Goal: Task Accomplishment & Management: Manage account settings

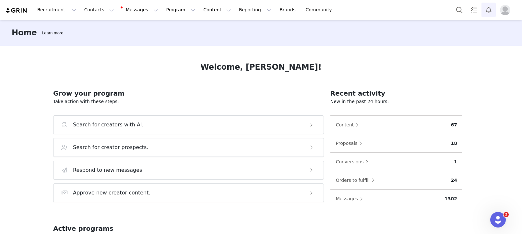
click at [491, 10] on button "Notifications" at bounding box center [489, 10] width 14 height 15
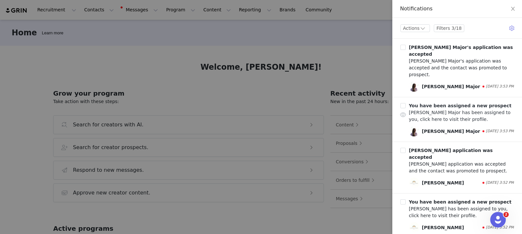
click at [440, 103] on b "You have been assigned a new prospect" at bounding box center [460, 105] width 103 height 5
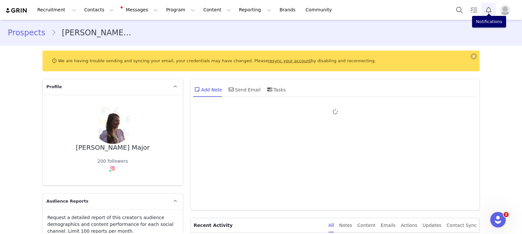
type input "+1 ([GEOGRAPHIC_DATA])"
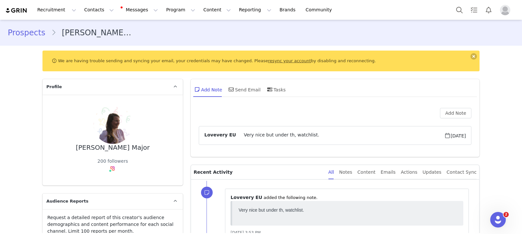
click at [27, 29] on link "Prospects" at bounding box center [29, 33] width 43 height 12
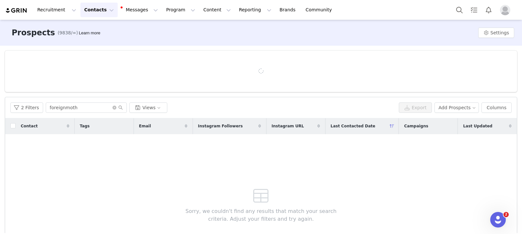
click at [12, 99] on div "2 Filters foreignmoth Views Export Add Prospects Columns" at bounding box center [261, 107] width 512 height 21
click at [116, 107] on span at bounding box center [118, 107] width 10 height 5
click at [114, 107] on icon "icon: close-circle" at bounding box center [115, 108] width 4 height 4
click at [12, 108] on button "2 Filters" at bounding box center [26, 108] width 33 height 10
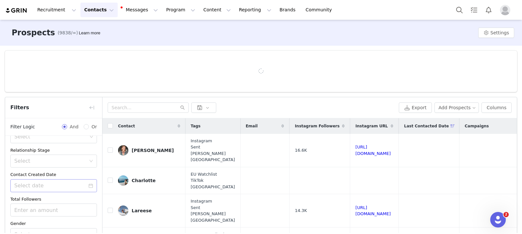
scroll to position [63, 0]
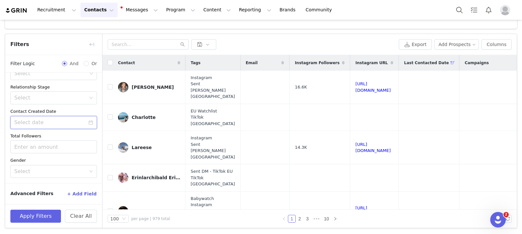
click at [55, 127] on input at bounding box center [53, 122] width 87 height 13
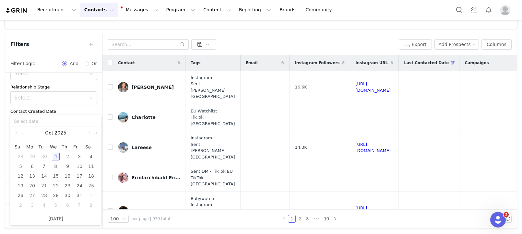
scroll to position [58, 0]
click at [68, 110] on div "Contact Created Date" at bounding box center [53, 111] width 87 height 6
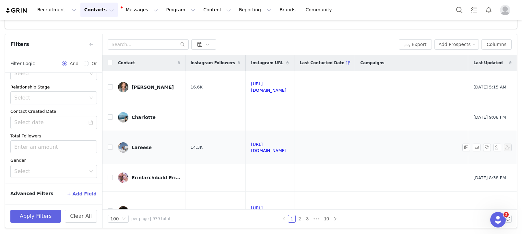
scroll to position [0, 147]
click at [492, 61] on span "Last Updated" at bounding box center [488, 63] width 29 height 6
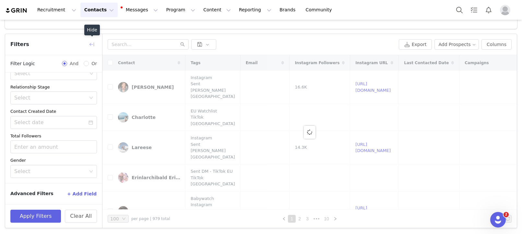
drag, startPoint x: 91, startPoint y: 42, endPoint x: 91, endPoint y: 48, distance: 6.2
click at [91, 42] on button "button" at bounding box center [92, 44] width 10 height 10
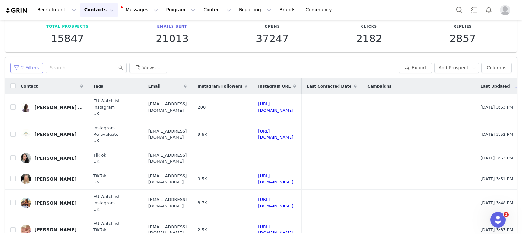
click at [18, 68] on button "2 Filters" at bounding box center [26, 68] width 33 height 10
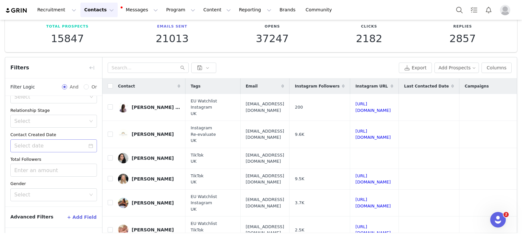
scroll to position [58, 0]
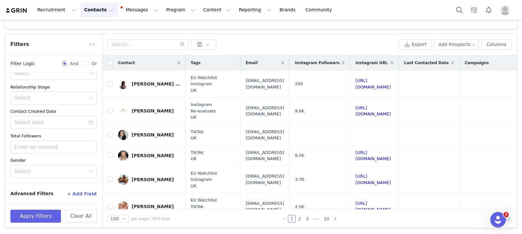
click at [66, 193] on div "Advanced Filters + Add Field" at bounding box center [53, 194] width 87 height 10
drag, startPoint x: 74, startPoint y: 193, endPoint x: 49, endPoint y: 150, distance: 49.7
click at [74, 193] on button "+ Add Field" at bounding box center [82, 194] width 30 height 10
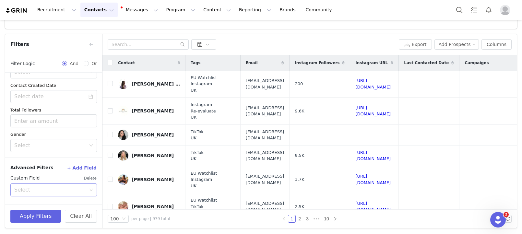
click at [45, 191] on div "Select" at bounding box center [50, 190] width 72 height 6
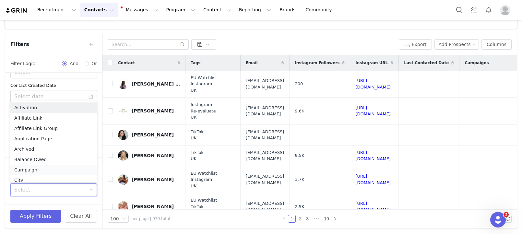
scroll to position [3, 0]
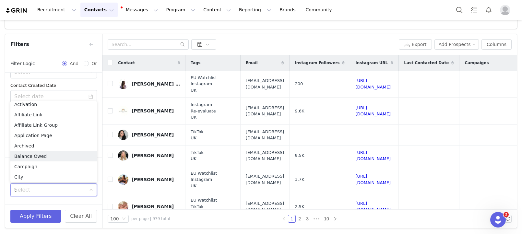
type input "ta"
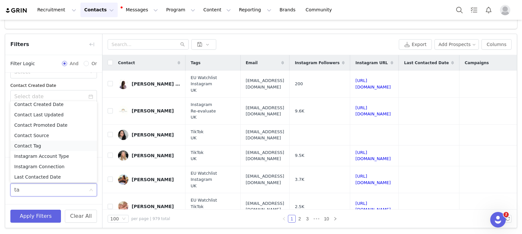
click at [32, 144] on li "Contact Tag" at bounding box center [53, 146] width 87 height 10
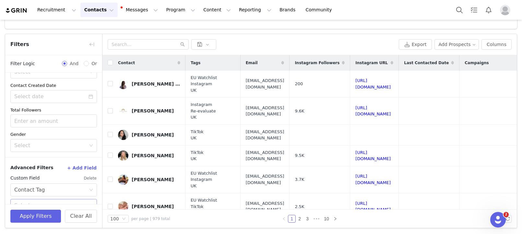
click at [47, 200] on div "Select" at bounding box center [51, 205] width 75 height 12
click at [32, 179] on li "Is not" at bounding box center [53, 181] width 87 height 10
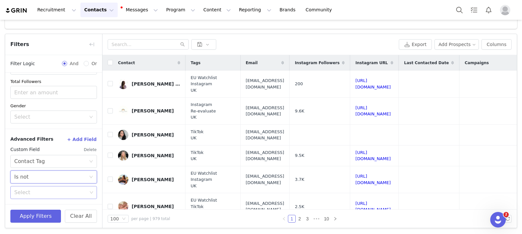
click at [37, 192] on div "Select" at bounding box center [50, 192] width 73 height 6
type input "eu wa"
click at [38, 206] on li "EU Watchlist" at bounding box center [53, 207] width 87 height 10
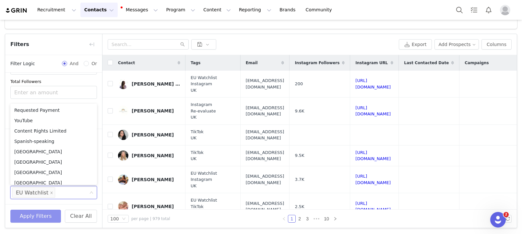
click at [34, 213] on button "Apply Filters" at bounding box center [35, 216] width 51 height 13
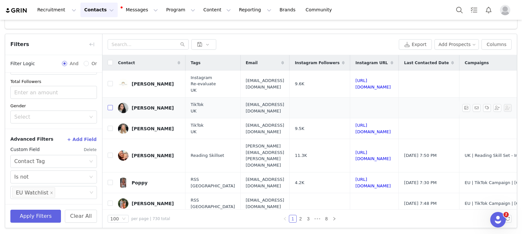
click at [108, 109] on input "checkbox" at bounding box center [110, 107] width 5 height 5
checkbox input "true"
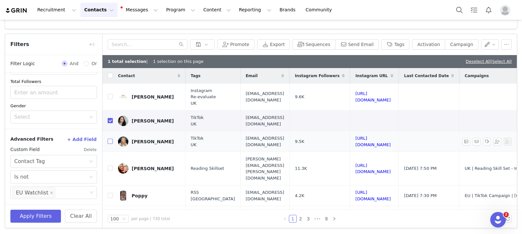
drag, startPoint x: 110, startPoint y: 142, endPoint x: 103, endPoint y: 142, distance: 6.8
click at [110, 142] on input "checkbox" at bounding box center [110, 141] width 5 height 5
checkbox input "true"
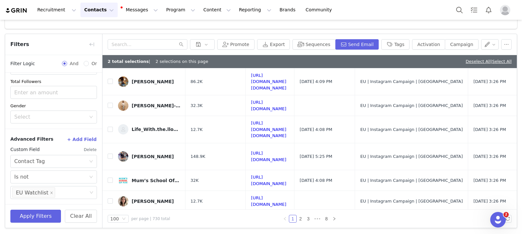
scroll to position [0, 169]
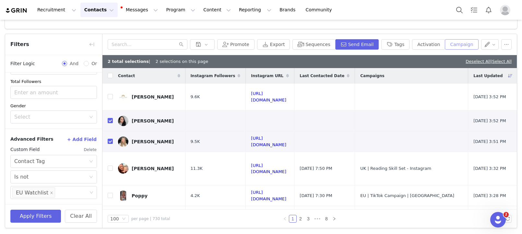
click at [467, 45] on button "Campaign" at bounding box center [461, 44] width 33 height 10
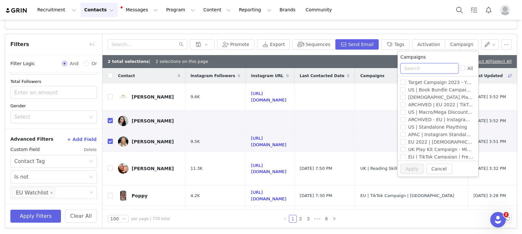
click at [432, 68] on input "text" at bounding box center [430, 68] width 58 height 10
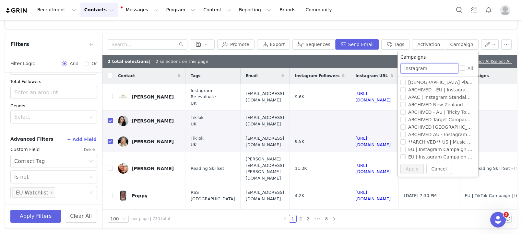
click at [439, 69] on input "instagram" at bounding box center [430, 68] width 58 height 10
type input "t"
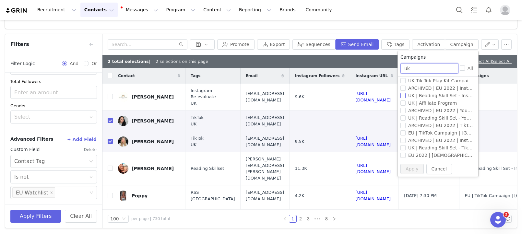
type input "uk"
click at [428, 133] on span "EU | TikTok Campaign | [GEOGRAPHIC_DATA]" at bounding box center [459, 132] width 106 height 5
click at [406, 133] on input "EU | TikTok Campaign | [GEOGRAPHIC_DATA]" at bounding box center [403, 132] width 5 height 5
checkbox input "true"
click at [408, 169] on button "Apply" at bounding box center [412, 169] width 23 height 10
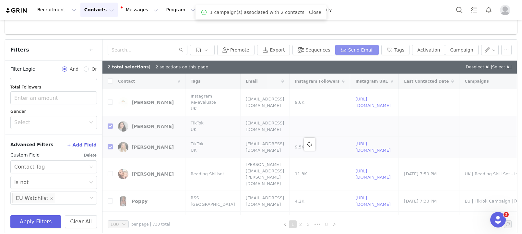
click at [348, 52] on button "Send Email" at bounding box center [357, 50] width 44 height 10
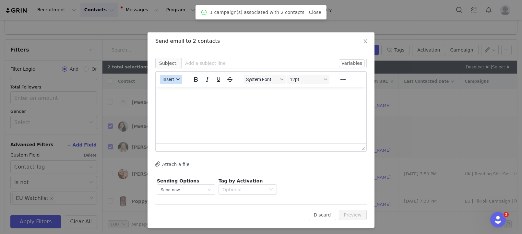
scroll to position [0, 0]
click at [163, 82] on button "Insert" at bounding box center [171, 79] width 22 height 9
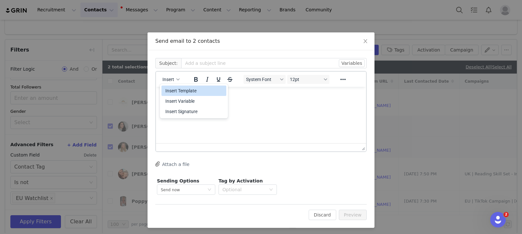
click at [171, 85] on div "Insert Template Insert Variable Insert Signature" at bounding box center [194, 101] width 65 height 34
click at [187, 91] on div "Insert Template" at bounding box center [194, 91] width 58 height 8
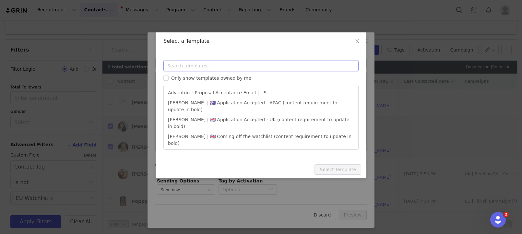
click at [193, 68] on input "text" at bounding box center [260, 66] width 195 height 10
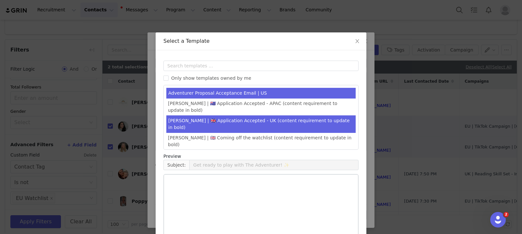
click at [215, 116] on li "Amanda | 🇬🇧 Application Accepted - UK (content requirement to update in bold)" at bounding box center [260, 124] width 189 height 18
type input "It’s time to select your Play Kit ✨"
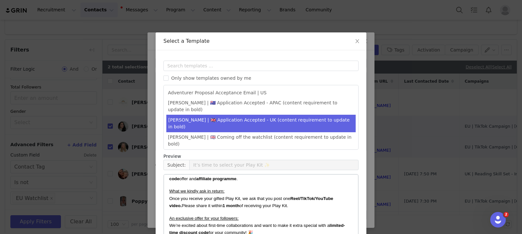
scroll to position [52, 0]
click at [310, 199] on strong "Reel/TikTok/YouTube video." at bounding box center [251, 202] width 164 height 12
drag, startPoint x: 302, startPoint y: 198, endPoint x: 293, endPoint y: 198, distance: 9.1
click at [292, 198] on strong "Reel/TikTok/YouTube video." at bounding box center [251, 202] width 164 height 12
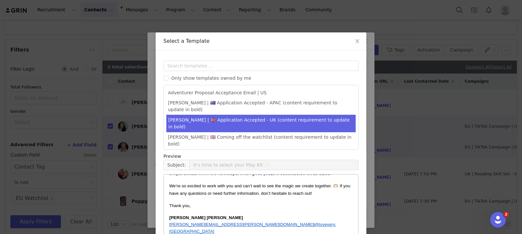
scroll to position [54, 0]
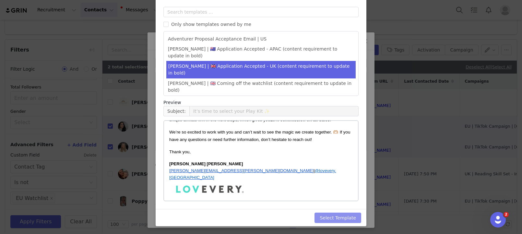
drag, startPoint x: 334, startPoint y: 217, endPoint x: 335, endPoint y: 211, distance: 5.9
click at [334, 217] on button "Select Template" at bounding box center [338, 218] width 47 height 10
type input "It’s time to select your Play Kit ✨"
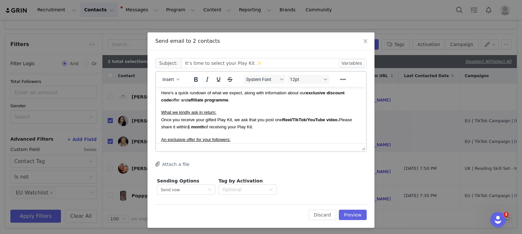
scroll to position [45, 0]
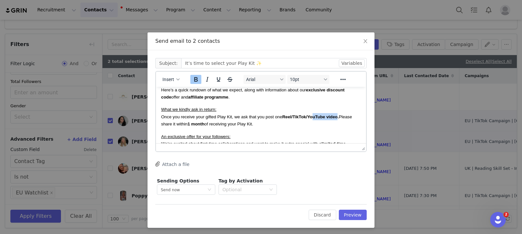
drag, startPoint x: 337, startPoint y: 116, endPoint x: 314, endPoint y: 116, distance: 23.0
click at [314, 116] on strong "Reel/TikTok/YouTube video." at bounding box center [310, 117] width 57 height 5
drag, startPoint x: 296, startPoint y: 117, endPoint x: 288, endPoint y: 118, distance: 7.9
click at [285, 119] on strong "Reel/TikTok." at bounding box center [294, 117] width 25 height 5
click at [299, 117] on strong "Reel/TikTok." at bounding box center [294, 117] width 25 height 5
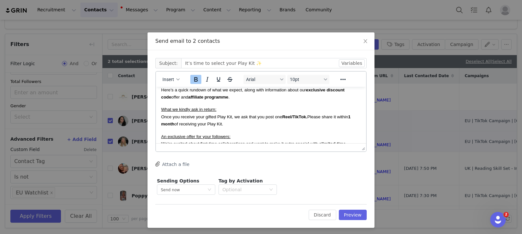
click at [293, 118] on strong "Reel/TikTok." at bounding box center [294, 117] width 25 height 5
click at [295, 119] on strong "Reel/TikTok." at bounding box center [294, 117] width 25 height 5
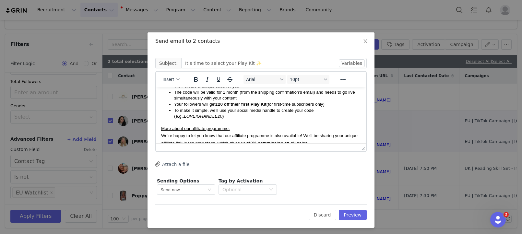
scroll to position [215, 0]
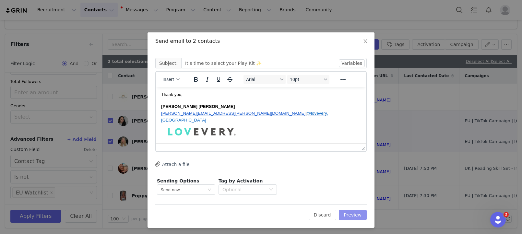
click at [343, 212] on button "Preview" at bounding box center [353, 215] width 28 height 10
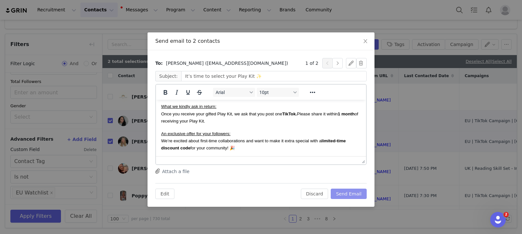
scroll to position [223, 0]
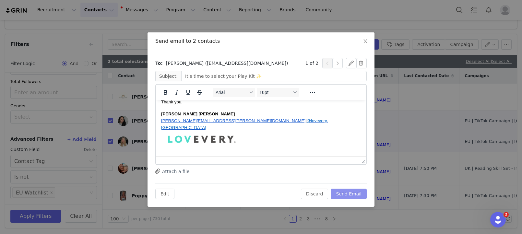
click at [342, 189] on button "Send Email" at bounding box center [349, 194] width 36 height 10
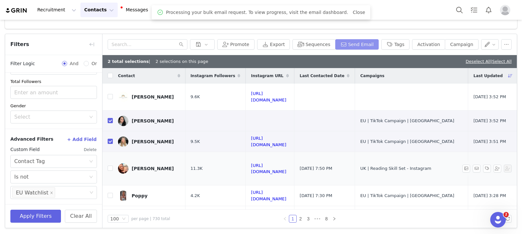
scroll to position [0, 169]
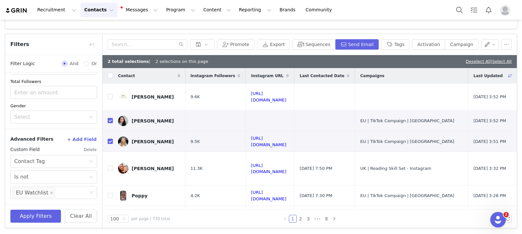
click at [472, 66] on div "2 total selections | 2 selections on this page Deselect All | Select All" at bounding box center [310, 61] width 415 height 13
click at [472, 62] on link "Deselect All" at bounding box center [478, 61] width 25 height 5
checkbox input "false"
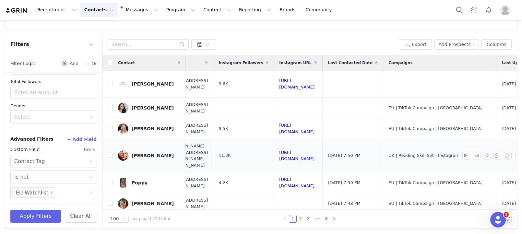
scroll to position [0, 0]
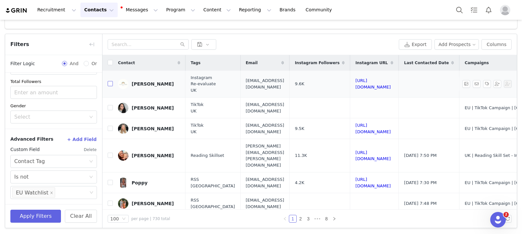
click at [110, 85] on input "checkbox" at bounding box center [110, 83] width 5 height 5
checkbox input "true"
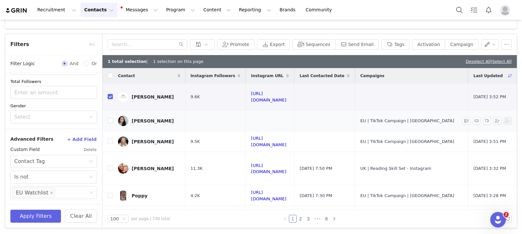
scroll to position [0, 169]
click at [465, 49] on button "Campaign" at bounding box center [461, 44] width 33 height 10
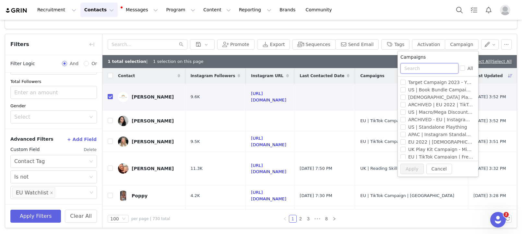
click at [425, 65] on input "text" at bounding box center [430, 68] width 58 height 10
type input "uk"
click at [441, 115] on label "EU | Instagram Campaign | [GEOGRAPHIC_DATA]" at bounding box center [437, 111] width 73 height 7
click at [406, 115] on input "EU | Instagram Campaign | [GEOGRAPHIC_DATA]" at bounding box center [403, 112] width 5 height 5
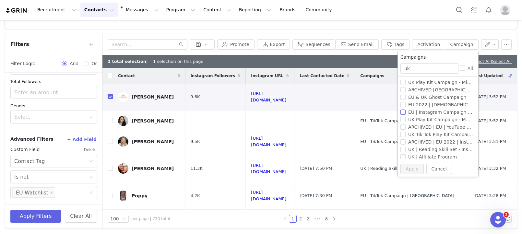
checkbox input "true"
click at [406, 171] on button "Apply" at bounding box center [412, 169] width 23 height 10
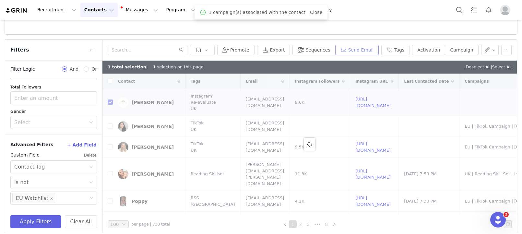
click at [370, 50] on button "Send Email" at bounding box center [357, 50] width 44 height 10
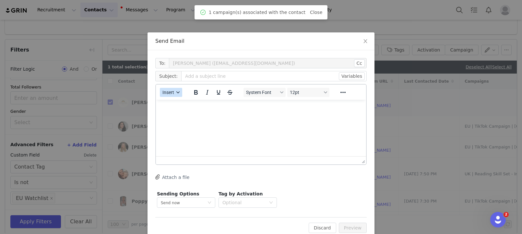
click at [169, 91] on span "Insert" at bounding box center [169, 92] width 12 height 5
click at [173, 104] on div "Insert Template" at bounding box center [194, 104] width 58 height 8
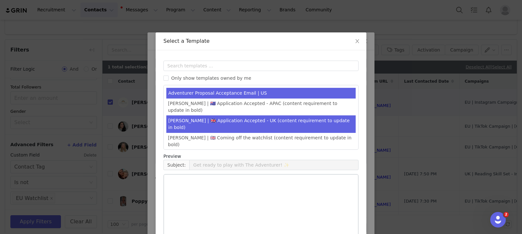
click at [230, 115] on li "Amanda | 🇬🇧 Application Accepted - UK (content requirement to update in bold)" at bounding box center [260, 124] width 189 height 18
type input "It’s time to select your Play Kit ✨"
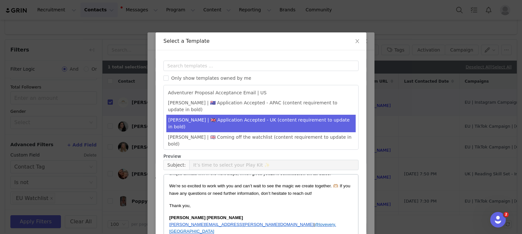
scroll to position [54, 0]
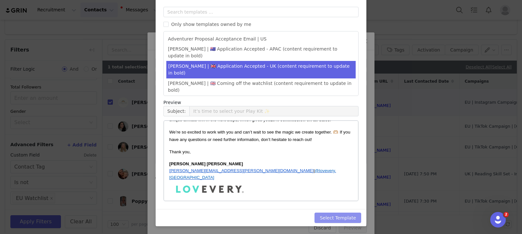
click at [337, 216] on button "Select Template" at bounding box center [338, 218] width 47 height 10
type input "It’s time to select your Play Kit ✨"
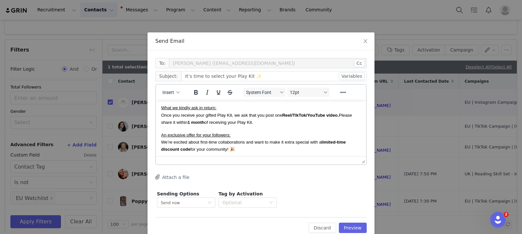
scroll to position [66, 0]
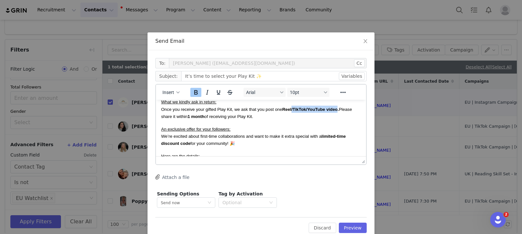
drag, startPoint x: 292, startPoint y: 109, endPoint x: 339, endPoint y: 111, distance: 46.7
click at [339, 111] on strong "Reel/TikTok/YouTube video." at bounding box center [310, 109] width 57 height 5
click at [348, 225] on button "Preview" at bounding box center [353, 228] width 28 height 10
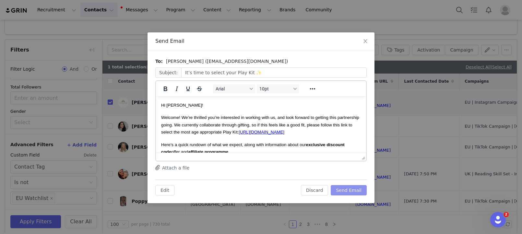
scroll to position [0, 0]
click at [356, 191] on button "Send Email" at bounding box center [349, 190] width 36 height 10
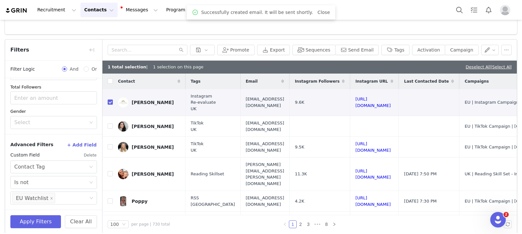
drag, startPoint x: 475, startPoint y: 66, endPoint x: 470, endPoint y: 69, distance: 5.8
click at [475, 66] on link "Deselect All" at bounding box center [478, 67] width 25 height 5
checkbox input "false"
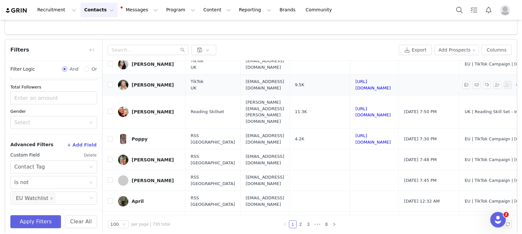
scroll to position [49, 4]
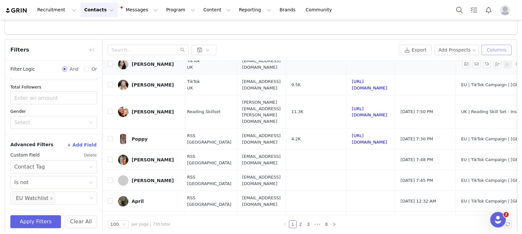
click at [502, 49] on button "Columns" at bounding box center [497, 50] width 30 height 10
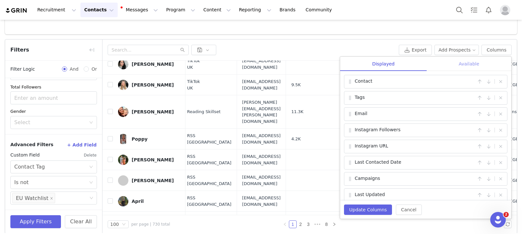
click at [467, 65] on div "Available" at bounding box center [469, 64] width 85 height 15
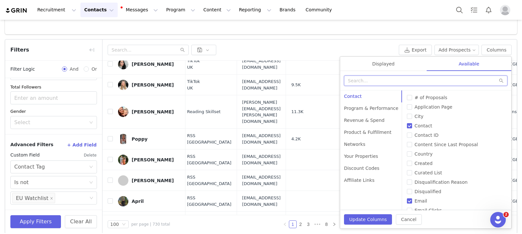
click at [414, 83] on input "text" at bounding box center [425, 81] width 163 height 10
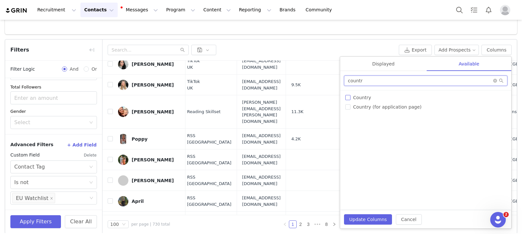
type input "countr"
click at [360, 98] on span "Country" at bounding box center [362, 97] width 23 height 5
click at [351, 98] on input "Country" at bounding box center [347, 97] width 5 height 5
checkbox input "true"
click at [371, 107] on span "Country (for application page)" at bounding box center [388, 106] width 74 height 5
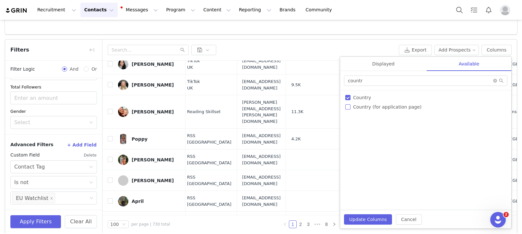
click at [351, 107] on input "Country (for application page)" at bounding box center [347, 106] width 5 height 5
checkbox input "true"
click at [371, 220] on button "Update Columns" at bounding box center [368, 219] width 48 height 10
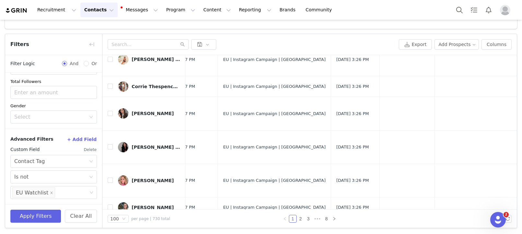
scroll to position [0, 293]
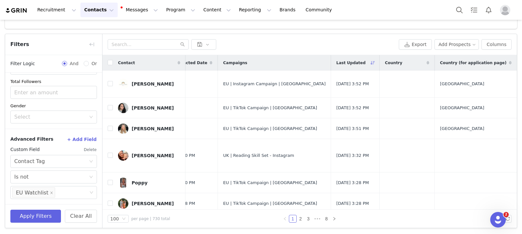
click at [452, 59] on div "Country (for application page)" at bounding box center [476, 63] width 82 height 16
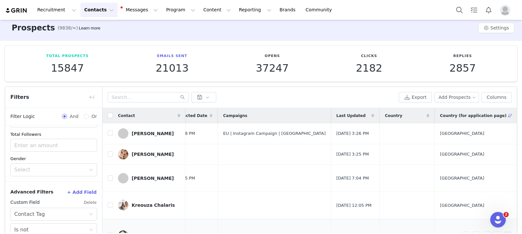
scroll to position [0, 0]
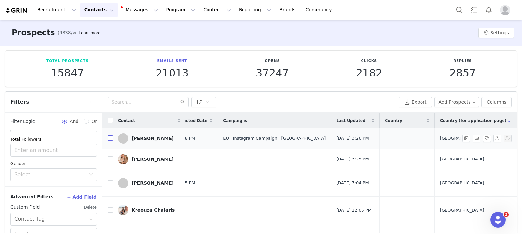
click at [111, 140] on input "checkbox" at bounding box center [110, 138] width 5 height 5
checkbox input "true"
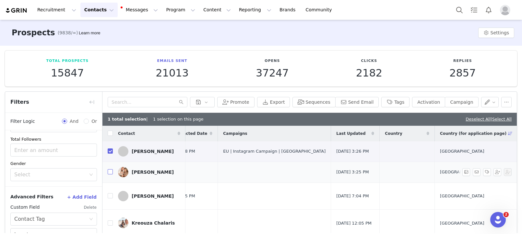
click at [110, 173] on input "checkbox" at bounding box center [110, 171] width 5 height 5
checkbox input "true"
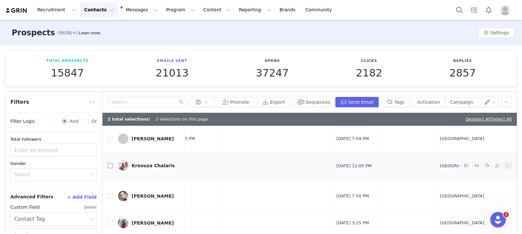
scroll to position [64, 280]
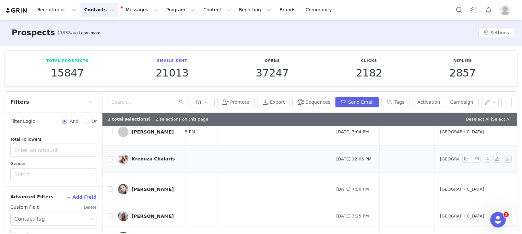
drag, startPoint x: 112, startPoint y: 138, endPoint x: 115, endPoint y: 160, distance: 22.9
click at [112, 135] on label at bounding box center [110, 131] width 5 height 7
click at [112, 134] on input "checkbox" at bounding box center [110, 131] width 5 height 5
checkbox input "true"
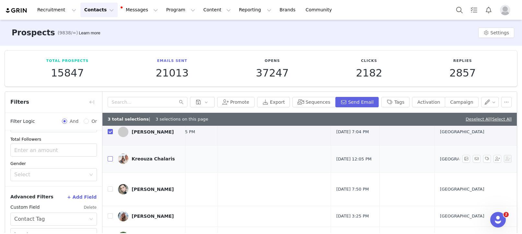
click at [112, 162] on input "checkbox" at bounding box center [110, 158] width 5 height 5
checkbox input "true"
click at [112, 187] on input "checkbox" at bounding box center [110, 189] width 5 height 5
checkbox input "true"
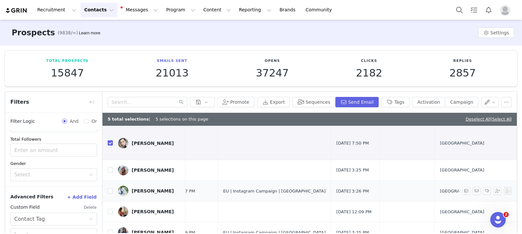
scroll to position [111, 280]
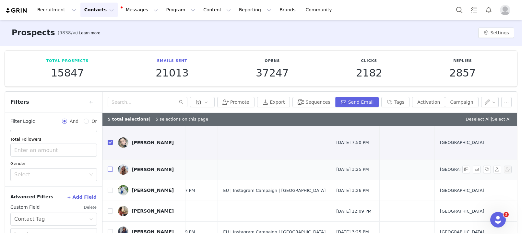
drag, startPoint x: 111, startPoint y: 155, endPoint x: 112, endPoint y: 160, distance: 4.6
click at [111, 167] on input "checkbox" at bounding box center [110, 169] width 5 height 5
checkbox input "true"
click at [108, 188] on input "checkbox" at bounding box center [110, 190] width 5 height 5
checkbox input "true"
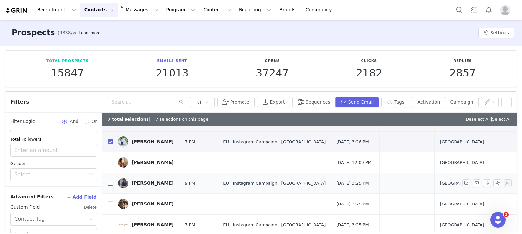
scroll to position [160, 280]
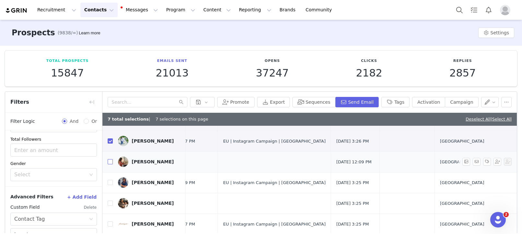
drag, startPoint x: 108, startPoint y: 150, endPoint x: 109, endPoint y: 156, distance: 6.4
click at [108, 159] on input "checkbox" at bounding box center [110, 161] width 5 height 5
checkbox input "true"
click at [109, 180] on input "checkbox" at bounding box center [110, 182] width 5 height 5
checkbox input "true"
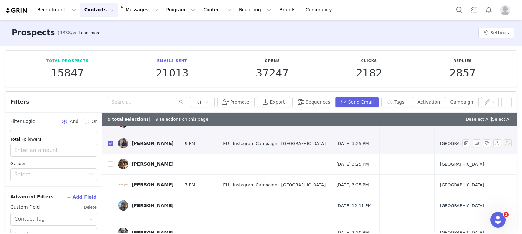
scroll to position [201, 280]
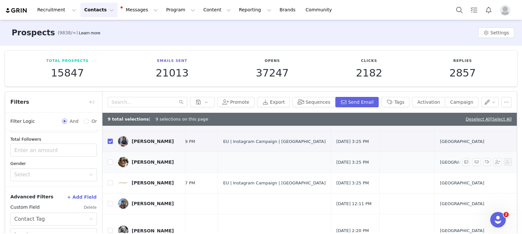
click at [107, 152] on td at bounding box center [108, 162] width 10 height 21
click at [109, 160] on input "checkbox" at bounding box center [110, 162] width 5 height 5
checkbox input "true"
click at [108, 180] on input "checkbox" at bounding box center [110, 182] width 5 height 5
checkbox input "true"
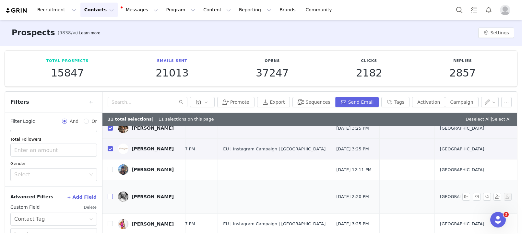
scroll to position [247, 280]
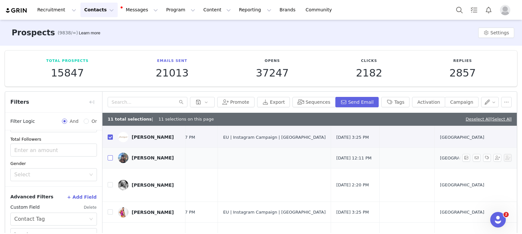
click at [112, 155] on input "checkbox" at bounding box center [110, 157] width 5 height 5
checkbox input "true"
click at [113, 168] on td "Emily Dutton" at bounding box center [149, 184] width 73 height 33
click at [110, 182] on input "checkbox" at bounding box center [110, 184] width 5 height 5
checkbox input "true"
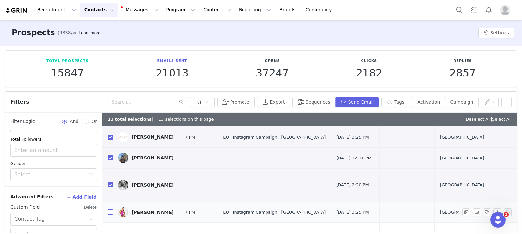
click at [111, 210] on input "checkbox" at bounding box center [110, 212] width 5 height 5
checkbox input "true"
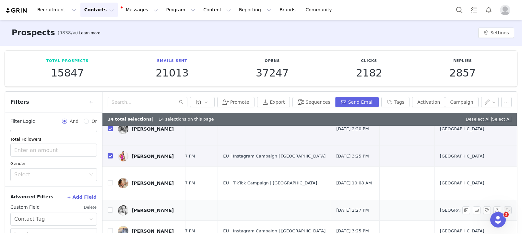
scroll to position [304, 280]
drag, startPoint x: 112, startPoint y: 153, endPoint x: 110, endPoint y: 164, distance: 11.5
click at [112, 179] on input "checkbox" at bounding box center [110, 181] width 5 height 5
checkbox input "true"
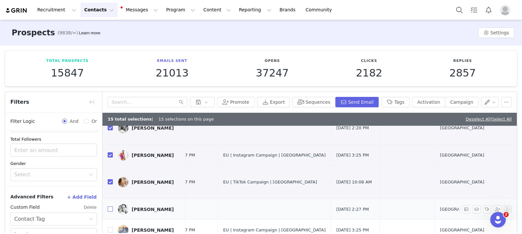
click at [109, 207] on input "checkbox" at bounding box center [110, 209] width 5 height 5
checkbox input "true"
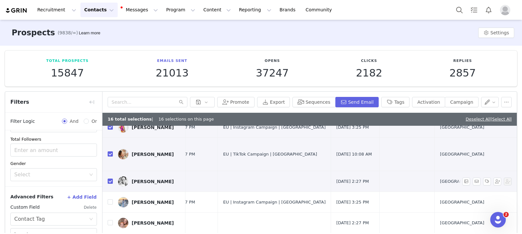
scroll to position [345, 280]
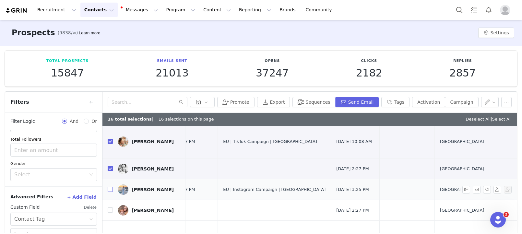
click at [109, 187] on input "checkbox" at bounding box center [110, 189] width 5 height 5
checkbox input "true"
click at [110, 208] on input "checkbox" at bounding box center [110, 210] width 5 height 5
checkbox input "true"
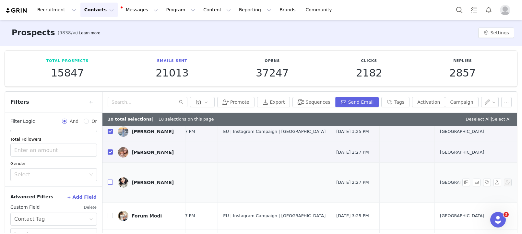
click at [109, 180] on input "checkbox" at bounding box center [110, 182] width 5 height 5
checkbox input "true"
click at [110, 212] on input "checkbox" at bounding box center [110, 214] width 5 height 5
checkbox input "true"
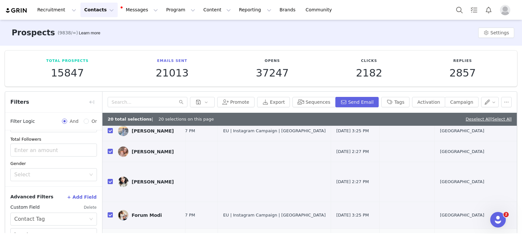
checkbox input "true"
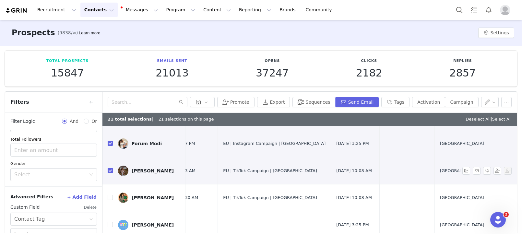
scroll to position [476, 280]
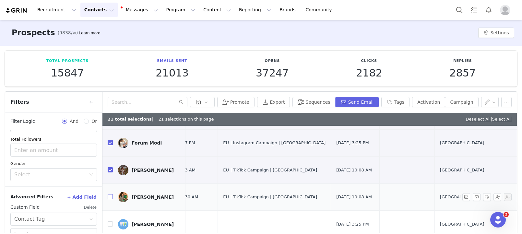
click at [110, 194] on input "checkbox" at bounding box center [110, 196] width 5 height 5
checkbox input "true"
click at [111, 222] on input "checkbox" at bounding box center [110, 224] width 5 height 5
checkbox input "true"
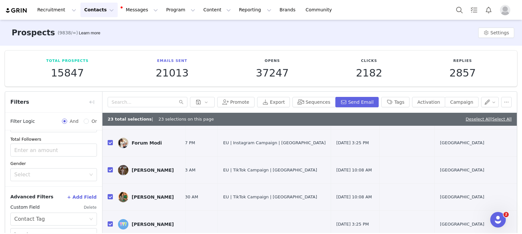
checkbox input "true"
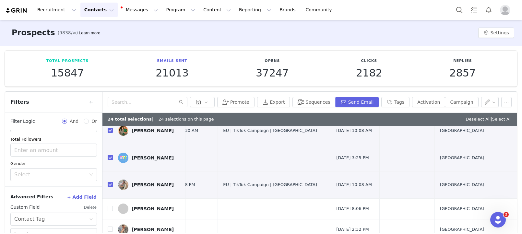
scroll to position [546, 280]
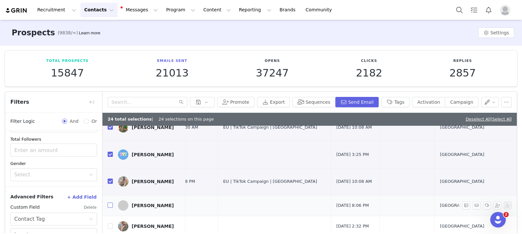
click at [111, 202] on label at bounding box center [110, 205] width 5 height 7
click at [111, 203] on input "checkbox" at bounding box center [110, 205] width 5 height 5
checkbox input "true"
click at [110, 224] on input "checkbox" at bounding box center [110, 226] width 5 height 5
checkbox input "true"
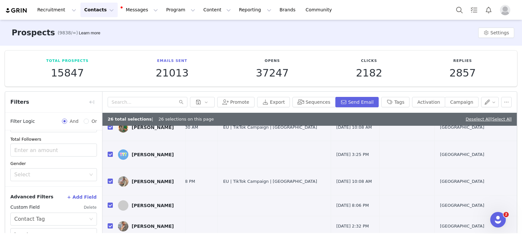
checkbox input "true"
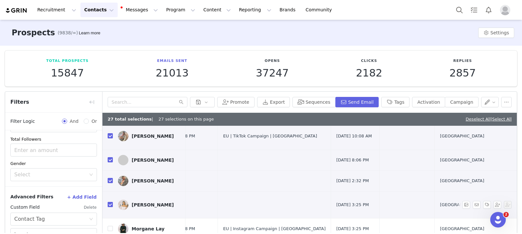
scroll to position [592, 280]
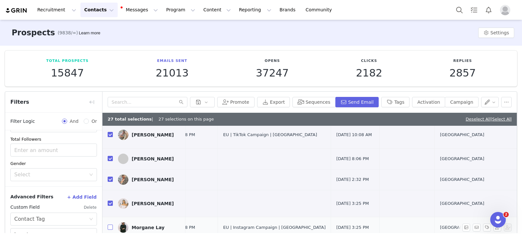
click at [111, 225] on input "checkbox" at bounding box center [110, 227] width 5 height 5
checkbox input "true"
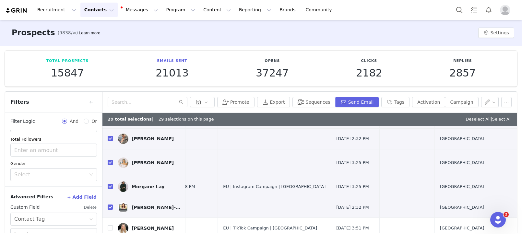
scroll to position [635, 280]
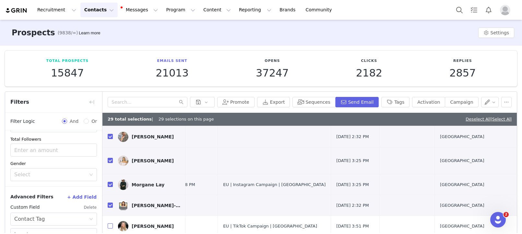
drag, startPoint x: 112, startPoint y: 151, endPoint x: 110, endPoint y: 165, distance: 14.4
click at [112, 224] on input "checkbox" at bounding box center [110, 226] width 5 height 5
checkbox input "true"
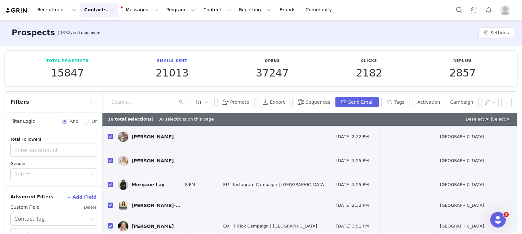
checkbox input "true"
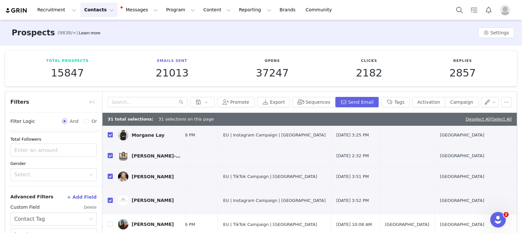
scroll to position [685, 280]
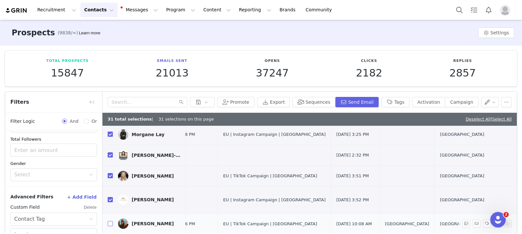
click at [112, 221] on label at bounding box center [110, 224] width 5 height 7
click at [112, 221] on input "checkbox" at bounding box center [110, 223] width 5 height 5
checkbox input "true"
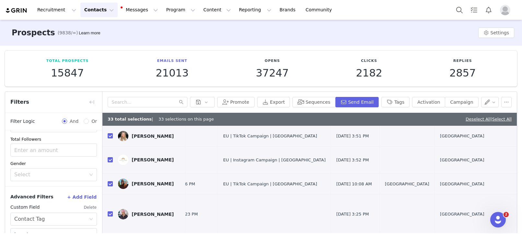
scroll to position [726, 280]
checkbox input "true"
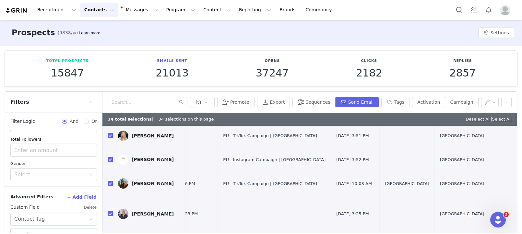
checkbox input "true"
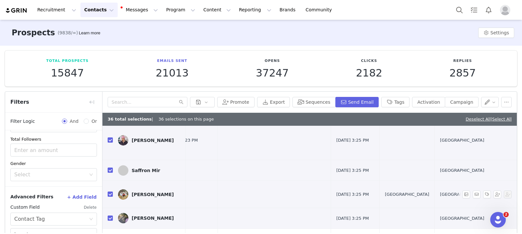
scroll to position [802, 280]
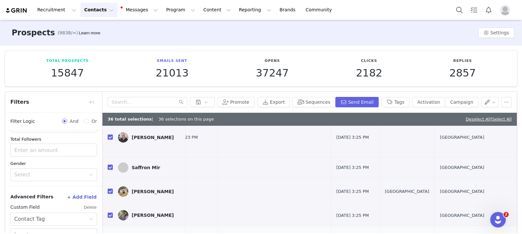
checkbox input "true"
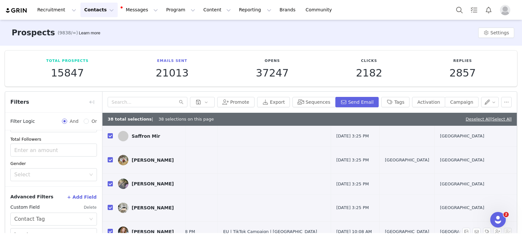
scroll to position [836, 280]
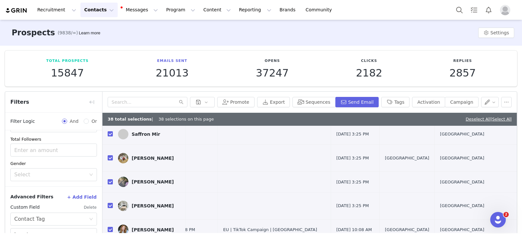
checkbox input "true"
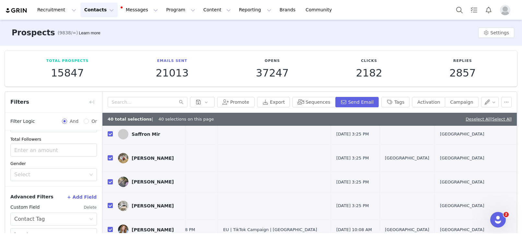
checkbox input "true"
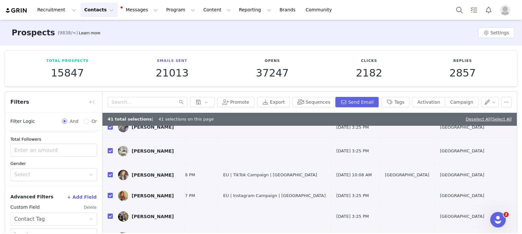
scroll to position [900, 280]
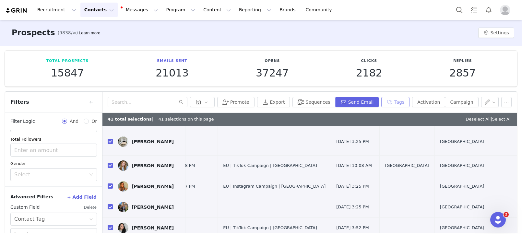
drag, startPoint x: 392, startPoint y: 105, endPoint x: 347, endPoint y: 114, distance: 45.9
click at [392, 105] on button "Tags" at bounding box center [395, 102] width 28 height 10
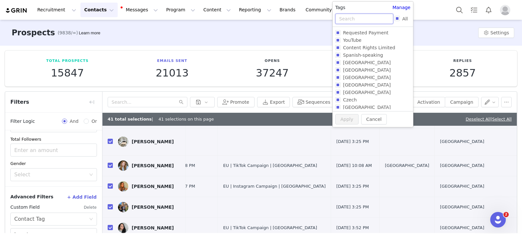
click at [367, 15] on input "text" at bounding box center [364, 19] width 58 height 10
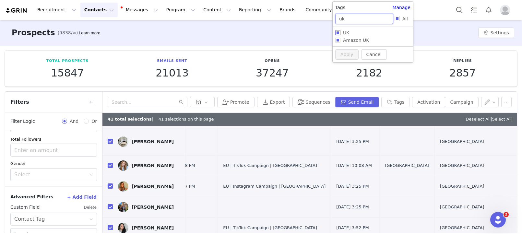
type input "uk"
click at [345, 31] on span "UK" at bounding box center [346, 32] width 11 height 5
click at [341, 31] on input "UK" at bounding box center [337, 32] width 5 height 5
checkbox input "true"
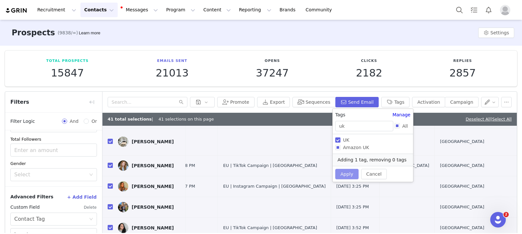
click at [352, 176] on button "Apply" at bounding box center [346, 174] width 23 height 10
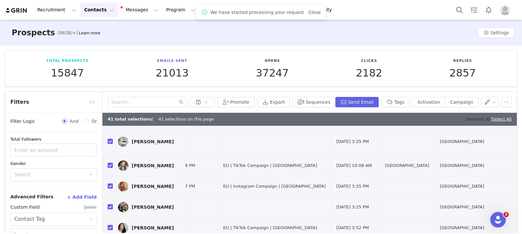
click at [478, 121] on link "Deselect All" at bounding box center [478, 119] width 25 height 5
checkbox input "false"
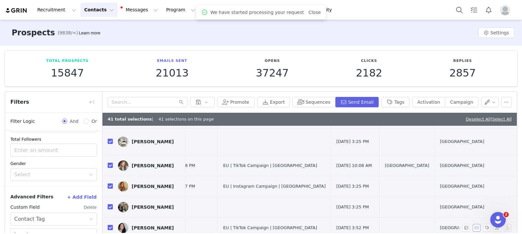
checkbox input "false"
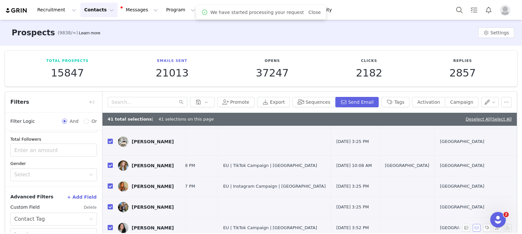
checkbox input "false"
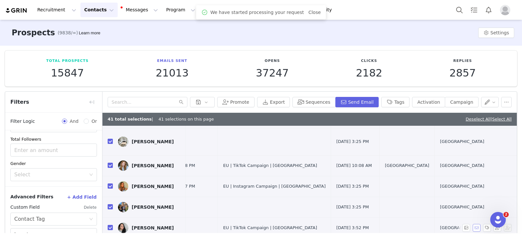
checkbox input "false"
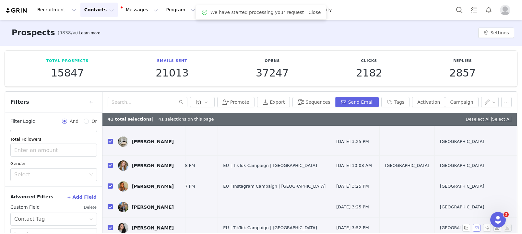
checkbox input "false"
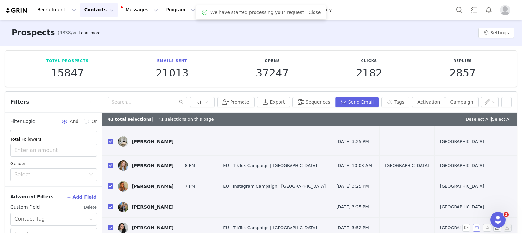
checkbox input "false"
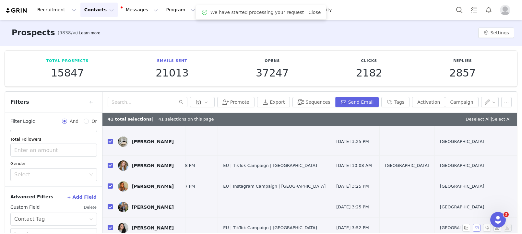
checkbox input "false"
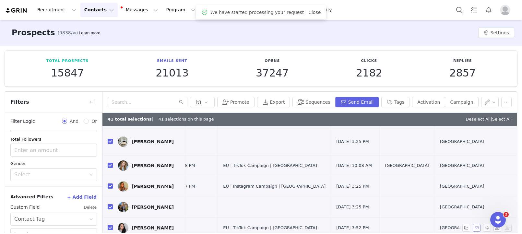
checkbox input "false"
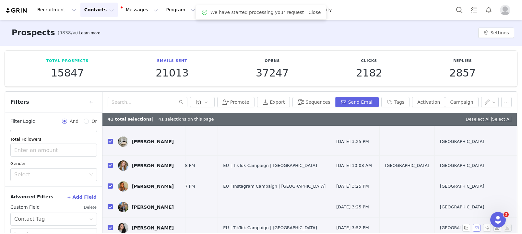
checkbox input "false"
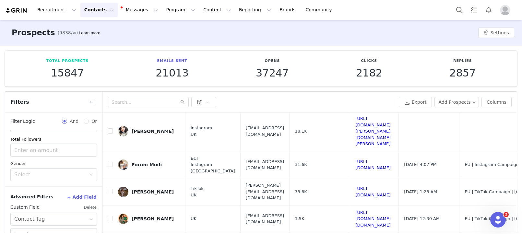
scroll to position [0, 0]
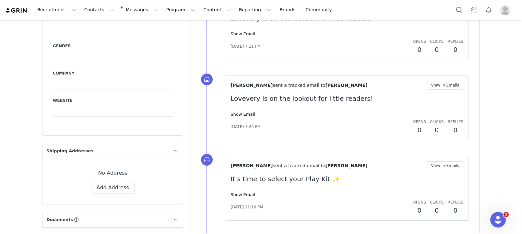
scroll to position [561, 0]
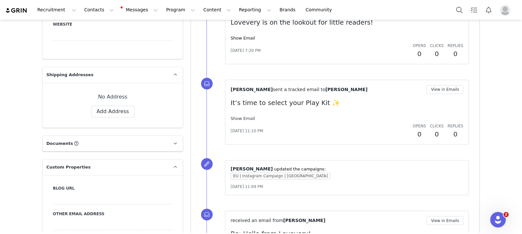
click at [245, 118] on link "Show Email" at bounding box center [243, 118] width 24 height 5
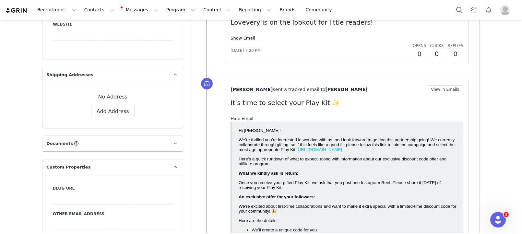
scroll to position [0, 0]
click at [245, 118] on link "Hide Email" at bounding box center [242, 118] width 23 height 5
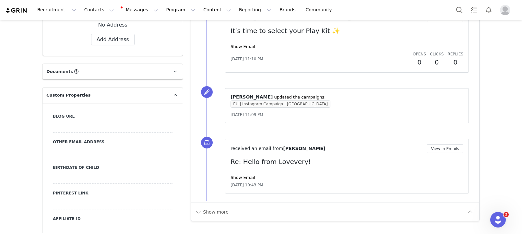
scroll to position [719, 0]
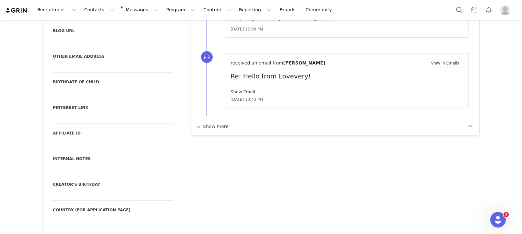
click at [246, 90] on link "Show Email" at bounding box center [243, 92] width 24 height 5
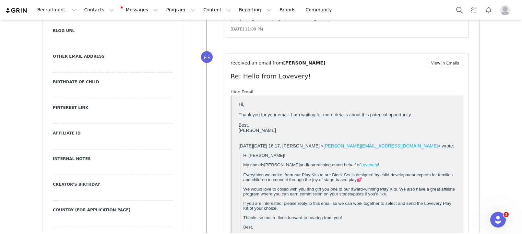
scroll to position [0, 0]
click at [246, 90] on link "Hide Email" at bounding box center [242, 92] width 23 height 5
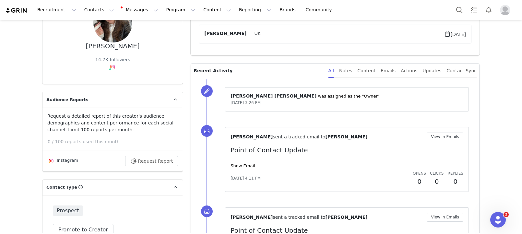
scroll to position [104, 0]
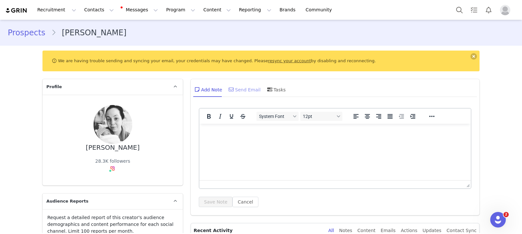
click at [238, 89] on div "Send Email" at bounding box center [243, 90] width 33 height 16
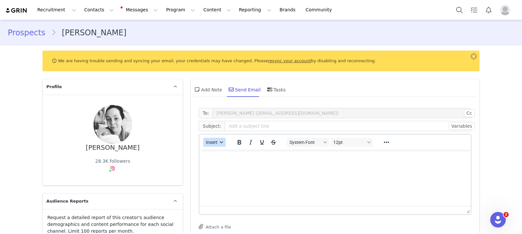
click at [213, 144] on span "Insert" at bounding box center [212, 142] width 12 height 5
click at [216, 153] on div "Insert Template" at bounding box center [238, 154] width 58 height 8
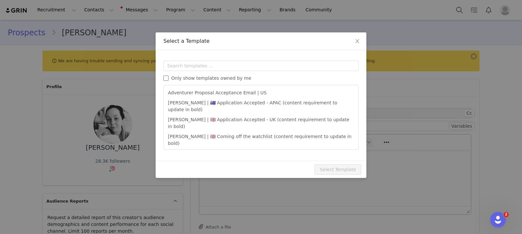
click at [236, 78] on span "Only show templates owned by me" at bounding box center [211, 78] width 85 height 5
click at [169, 78] on input "Only show templates owned by me" at bounding box center [165, 78] width 5 height 5
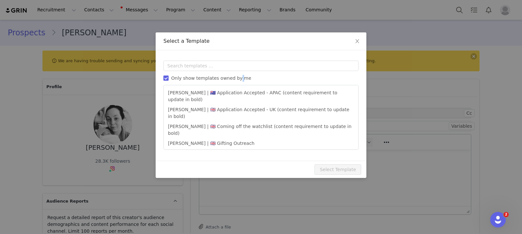
click at [236, 78] on span "Only show templates owned by me" at bounding box center [211, 78] width 85 height 5
click at [169, 78] on input "Only show templates owned by me" at bounding box center [165, 78] width 5 height 5
checkbox input "false"
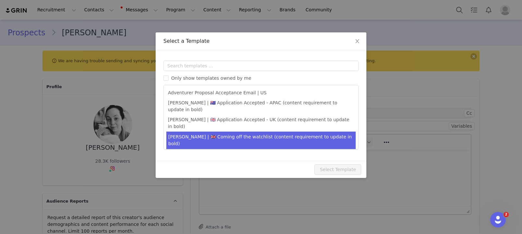
click at [244, 117] on li "Amanda | 🇬🇧 Application Accepted - UK (content requirement to update in bold)" at bounding box center [260, 123] width 189 height 17
type input "It’s time to select your Play Kit ✨"
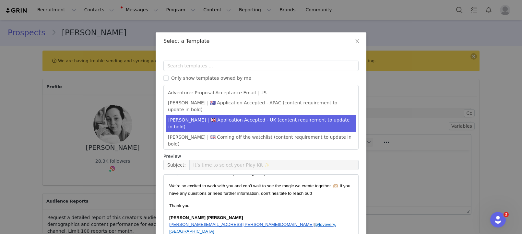
scroll to position [54, 0]
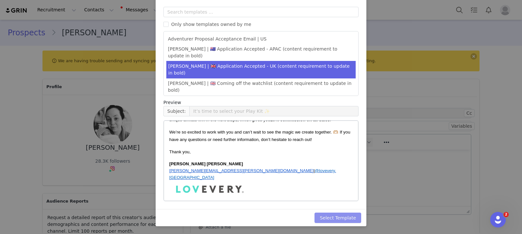
drag, startPoint x: 334, startPoint y: 215, endPoint x: 395, endPoint y: 212, distance: 60.8
click at [334, 215] on button "Select Template" at bounding box center [338, 218] width 47 height 10
type input "It’s time to select your Play Kit ✨"
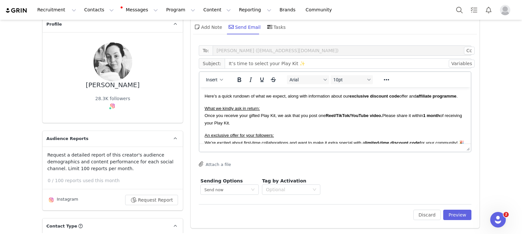
scroll to position [47, 0]
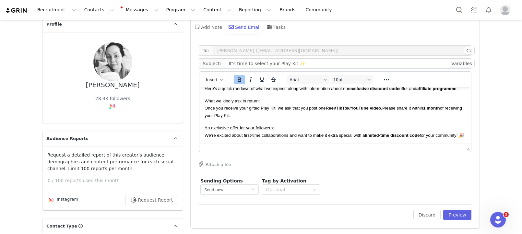
drag, startPoint x: 379, startPoint y: 109, endPoint x: 341, endPoint y: 110, distance: 38.0
click at [341, 110] on strong "Reel/TikTok/YouTube video." at bounding box center [354, 108] width 57 height 5
drag, startPoint x: 340, startPoint y: 109, endPoint x: 383, endPoint y: 112, distance: 42.6
click at [382, 112] on p "What we kindly ask in return: Once you receive your gifted Play Kit, we ask tha…" at bounding box center [335, 108] width 261 height 22
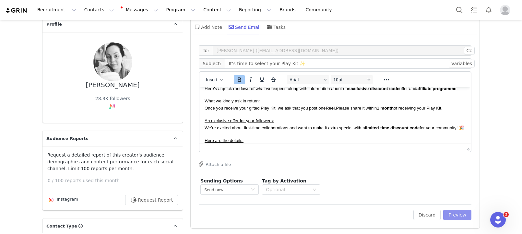
click at [468, 215] on button "Preview" at bounding box center [457, 215] width 28 height 10
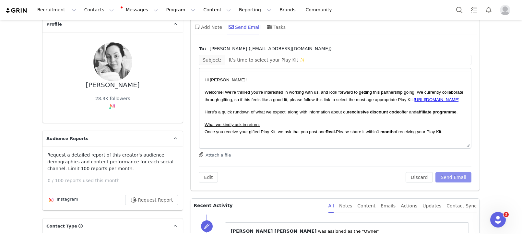
scroll to position [0, 0]
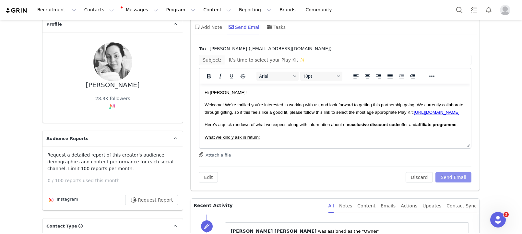
drag, startPoint x: 462, startPoint y: 179, endPoint x: 308, endPoint y: 175, distance: 154.4
click at [462, 179] on button "Send Email" at bounding box center [454, 177] width 36 height 10
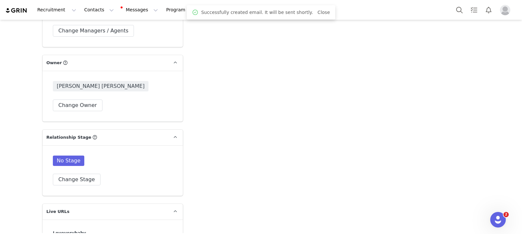
scroll to position [1591, 0]
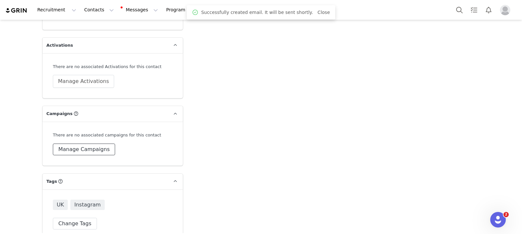
click at [96, 144] on button "Manage Campaigns" at bounding box center [84, 150] width 62 height 12
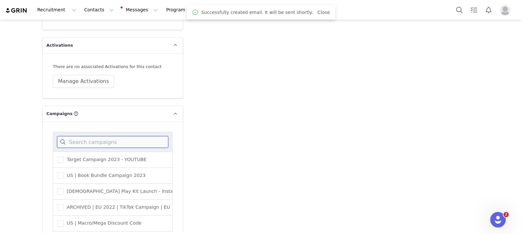
click at [102, 136] on input at bounding box center [112, 142] width 111 height 12
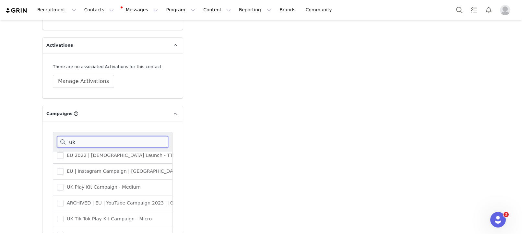
scroll to position [52, 0]
type input "uk"
drag, startPoint x: 109, startPoint y: 158, endPoint x: 108, endPoint y: 161, distance: 3.6
click at [109, 168] on span "EU | Instagram Campaign | UK" at bounding box center [122, 171] width 117 height 6
click at [64, 168] on input "EU | Instagram Campaign | UK" at bounding box center [64, 168] width 0 height 0
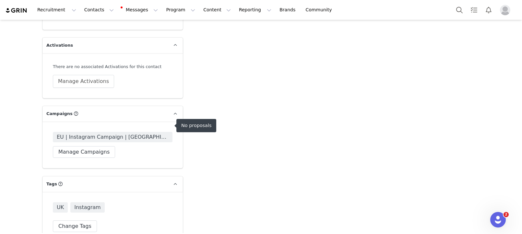
click at [124, 133] on span "EU | Instagram Campaign | UK" at bounding box center [113, 137] width 112 height 8
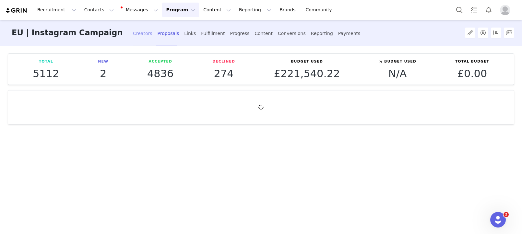
click at [141, 36] on div "Creators" at bounding box center [142, 33] width 19 height 17
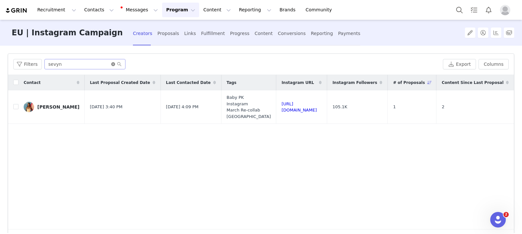
click at [111, 63] on icon "icon: close-circle" at bounding box center [113, 64] width 4 height 4
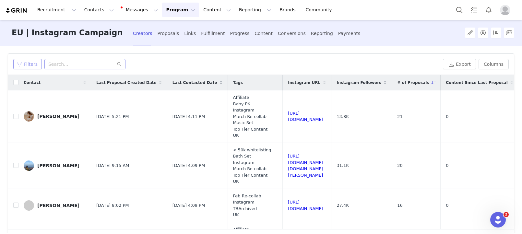
click at [30, 67] on button "Filters" at bounding box center [27, 64] width 29 height 10
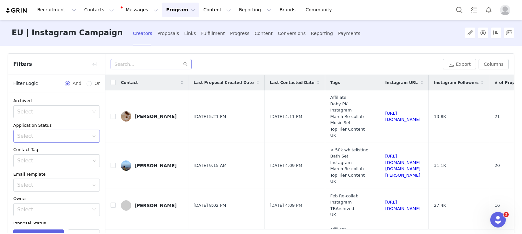
click at [47, 139] on div "Select" at bounding box center [54, 136] width 75 height 12
click at [53, 119] on div "Archived Select Application Status Select Contact Tag Select Email Template Sel…" at bounding box center [56, 193] width 97 height 202
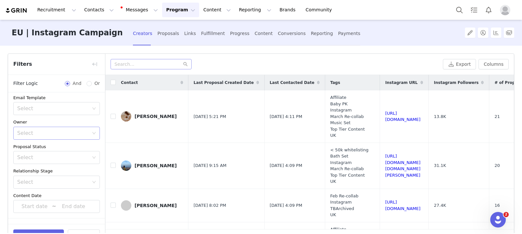
scroll to position [78, 0]
click at [54, 131] on div "Select" at bounding box center [53, 132] width 72 height 6
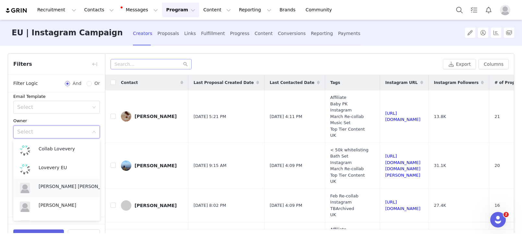
click at [70, 188] on p "[PERSON_NAME] [PERSON_NAME]" at bounding box center [74, 186] width 71 height 7
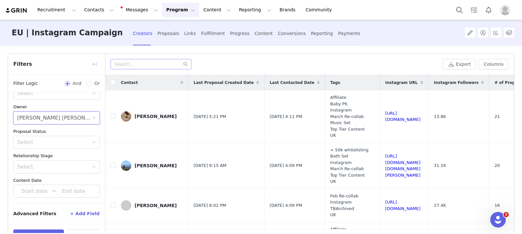
scroll to position [23, 0]
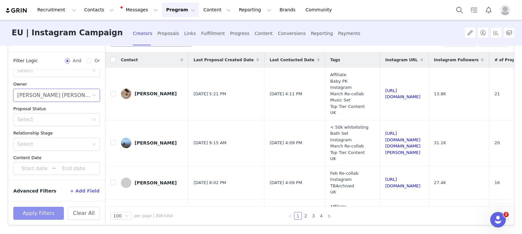
click at [56, 213] on button "Apply Filters" at bounding box center [38, 213] width 51 height 13
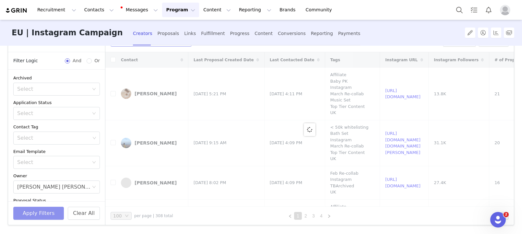
scroll to position [0, 0]
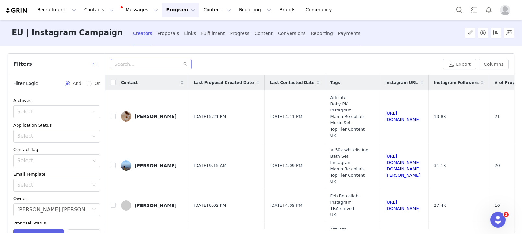
click at [95, 63] on button "button" at bounding box center [95, 64] width 10 height 10
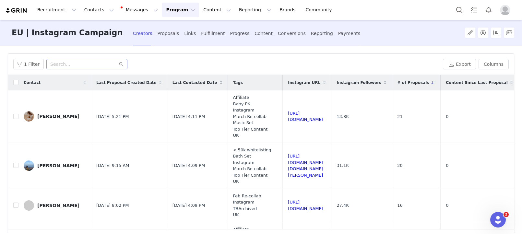
click at [429, 82] on span "# of Proposals" at bounding box center [413, 83] width 32 height 6
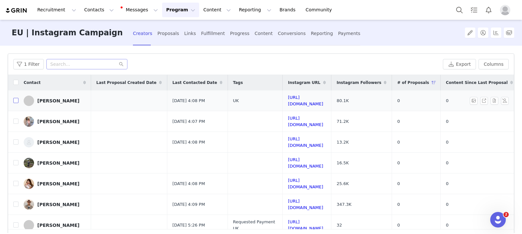
click at [16, 100] on input "checkbox" at bounding box center [15, 100] width 5 height 5
checkbox input "true"
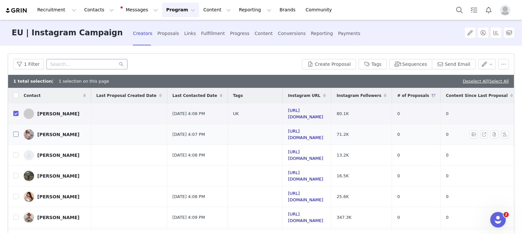
click at [14, 132] on input "checkbox" at bounding box center [15, 134] width 5 height 5
checkbox input "true"
click at [16, 152] on input "checkbox" at bounding box center [15, 154] width 5 height 5
checkbox input "true"
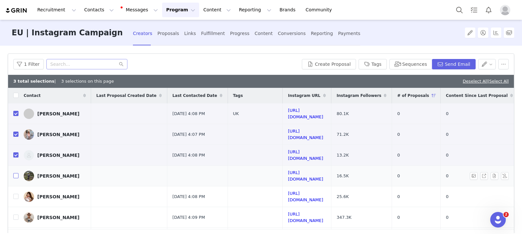
click at [15, 173] on input "checkbox" at bounding box center [15, 175] width 5 height 5
checkbox input "true"
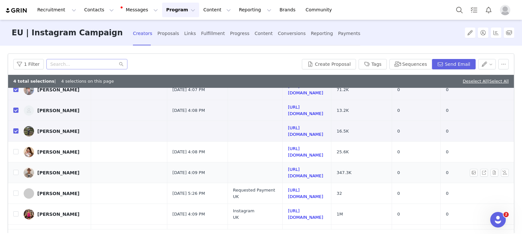
scroll to position [48, 0]
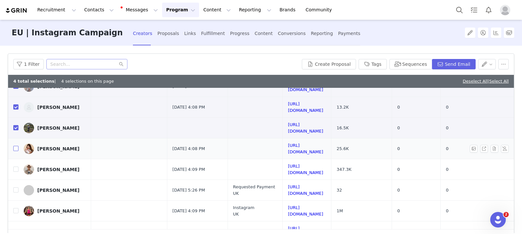
click at [17, 146] on input "checkbox" at bounding box center [15, 148] width 5 height 5
checkbox input "true"
click at [16, 167] on input "checkbox" at bounding box center [15, 169] width 5 height 5
checkbox input "true"
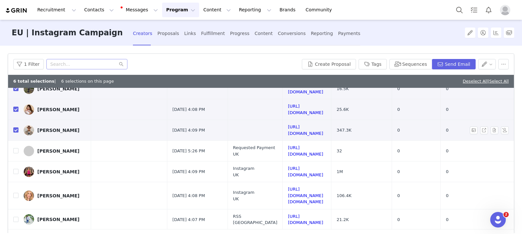
scroll to position [88, 0]
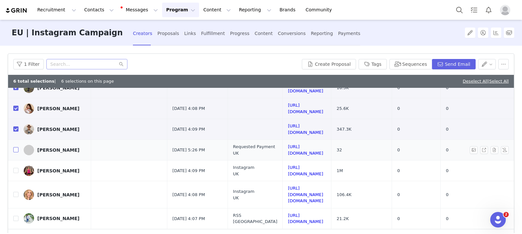
click at [15, 147] on input "checkbox" at bounding box center [15, 149] width 5 height 5
checkbox input "true"
click at [18, 162] on td "Sophie Habboo" at bounding box center [54, 171] width 73 height 21
drag, startPoint x: 16, startPoint y: 182, endPoint x: 17, endPoint y: 164, distance: 17.5
click at [16, 192] on input "checkbox" at bounding box center [15, 194] width 5 height 5
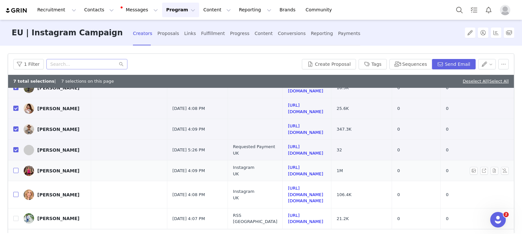
checkbox input "true"
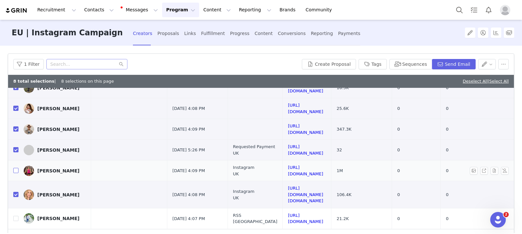
click at [17, 168] on input "checkbox" at bounding box center [15, 170] width 5 height 5
checkbox input "true"
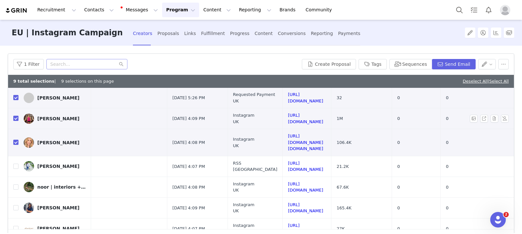
scroll to position [150, 0]
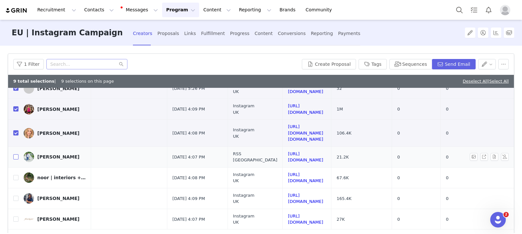
click at [15, 154] on input "checkbox" at bounding box center [15, 156] width 5 height 5
checkbox input "true"
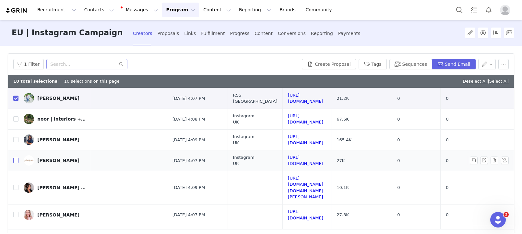
scroll to position [212, 0]
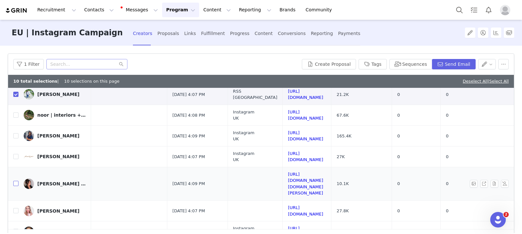
click at [15, 181] on input "checkbox" at bounding box center [15, 183] width 5 height 5
checkbox input "true"
click at [17, 208] on label at bounding box center [15, 211] width 5 height 7
click at [17, 208] on input "checkbox" at bounding box center [15, 210] width 5 height 5
checkbox input "true"
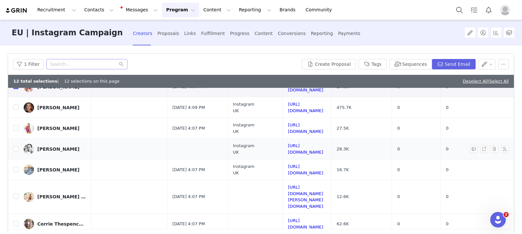
scroll to position [338, 0]
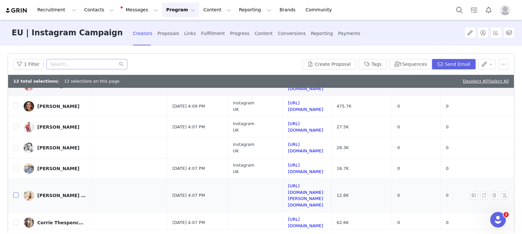
click at [17, 193] on input "checkbox" at bounding box center [15, 195] width 5 height 5
checkbox input "true"
click at [18, 212] on td "Corrie Thespencehome" at bounding box center [54, 222] width 73 height 21
click at [16, 219] on label at bounding box center [15, 222] width 5 height 7
click at [16, 220] on input "checkbox" at bounding box center [15, 222] width 5 height 5
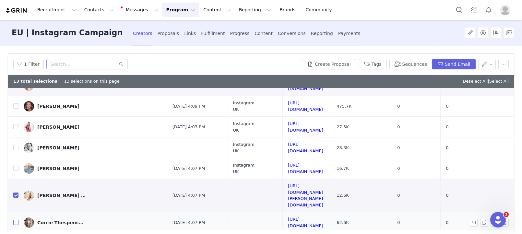
checkbox input "true"
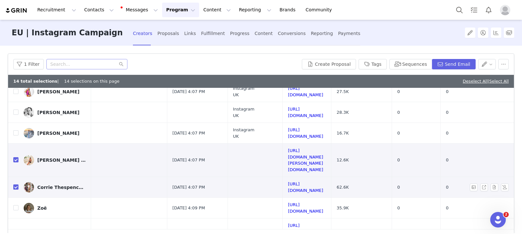
scroll to position [381, 0]
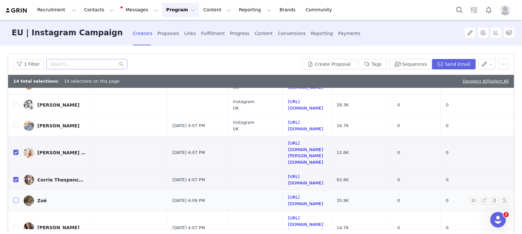
click at [17, 198] on input "checkbox" at bounding box center [15, 200] width 5 height 5
checkbox input "true"
click at [14, 225] on input "checkbox" at bounding box center [15, 227] width 5 height 5
checkbox input "true"
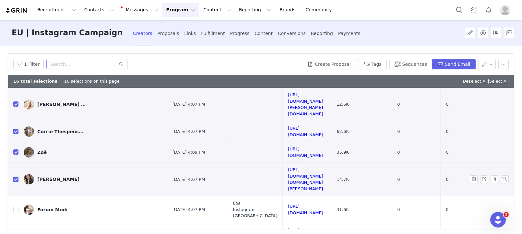
scroll to position [440, 0]
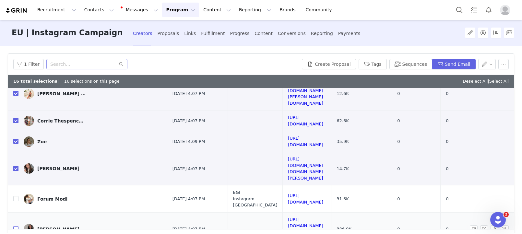
click at [17, 226] on input "checkbox" at bounding box center [15, 228] width 5 height 5
checkbox input "true"
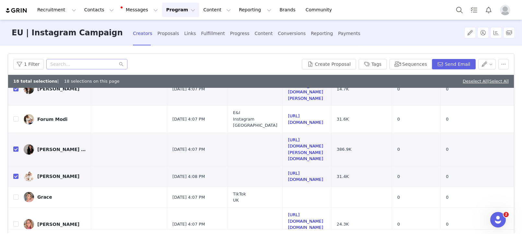
scroll to position [521, 0]
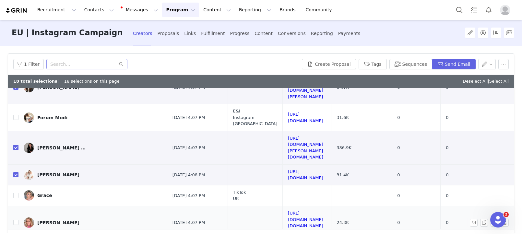
click at [12, 206] on td at bounding box center [13, 222] width 10 height 33
drag, startPoint x: 15, startPoint y: 150, endPoint x: 15, endPoint y: 145, distance: 4.9
checkbox input "true"
drag, startPoint x: 16, startPoint y: 135, endPoint x: 16, endPoint y: 171, distance: 35.7
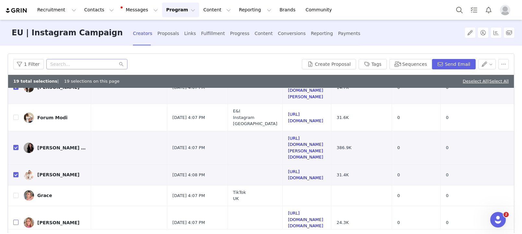
click at [16, 220] on input "checkbox" at bounding box center [15, 222] width 5 height 5
checkbox input "true"
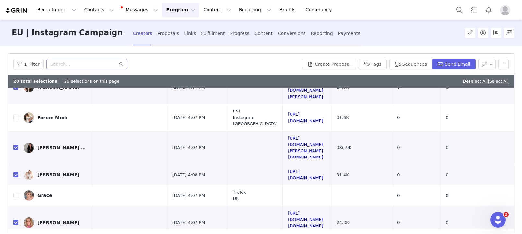
checkbox input "true"
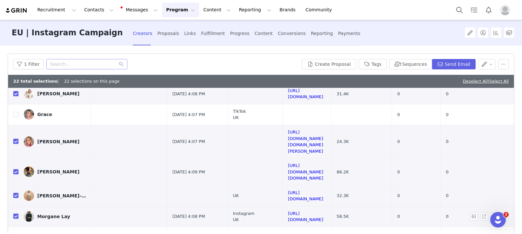
scroll to position [603, 0]
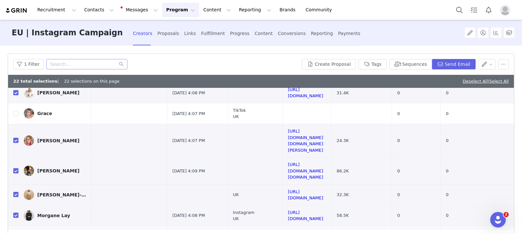
click at [16, 234] on input "checkbox" at bounding box center [15, 236] width 5 height 5
checkbox input "true"
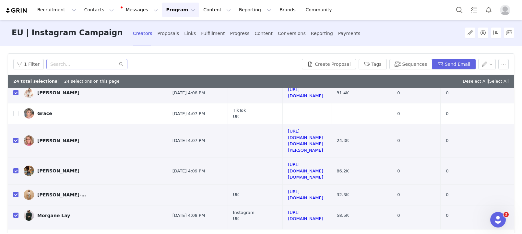
checkbox input "true"
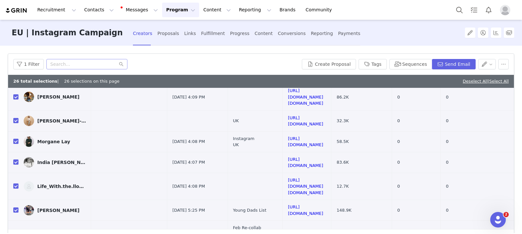
scroll to position [687, 0]
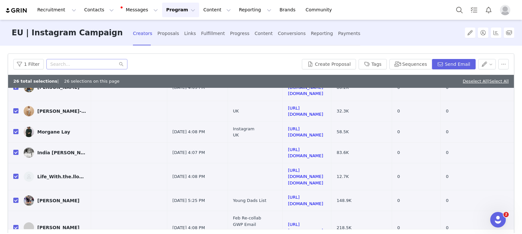
checkbox input "true"
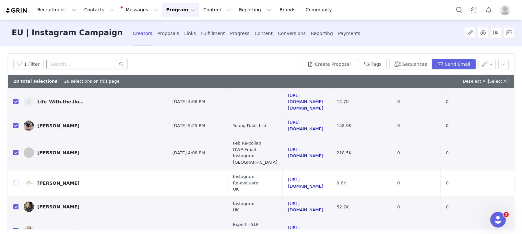
scroll to position [762, 0]
drag, startPoint x: 16, startPoint y: 133, endPoint x: 15, endPoint y: 145, distance: 12.7
checkbox input "true"
drag, startPoint x: 15, startPoint y: 151, endPoint x: 15, endPoint y: 160, distance: 9.8
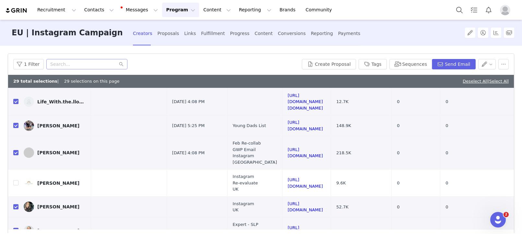
checkbox input "true"
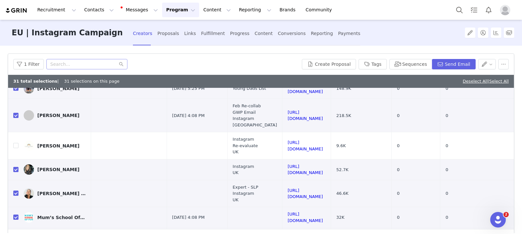
scroll to position [825, 0]
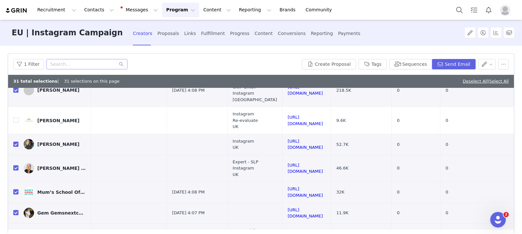
checkbox input "true"
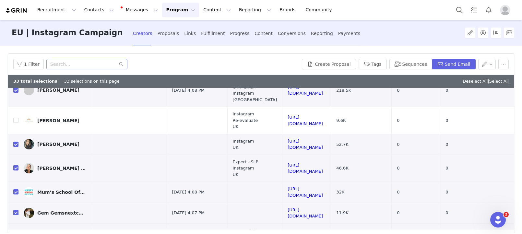
checkbox input "true"
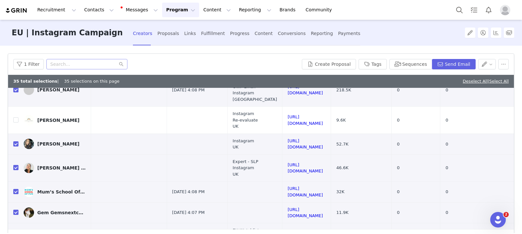
checkbox input "true"
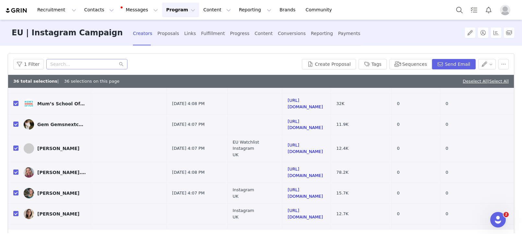
scroll to position [922, 0]
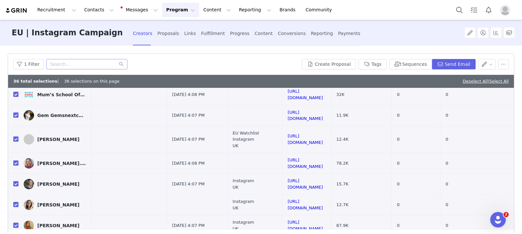
checkbox input "true"
click at [372, 60] on button "Tags" at bounding box center [373, 64] width 28 height 10
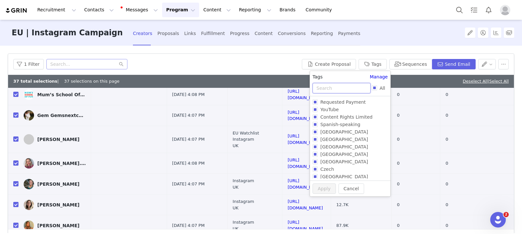
click at [349, 88] on input "text" at bounding box center [342, 88] width 58 height 10
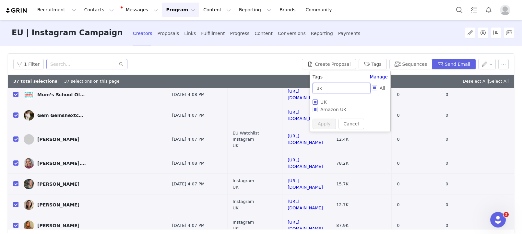
type input "uk"
click at [328, 103] on span "UK" at bounding box center [323, 102] width 11 height 5
click at [318, 103] on input "UK" at bounding box center [315, 102] width 5 height 5
checkbox input "true"
click at [331, 86] on input "uk" at bounding box center [342, 88] width 58 height 10
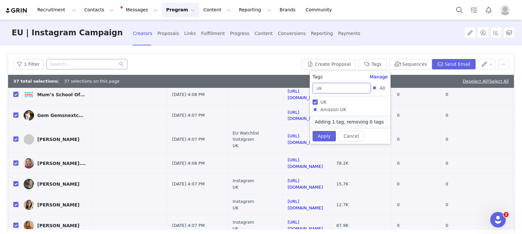
click at [331, 86] on input "uk" at bounding box center [342, 88] width 58 height 10
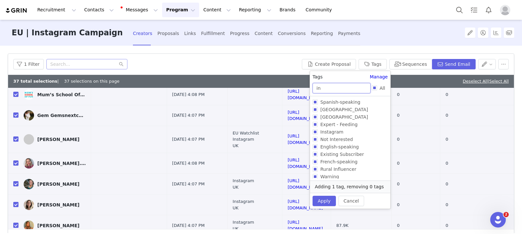
type input "ins"
checkbox input "true"
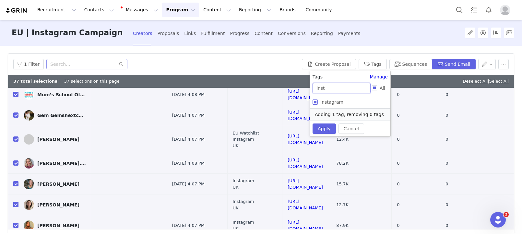
type input "inst"
click at [328, 100] on span "Instagram" at bounding box center [332, 102] width 28 height 5
click at [318, 100] on input "Instagram" at bounding box center [315, 102] width 5 height 5
checkbox input "true"
checkbox input "false"
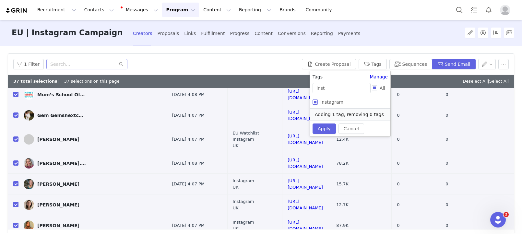
checkbox input "true"
click at [320, 131] on button "Apply" at bounding box center [324, 135] width 23 height 10
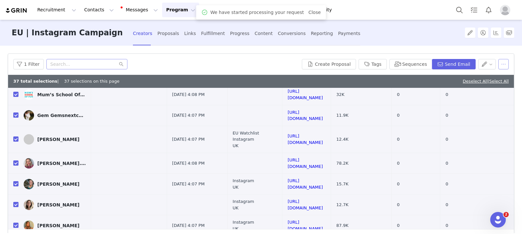
click at [503, 66] on button "button" at bounding box center [504, 64] width 10 height 10
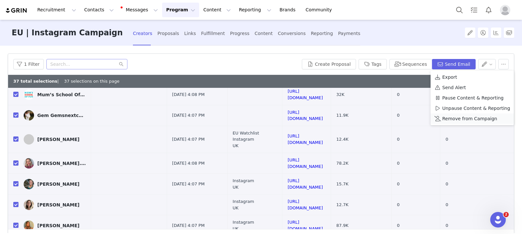
click at [468, 117] on span "Remove from Campaign" at bounding box center [469, 118] width 55 height 7
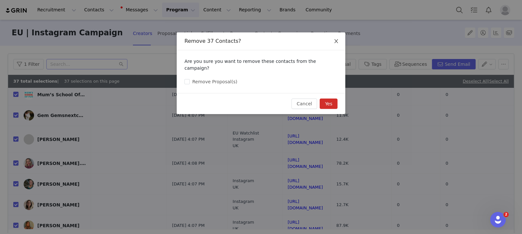
click at [336, 42] on icon "icon: close" at bounding box center [336, 41] width 5 height 5
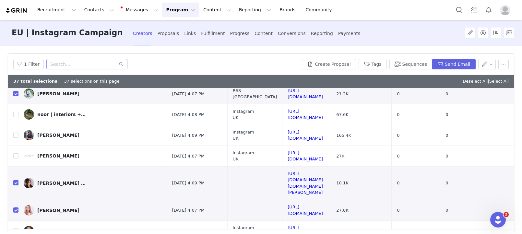
scroll to position [0, 0]
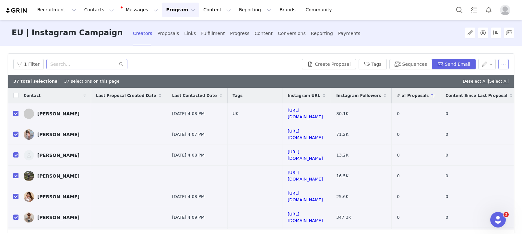
click at [505, 65] on button "button" at bounding box center [504, 64] width 10 height 10
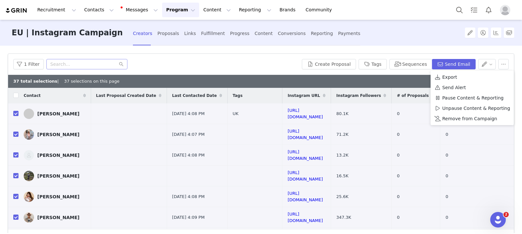
drag, startPoint x: 446, startPoint y: 119, endPoint x: 402, endPoint y: 115, distance: 44.3
click at [446, 119] on span "Remove from Campaign" at bounding box center [469, 118] width 55 height 7
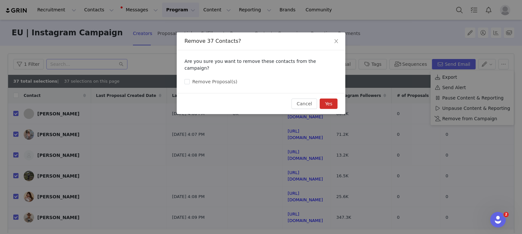
drag, startPoint x: 329, startPoint y: 97, endPoint x: 327, endPoint y: 171, distance: 74.0
click at [329, 99] on button "Yes" at bounding box center [329, 104] width 18 height 10
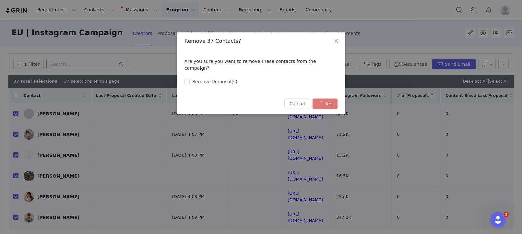
checkbox input "false"
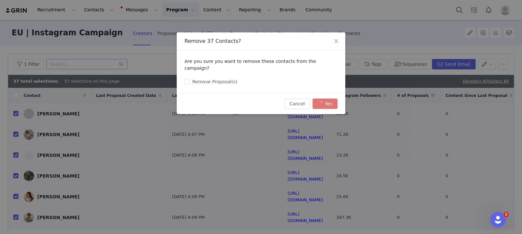
checkbox input "false"
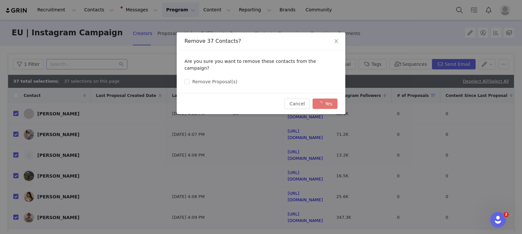
checkbox input "false"
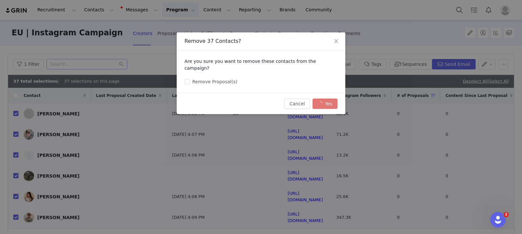
checkbox input "false"
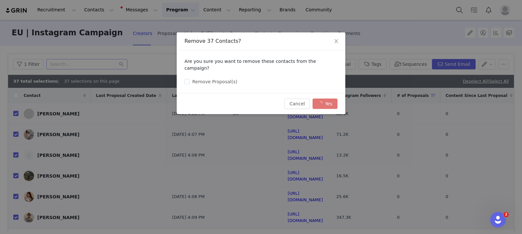
checkbox input "false"
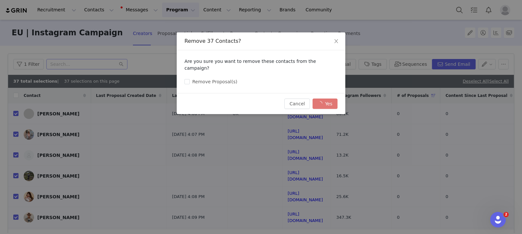
checkbox input "false"
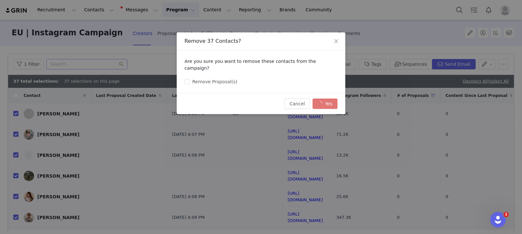
checkbox input "false"
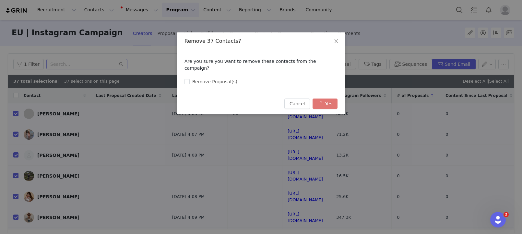
checkbox input "false"
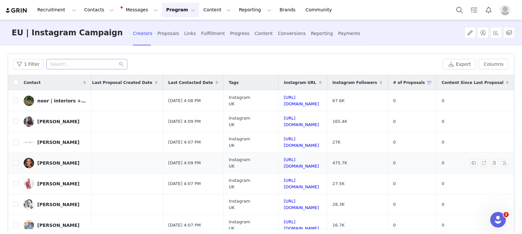
scroll to position [4, 23]
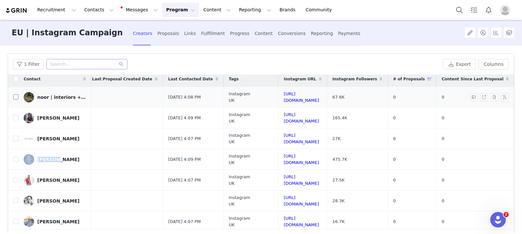
click at [14, 96] on input "checkbox" at bounding box center [15, 96] width 5 height 5
checkbox input "true"
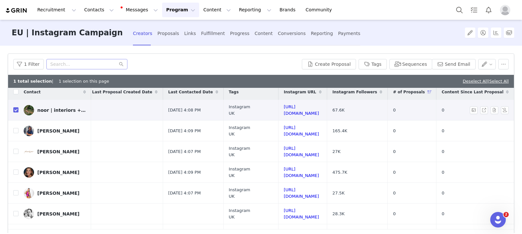
click at [20, 118] on td "noor | interiors + sustainable lifestyle" at bounding box center [54, 110] width 73 height 21
click at [15, 129] on input "checkbox" at bounding box center [15, 130] width 5 height 5
checkbox input "true"
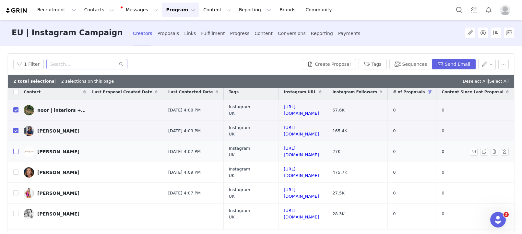
click at [16, 153] on input "checkbox" at bounding box center [15, 151] width 5 height 5
checkbox input "true"
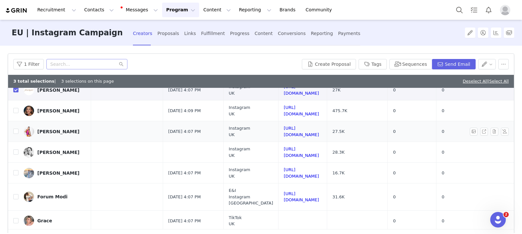
scroll to position [66, 23]
click at [15, 114] on td at bounding box center [13, 110] width 10 height 21
click at [16, 113] on input "checkbox" at bounding box center [15, 110] width 5 height 5
checkbox input "true"
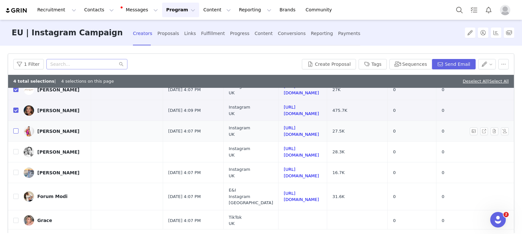
click at [15, 132] on input "checkbox" at bounding box center [15, 130] width 5 height 5
checkbox input "true"
drag, startPoint x: 18, startPoint y: 172, endPoint x: 17, endPoint y: 195, distance: 22.7
click at [18, 172] on input "checkbox" at bounding box center [15, 172] width 5 height 5
checkbox input "true"
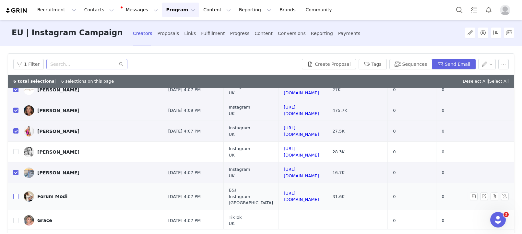
click at [17, 198] on input "checkbox" at bounding box center [15, 196] width 5 height 5
checkbox input "true"
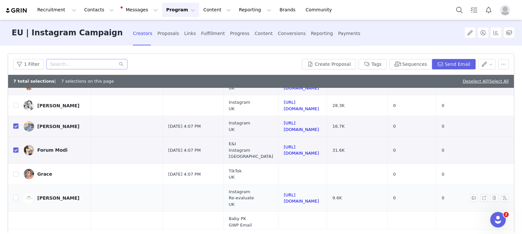
scroll to position [114, 23]
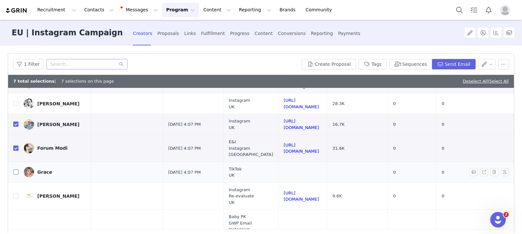
drag, startPoint x: 15, startPoint y: 175, endPoint x: 29, endPoint y: 174, distance: 13.7
click at [15, 175] on input "checkbox" at bounding box center [15, 172] width 5 height 5
checkbox input "true"
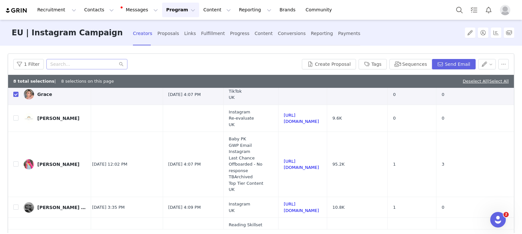
scroll to position [192, 23]
drag, startPoint x: 487, startPoint y: 63, endPoint x: 486, endPoint y: 67, distance: 3.9
click at [487, 63] on button "button" at bounding box center [487, 64] width 18 height 10
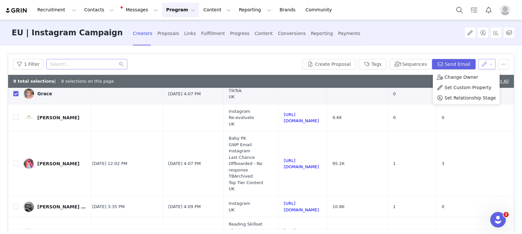
click at [488, 64] on button "button" at bounding box center [487, 64] width 18 height 10
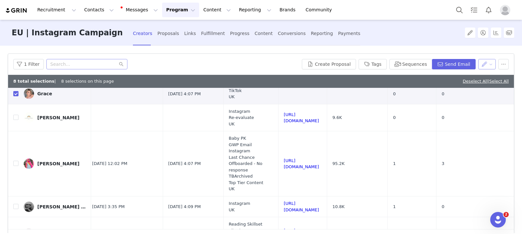
click at [491, 64] on button "button" at bounding box center [487, 64] width 18 height 10
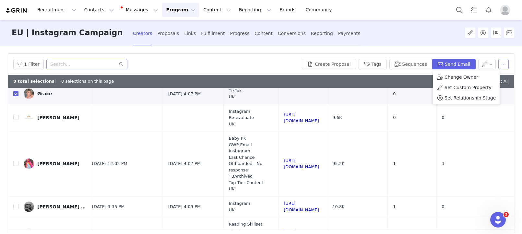
click at [502, 64] on button "button" at bounding box center [504, 64] width 10 height 10
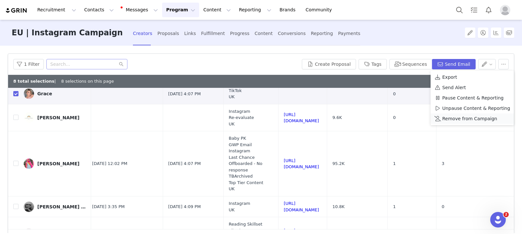
click at [468, 118] on span "Remove from Campaign" at bounding box center [469, 118] width 55 height 7
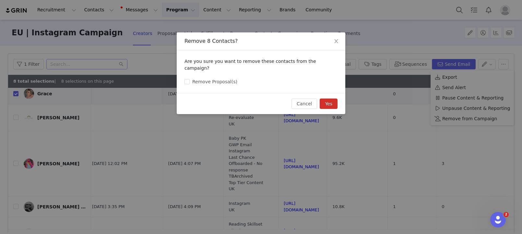
click at [326, 100] on button "Yes" at bounding box center [329, 104] width 18 height 10
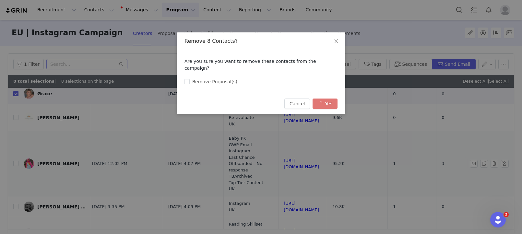
checkbox input "false"
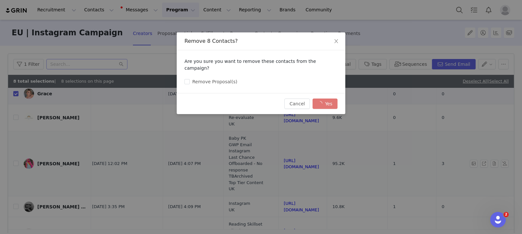
checkbox input "false"
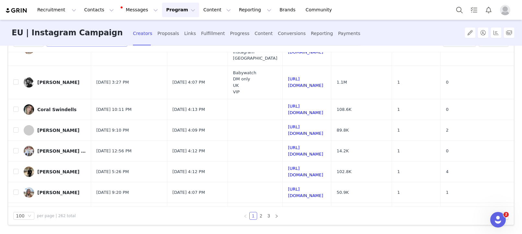
scroll to position [0, 0]
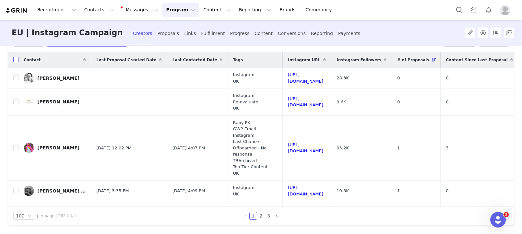
click at [15, 60] on input "checkbox" at bounding box center [15, 59] width 5 height 5
checkbox input "true"
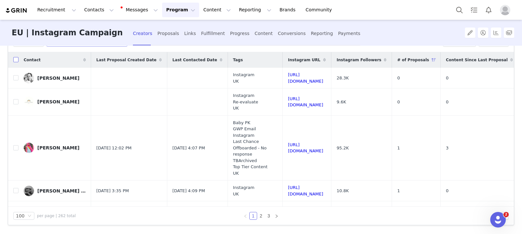
checkbox input "true"
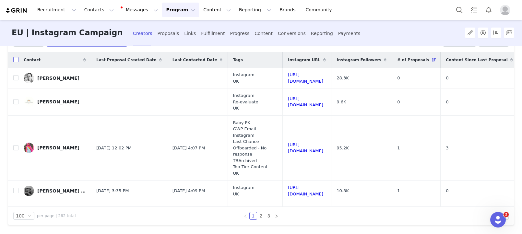
checkbox input "true"
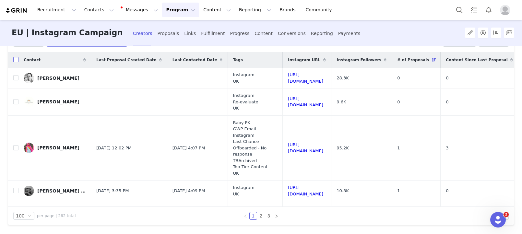
checkbox input "true"
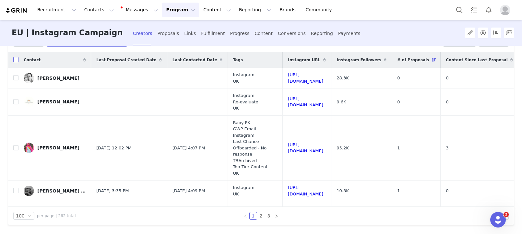
checkbox input "true"
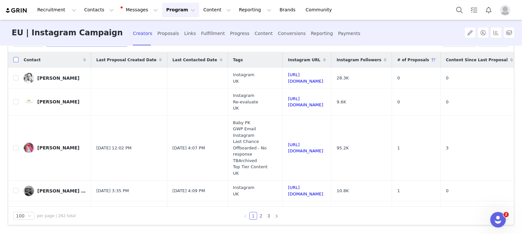
checkbox input "true"
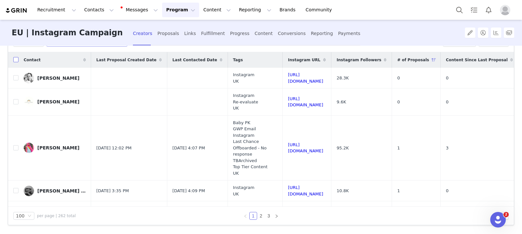
checkbox input "true"
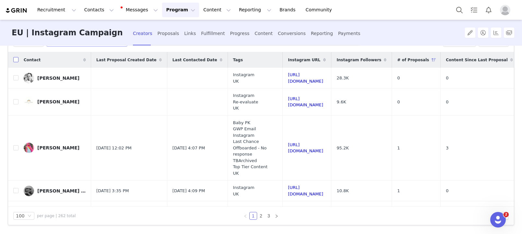
checkbox input "true"
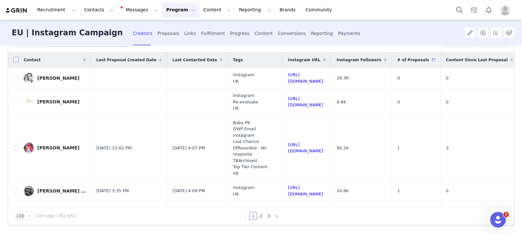
checkbox input "true"
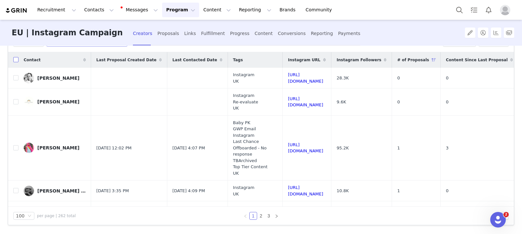
checkbox input "true"
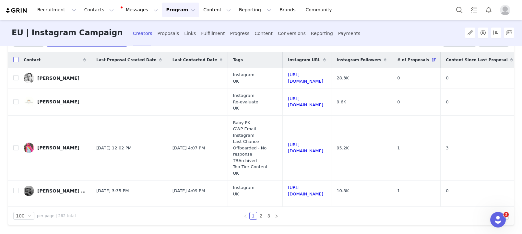
checkbox input "true"
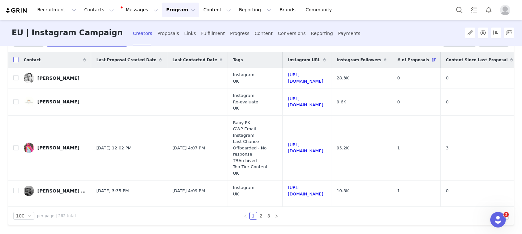
checkbox input "true"
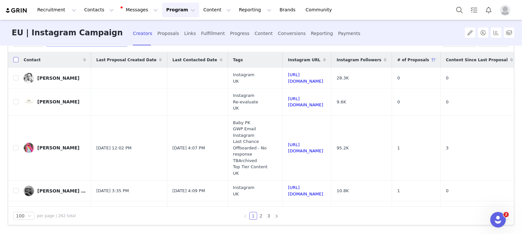
checkbox input "true"
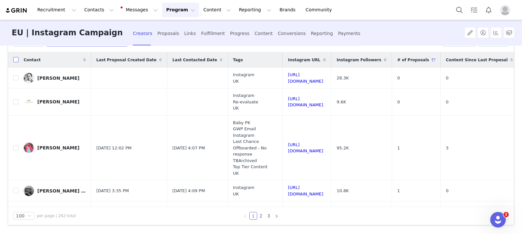
checkbox input "true"
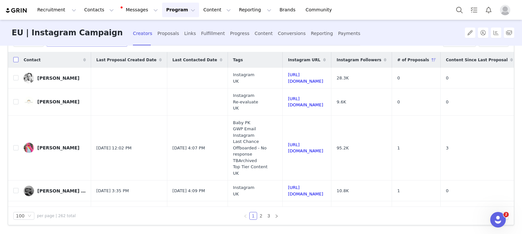
checkbox input "true"
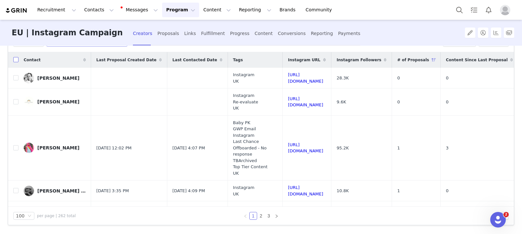
checkbox input "true"
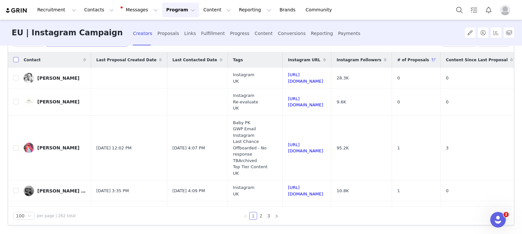
checkbox input "true"
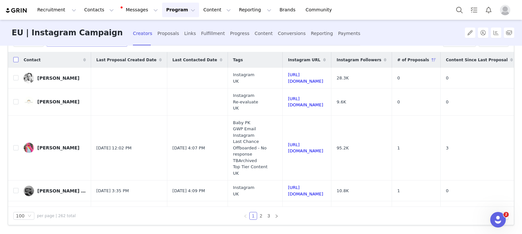
checkbox input "true"
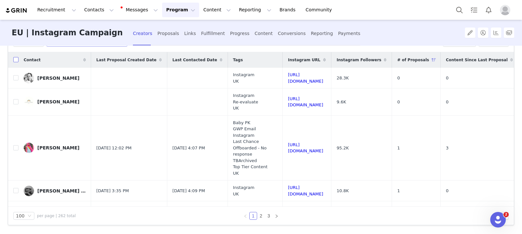
checkbox input "true"
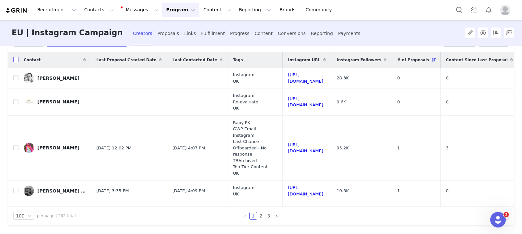
checkbox input "true"
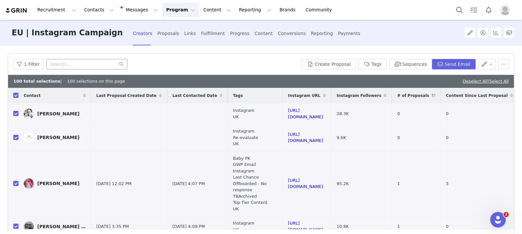
drag, startPoint x: 495, startPoint y: 81, endPoint x: 469, endPoint y: 78, distance: 26.2
click at [495, 81] on link "Select All" at bounding box center [499, 81] width 19 height 5
click at [375, 66] on button "Tags" at bounding box center [373, 64] width 28 height 10
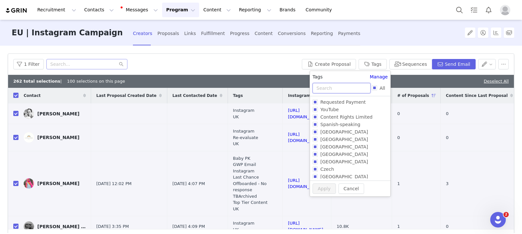
click at [339, 90] on input "text" at bounding box center [342, 88] width 58 height 10
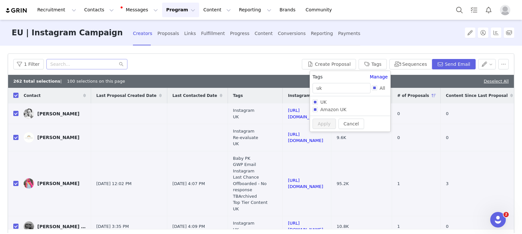
drag, startPoint x: 330, startPoint y: 99, endPoint x: 331, endPoint y: 94, distance: 5.6
click at [329, 100] on span "UK" at bounding box center [323, 102] width 11 height 5
click at [318, 100] on input "UK" at bounding box center [315, 102] width 5 height 5
click at [332, 86] on input "uk" at bounding box center [342, 88] width 58 height 10
click at [321, 101] on span "Instagram" at bounding box center [332, 102] width 28 height 5
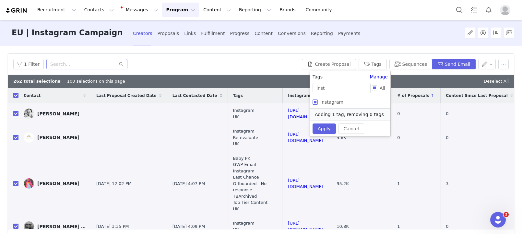
click at [318, 101] on input "Instagram" at bounding box center [315, 102] width 5 height 5
click at [323, 130] on button "Apply" at bounding box center [324, 135] width 23 height 10
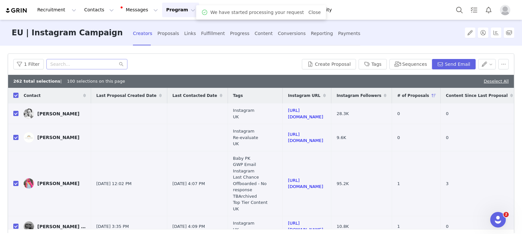
click at [163, 11] on button "Program Program" at bounding box center [180, 10] width 37 height 15
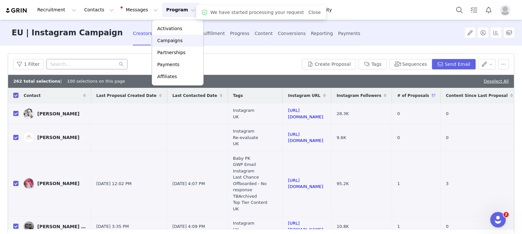
drag, startPoint x: 165, startPoint y: 40, endPoint x: 204, endPoint y: 2, distance: 54.4
click at [165, 40] on p "Campaigns" at bounding box center [169, 40] width 25 height 7
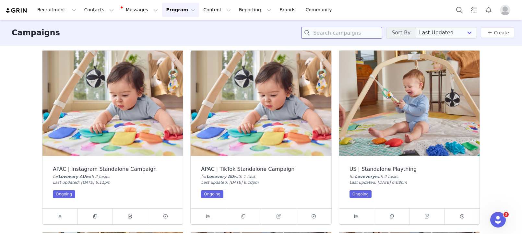
click at [356, 30] on input at bounding box center [341, 33] width 81 height 12
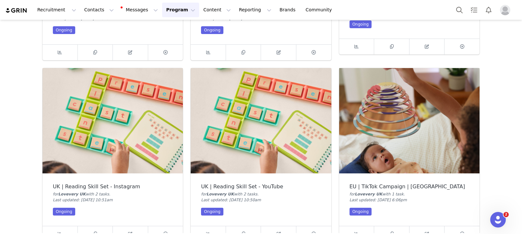
scroll to position [183, 0]
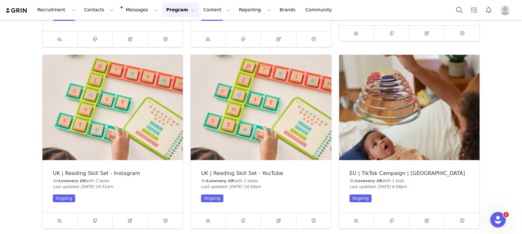
click at [432, 106] on img at bounding box center [409, 107] width 140 height 105
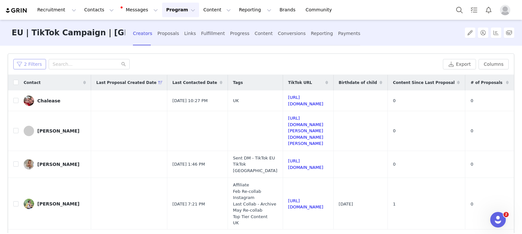
click at [26, 67] on button "2 Filters" at bounding box center [29, 64] width 33 height 10
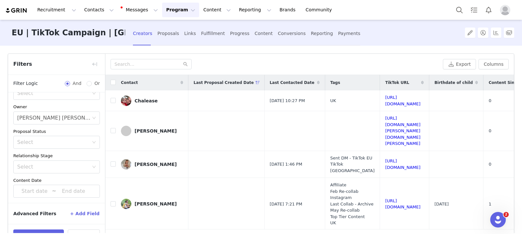
scroll to position [23, 0]
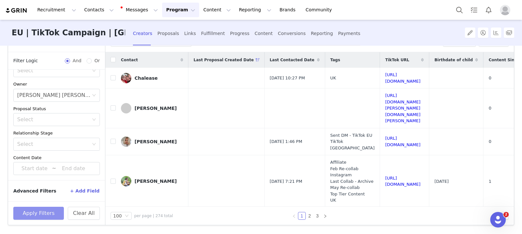
click at [53, 211] on button "Apply Filters" at bounding box center [38, 213] width 51 height 13
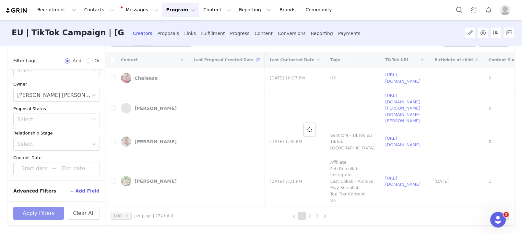
scroll to position [0, 0]
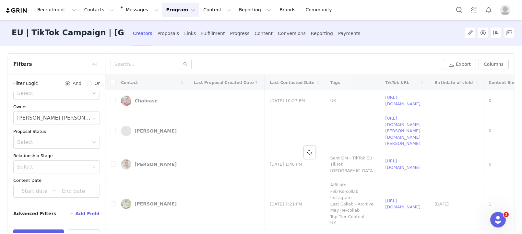
drag, startPoint x: 96, startPoint y: 61, endPoint x: 97, endPoint y: 68, distance: 7.2
click at [95, 61] on button "button" at bounding box center [95, 64] width 10 height 10
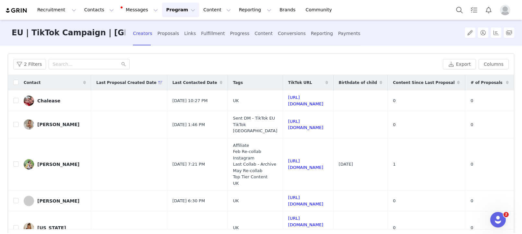
click at [499, 83] on div "# of Proposals" at bounding box center [489, 83] width 49 height 16
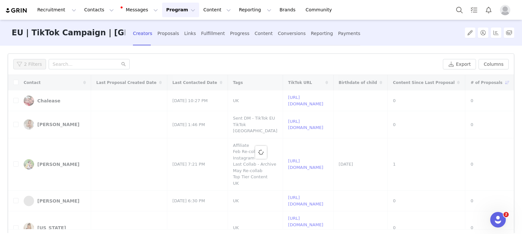
click at [17, 83] on div at bounding box center [261, 152] width 506 height 155
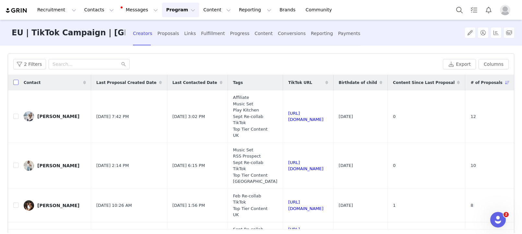
click at [12, 85] on th at bounding box center [13, 83] width 10 height 16
click at [14, 81] on input "checkbox" at bounding box center [15, 82] width 5 height 5
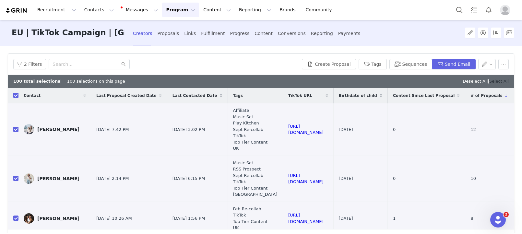
click at [497, 79] on link "Select All" at bounding box center [499, 81] width 19 height 5
click at [381, 64] on button "Tags" at bounding box center [373, 64] width 28 height 10
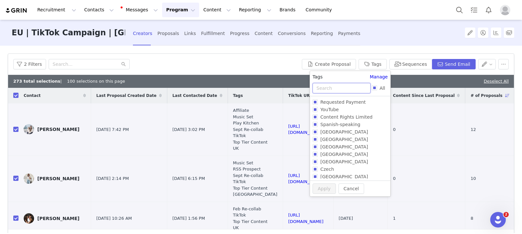
click at [352, 89] on input "text" at bounding box center [342, 88] width 58 height 10
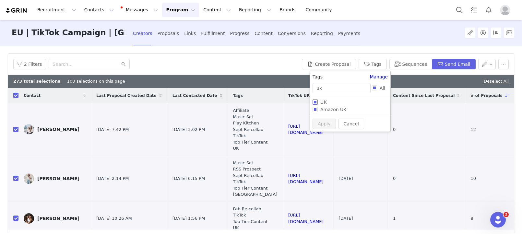
drag, startPoint x: 333, startPoint y: 104, endPoint x: 331, endPoint y: 101, distance: 4.1
click at [333, 104] on label "UK" at bounding box center [349, 101] width 73 height 7
click at [318, 104] on input "UK" at bounding box center [315, 102] width 5 height 5
click at [331, 90] on input "uk" at bounding box center [342, 88] width 58 height 10
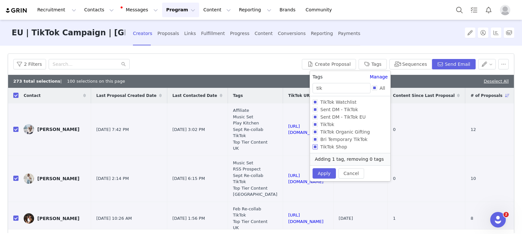
drag, startPoint x: 330, startPoint y: 125, endPoint x: 325, endPoint y: 148, distance: 23.5
click at [330, 125] on span "TikTok" at bounding box center [327, 124] width 19 height 5
click at [318, 125] on input "TikTok" at bounding box center [315, 124] width 5 height 5
click at [324, 175] on button "Apply" at bounding box center [324, 180] width 23 height 10
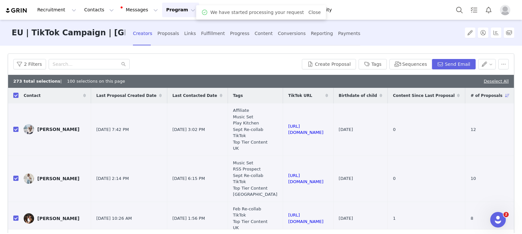
click at [498, 79] on link "Deselect All" at bounding box center [496, 81] width 25 height 5
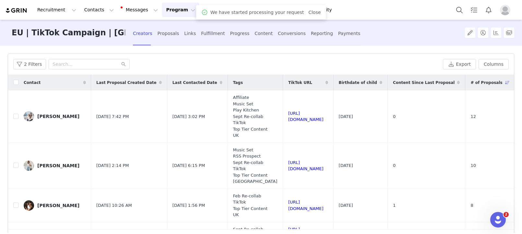
click at [499, 84] on span "# of Proposals" at bounding box center [487, 83] width 32 height 6
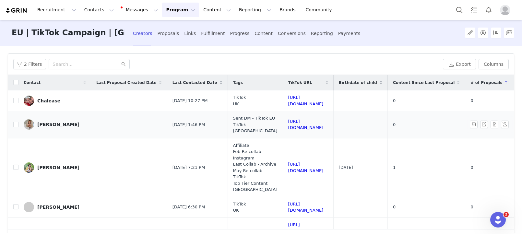
scroll to position [0, 30]
click at [15, 99] on input "checkbox" at bounding box center [15, 100] width 5 height 5
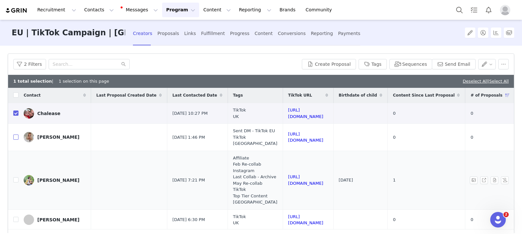
drag, startPoint x: 15, startPoint y: 143, endPoint x: 15, endPoint y: 161, distance: 17.5
click at [15, 140] on input "checkbox" at bounding box center [15, 137] width 5 height 5
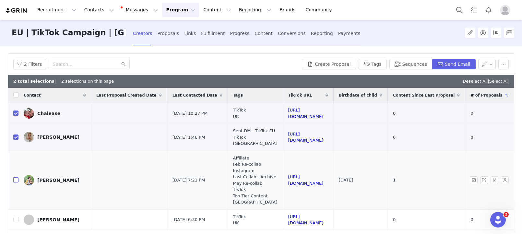
click at [14, 183] on input "checkbox" at bounding box center [15, 179] width 5 height 5
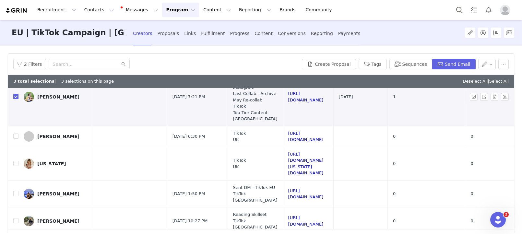
scroll to position [84, 30]
drag, startPoint x: 14, startPoint y: 150, endPoint x: 12, endPoint y: 157, distance: 8.1
click at [14, 139] on input "checkbox" at bounding box center [15, 136] width 5 height 5
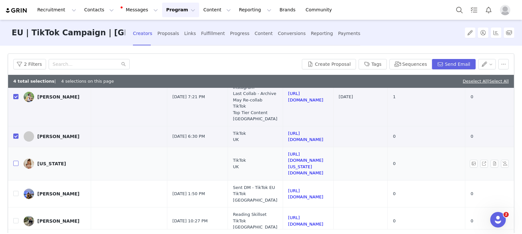
click at [15, 166] on input "checkbox" at bounding box center [15, 163] width 5 height 5
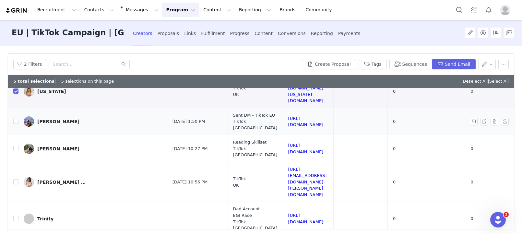
scroll to position [157, 30]
click at [18, 126] on td "Yasmin" at bounding box center [54, 120] width 73 height 27
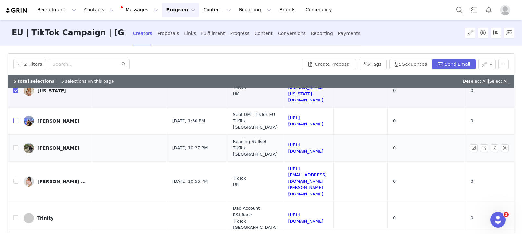
drag, startPoint x: 16, startPoint y: 125, endPoint x: 11, endPoint y: 150, distance: 25.2
click at [16, 123] on input "checkbox" at bounding box center [15, 120] width 5 height 5
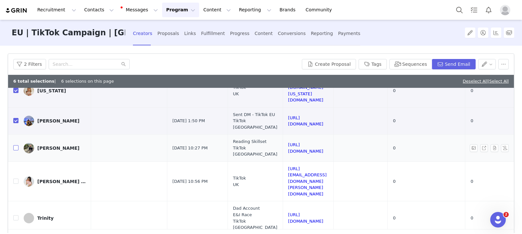
click at [16, 151] on input "checkbox" at bounding box center [15, 147] width 5 height 5
click at [15, 179] on input "checkbox" at bounding box center [15, 181] width 5 height 5
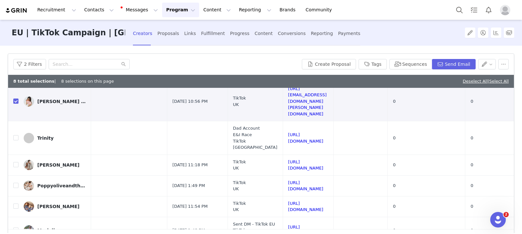
scroll to position [236, 30]
drag, startPoint x: 16, startPoint y: 125, endPoint x: 13, endPoint y: 137, distance: 12.1
click at [16, 136] on input "checkbox" at bounding box center [15, 138] width 5 height 5
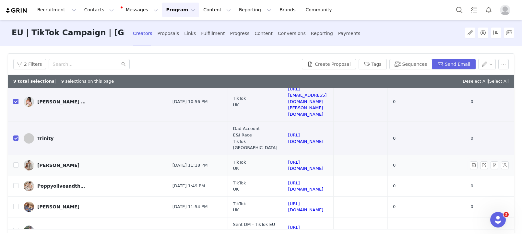
click at [13, 155] on td at bounding box center [13, 165] width 10 height 21
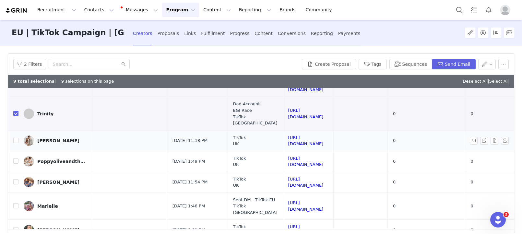
scroll to position [263, 30]
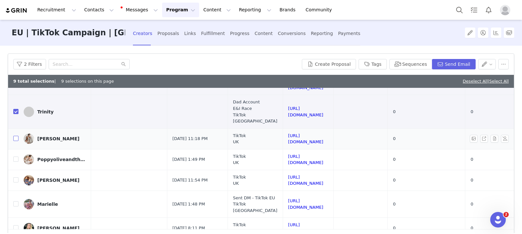
click at [16, 136] on label at bounding box center [15, 139] width 5 height 7
click at [16, 136] on input "checkbox" at bounding box center [15, 138] width 5 height 5
click at [18, 149] on td "Poppyoliveandthetwins" at bounding box center [54, 159] width 73 height 21
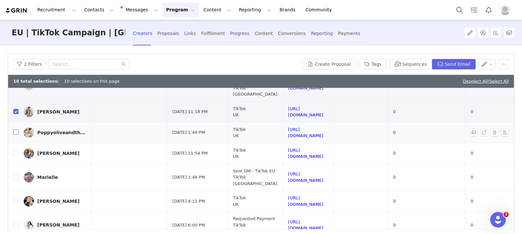
click at [16, 130] on input "checkbox" at bounding box center [15, 132] width 5 height 5
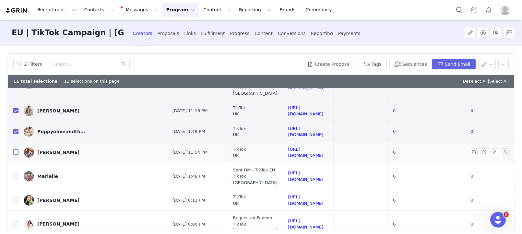
click at [18, 150] on input "checkbox" at bounding box center [15, 152] width 5 height 5
click at [15, 174] on input "checkbox" at bounding box center [15, 176] width 5 height 5
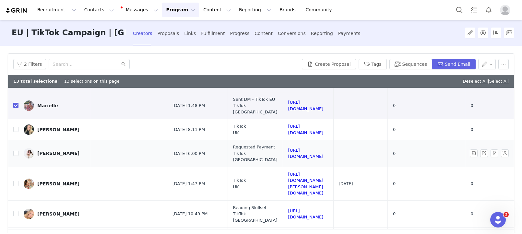
scroll to position [369, 30]
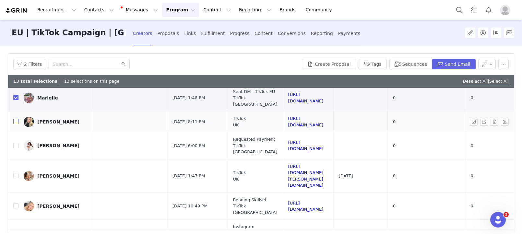
click at [16, 119] on input "checkbox" at bounding box center [15, 121] width 5 height 5
click at [15, 143] on input "checkbox" at bounding box center [15, 145] width 5 height 5
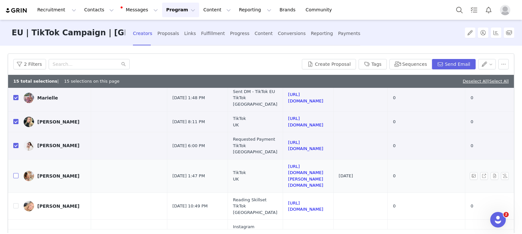
click at [16, 173] on input "checkbox" at bounding box center [15, 175] width 5 height 5
click at [18, 203] on input "checkbox" at bounding box center [15, 205] width 5 height 5
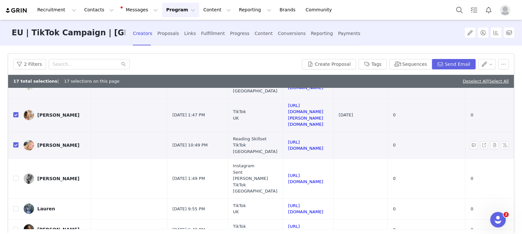
scroll to position [447, 30]
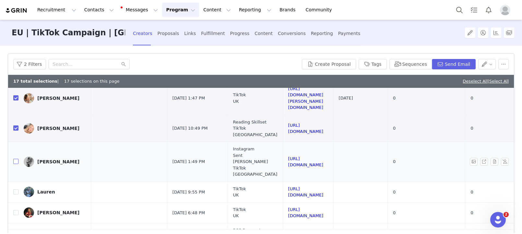
click at [15, 159] on input "checkbox" at bounding box center [15, 161] width 5 height 5
click at [17, 189] on input "checkbox" at bounding box center [15, 191] width 5 height 5
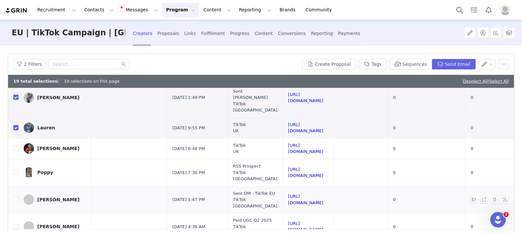
scroll to position [517, 30]
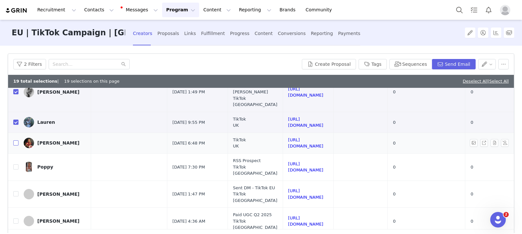
click at [16, 140] on input "checkbox" at bounding box center [15, 142] width 5 height 5
click at [15, 164] on input "checkbox" at bounding box center [15, 166] width 5 height 5
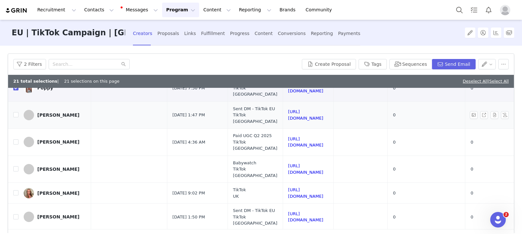
scroll to position [597, 30]
click at [16, 112] on input "checkbox" at bounding box center [15, 114] width 5 height 5
drag, startPoint x: 14, startPoint y: 128, endPoint x: 16, endPoint y: 134, distance: 6.1
click at [14, 139] on input "checkbox" at bounding box center [15, 141] width 5 height 5
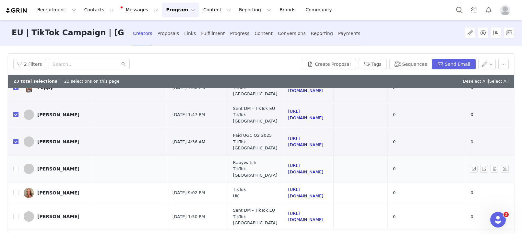
click at [18, 155] on td at bounding box center [13, 168] width 10 height 27
click at [16, 162] on td at bounding box center [13, 168] width 10 height 27
click at [17, 166] on input "checkbox" at bounding box center [15, 168] width 5 height 5
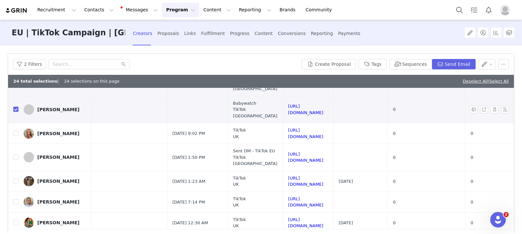
scroll to position [672, 30]
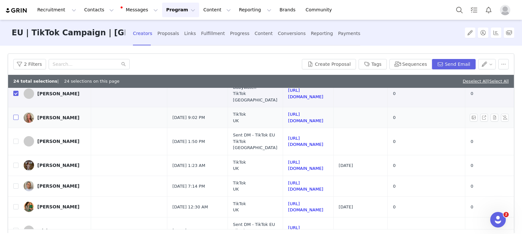
click at [17, 115] on input "checkbox" at bounding box center [15, 117] width 5 height 5
click at [16, 139] on input "checkbox" at bounding box center [15, 141] width 5 height 5
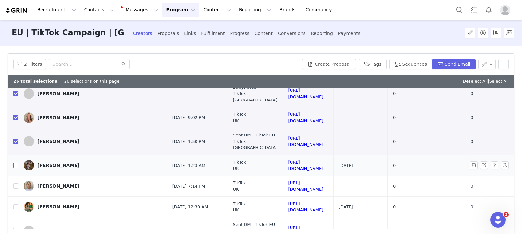
click at [14, 163] on input "checkbox" at bounding box center [15, 165] width 5 height 5
click at [16, 184] on input "checkbox" at bounding box center [15, 186] width 5 height 5
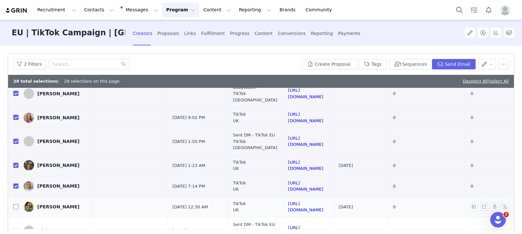
click at [14, 204] on input "checkbox" at bounding box center [15, 206] width 5 height 5
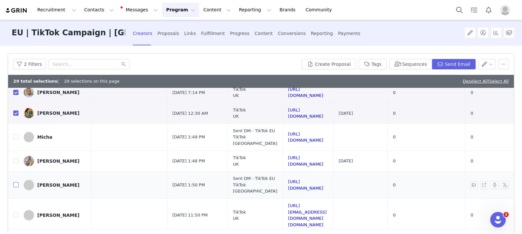
scroll to position [765, 30]
click at [15, 135] on input "checkbox" at bounding box center [15, 137] width 5 height 5
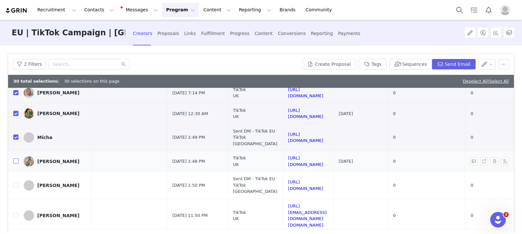
click at [16, 162] on input "checkbox" at bounding box center [15, 161] width 5 height 5
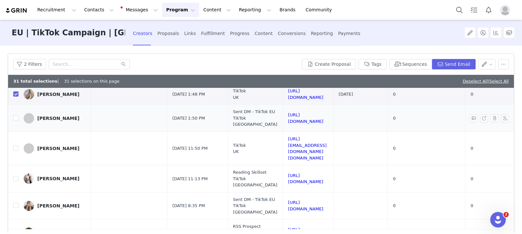
scroll to position [834, 30]
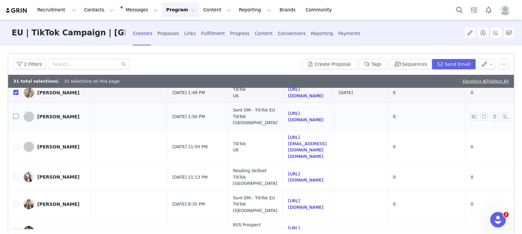
click at [15, 119] on input "checkbox" at bounding box center [15, 116] width 5 height 5
click at [17, 147] on input "checkbox" at bounding box center [15, 146] width 5 height 5
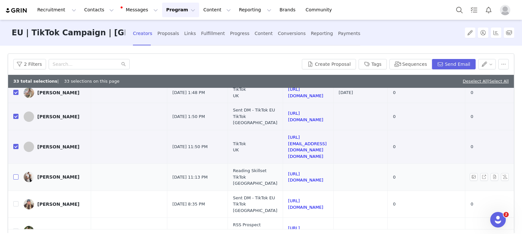
click at [18, 174] on label at bounding box center [15, 177] width 5 height 7
click at [18, 175] on input "checkbox" at bounding box center [15, 177] width 5 height 5
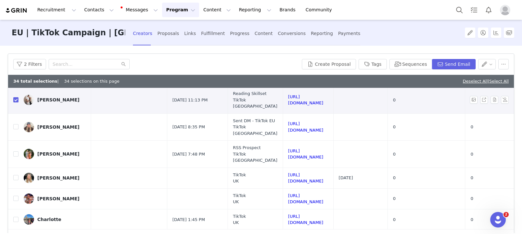
scroll to position [919, 30]
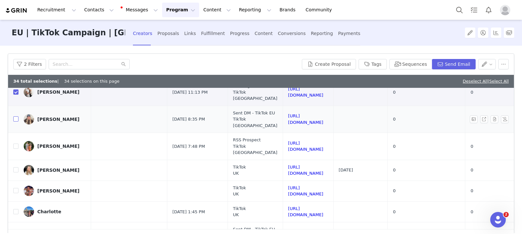
click at [14, 116] on input "checkbox" at bounding box center [15, 118] width 5 height 5
click at [16, 145] on input "checkbox" at bounding box center [15, 146] width 5 height 5
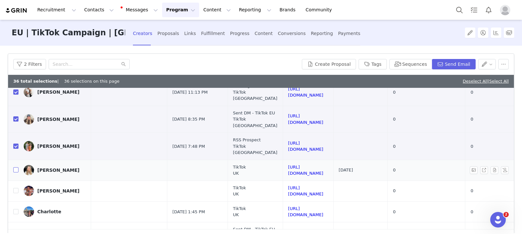
click at [16, 168] on input "checkbox" at bounding box center [15, 169] width 5 height 5
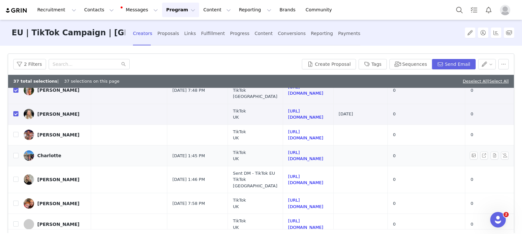
scroll to position [976, 30]
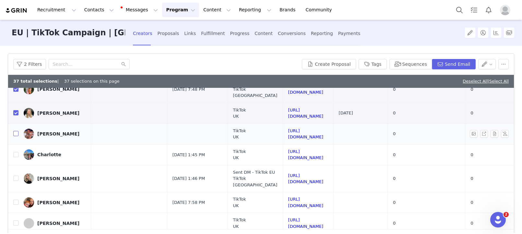
click at [13, 134] on input "checkbox" at bounding box center [15, 133] width 5 height 5
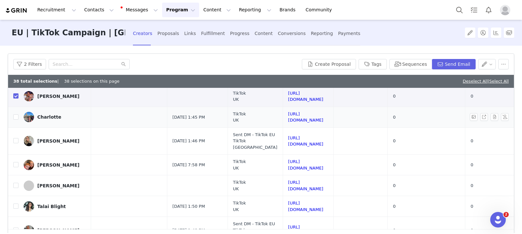
scroll to position [1014, 30]
drag, startPoint x: 16, startPoint y: 115, endPoint x: 17, endPoint y: 137, distance: 22.4
click at [16, 115] on input "checkbox" at bounding box center [15, 116] width 5 height 5
click at [16, 142] on input "checkbox" at bounding box center [15, 140] width 5 height 5
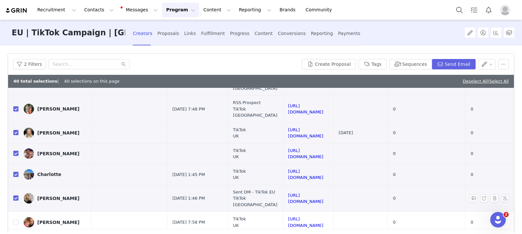
scroll to position [955, 30]
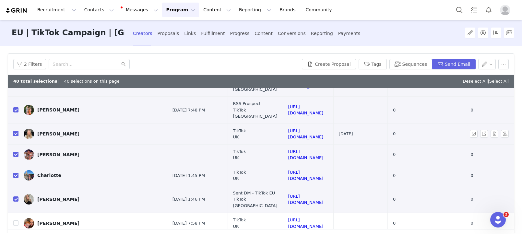
click at [18, 134] on input "checkbox" at bounding box center [15, 133] width 5 height 5
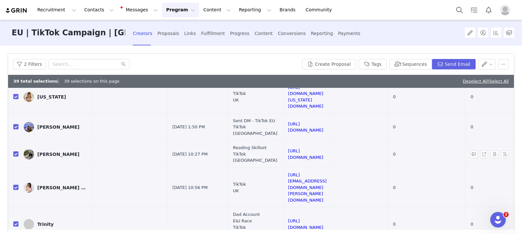
scroll to position [127, 0]
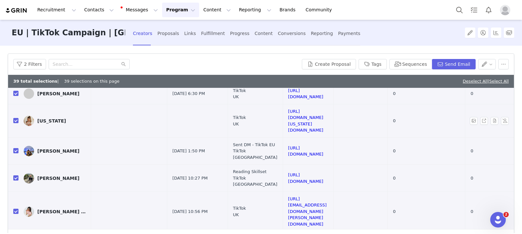
drag, startPoint x: 15, startPoint y: 127, endPoint x: 58, endPoint y: 136, distance: 44.3
click at [15, 123] on input "checkbox" at bounding box center [15, 120] width 5 height 5
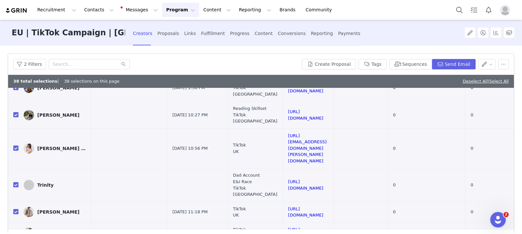
scroll to position [204, 0]
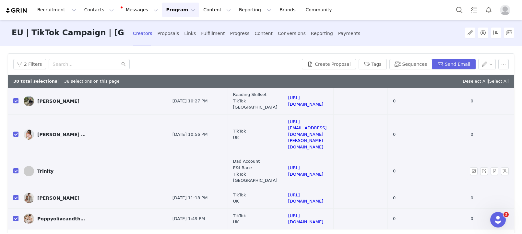
drag, startPoint x: 16, startPoint y: 157, endPoint x: 24, endPoint y: 157, distance: 8.4
click at [16, 168] on input "checkbox" at bounding box center [15, 170] width 5 height 5
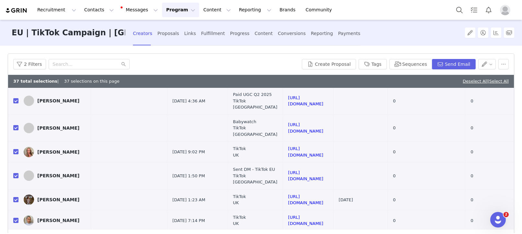
scroll to position [647, 0]
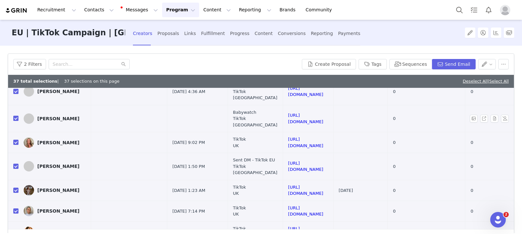
click at [16, 116] on input "checkbox" at bounding box center [15, 118] width 5 height 5
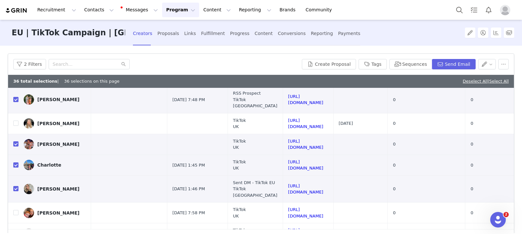
scroll to position [968, 0]
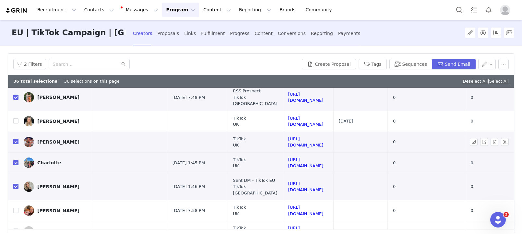
click at [15, 142] on input "checkbox" at bounding box center [15, 141] width 5 height 5
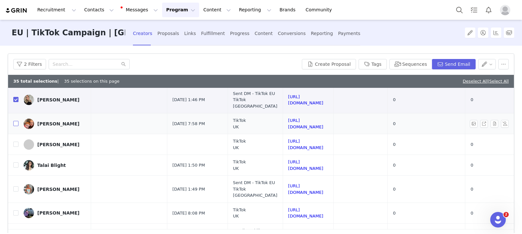
click at [14, 126] on input "checkbox" at bounding box center [15, 123] width 5 height 5
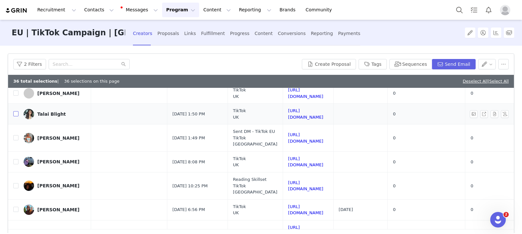
scroll to position [1105, 0]
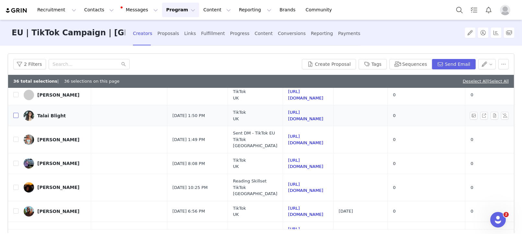
click at [15, 118] on input "checkbox" at bounding box center [15, 115] width 5 height 5
drag, startPoint x: 15, startPoint y: 150, endPoint x: 16, endPoint y: 167, distance: 17.6
click at [15, 142] on input "checkbox" at bounding box center [15, 139] width 5 height 5
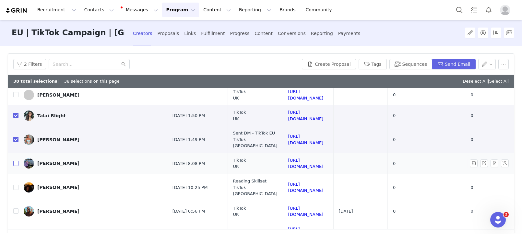
click at [15, 166] on input "checkbox" at bounding box center [15, 163] width 5 height 5
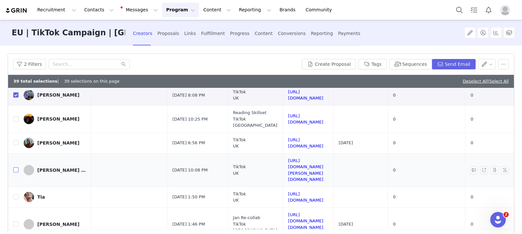
scroll to position [1175, 0]
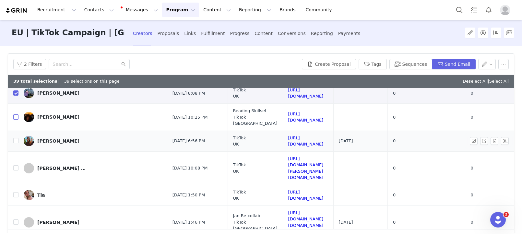
drag, startPoint x: 17, startPoint y: 130, endPoint x: 17, endPoint y: 146, distance: 16.5
click at [17, 120] on input "checkbox" at bounding box center [15, 117] width 5 height 5
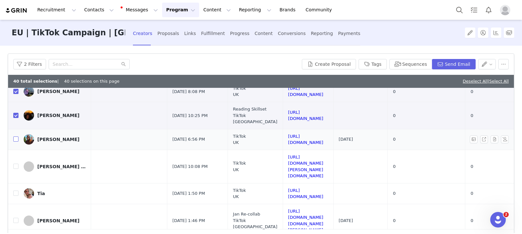
click at [15, 142] on input "checkbox" at bounding box center [15, 139] width 5 height 5
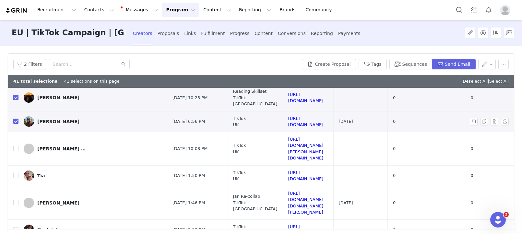
scroll to position [1205, 0]
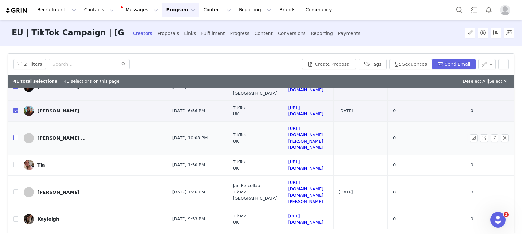
click at [14, 140] on input "checkbox" at bounding box center [15, 137] width 5 height 5
click at [15, 163] on input "checkbox" at bounding box center [15, 164] width 5 height 5
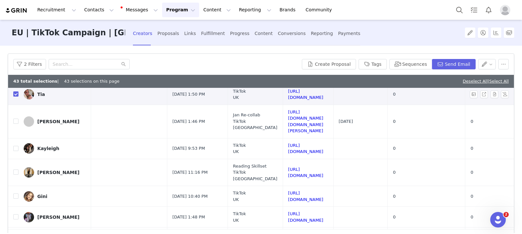
scroll to position [1278, 0]
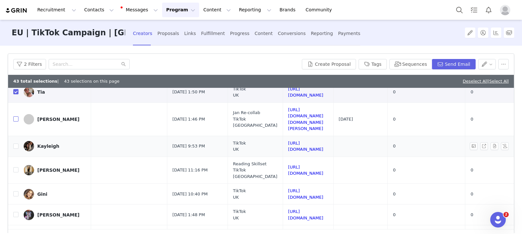
drag, startPoint x: 18, startPoint y: 117, endPoint x: 18, endPoint y: 131, distance: 14.3
click at [18, 117] on input "checkbox" at bounding box center [15, 118] width 5 height 5
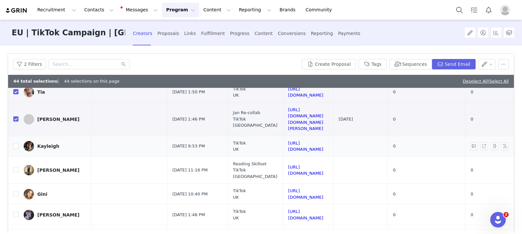
drag, startPoint x: 18, startPoint y: 135, endPoint x: 18, endPoint y: 138, distance: 3.3
click at [18, 136] on td at bounding box center [13, 146] width 10 height 21
click at [17, 144] on input "checkbox" at bounding box center [15, 146] width 5 height 5
click at [16, 167] on input "checkbox" at bounding box center [15, 169] width 5 height 5
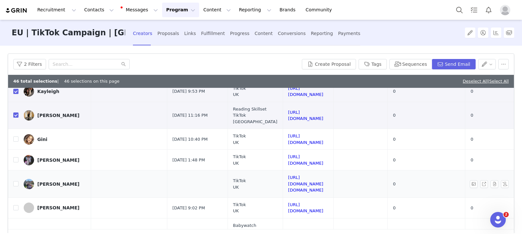
scroll to position [1334, 0]
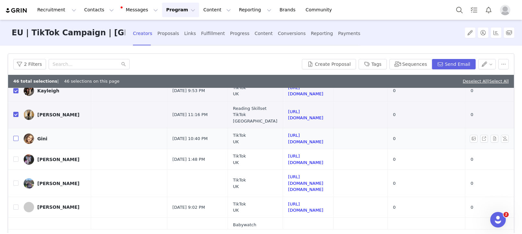
click at [15, 136] on input "checkbox" at bounding box center [15, 138] width 5 height 5
click at [15, 157] on input "checkbox" at bounding box center [15, 159] width 5 height 5
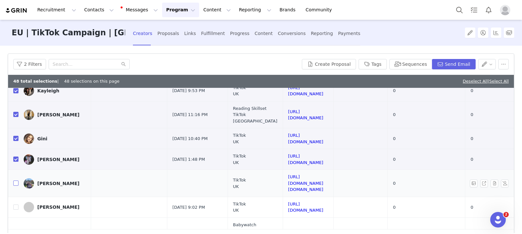
click at [16, 181] on input "checkbox" at bounding box center [15, 183] width 5 height 5
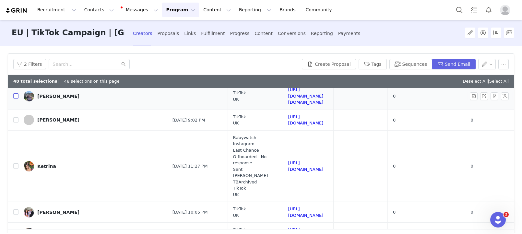
scroll to position [1422, 0]
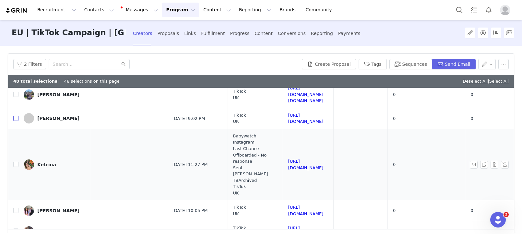
drag, startPoint x: 15, startPoint y: 107, endPoint x: 15, endPoint y: 126, distance: 19.1
click at [15, 116] on input "checkbox" at bounding box center [15, 118] width 5 height 5
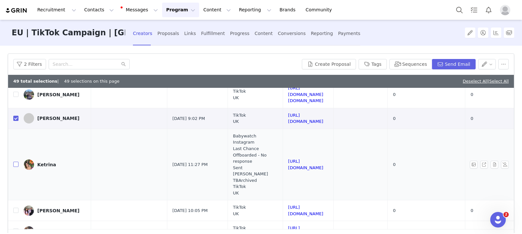
click at [15, 162] on input "checkbox" at bounding box center [15, 164] width 5 height 5
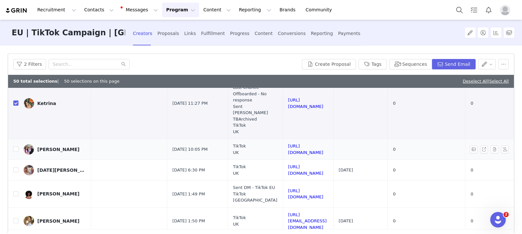
scroll to position [1486, 0]
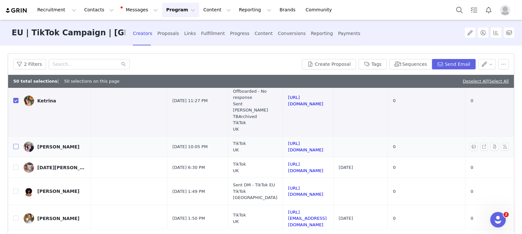
click at [16, 144] on input "checkbox" at bounding box center [15, 146] width 5 height 5
drag, startPoint x: 14, startPoint y: 150, endPoint x: 14, endPoint y: 155, distance: 5.2
click at [14, 165] on input "checkbox" at bounding box center [15, 167] width 5 height 5
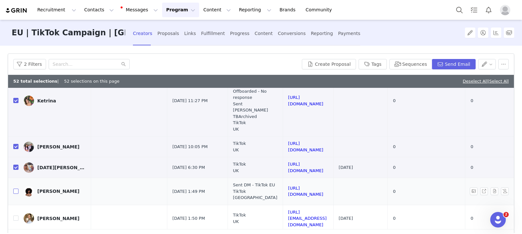
click at [17, 189] on input "checkbox" at bounding box center [15, 191] width 5 height 5
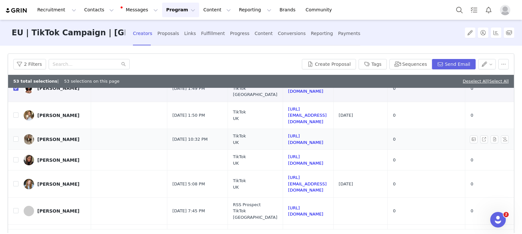
scroll to position [1592, 0]
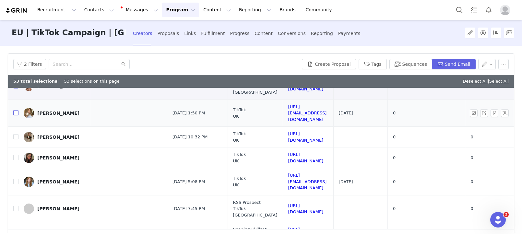
click at [16, 110] on input "checkbox" at bounding box center [15, 112] width 5 height 5
click at [15, 134] on label at bounding box center [15, 137] width 5 height 7
click at [15, 134] on input "checkbox" at bounding box center [15, 136] width 5 height 5
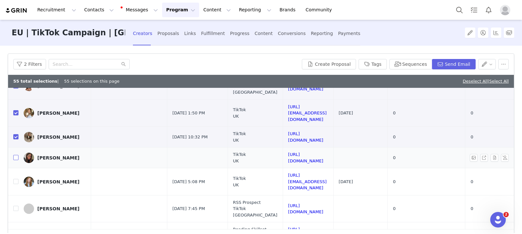
click at [13, 155] on input "checkbox" at bounding box center [15, 157] width 5 height 5
click at [15, 179] on input "checkbox" at bounding box center [15, 181] width 5 height 5
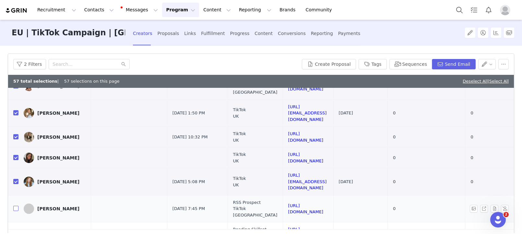
click at [16, 206] on input "checkbox" at bounding box center [15, 208] width 5 height 5
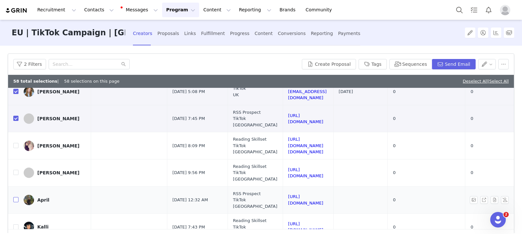
scroll to position [1686, 0]
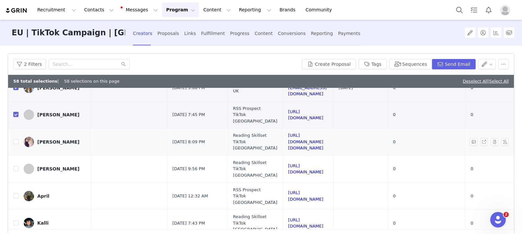
click at [20, 128] on td "Fran" at bounding box center [54, 141] width 73 height 27
click at [17, 139] on label at bounding box center [15, 142] width 5 height 7
click at [17, 139] on input "checkbox" at bounding box center [15, 141] width 5 height 5
click at [16, 166] on input "checkbox" at bounding box center [15, 168] width 5 height 5
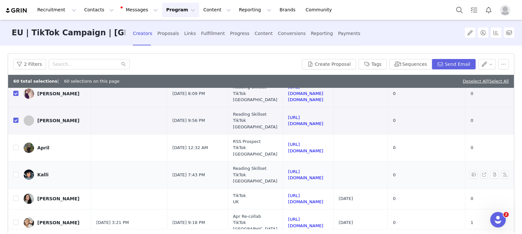
scroll to position [1735, 0]
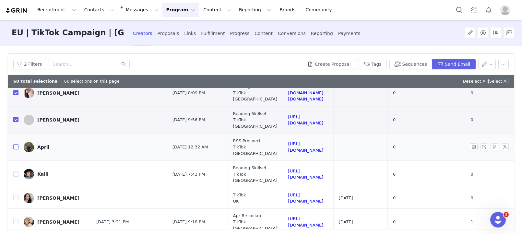
click at [17, 144] on input "checkbox" at bounding box center [15, 146] width 5 height 5
click at [16, 172] on input "checkbox" at bounding box center [15, 174] width 5 height 5
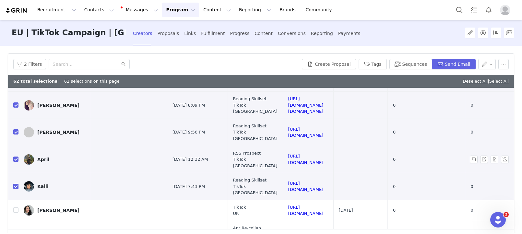
scroll to position [1722, 0]
click at [501, 66] on button "button" at bounding box center [504, 64] width 10 height 10
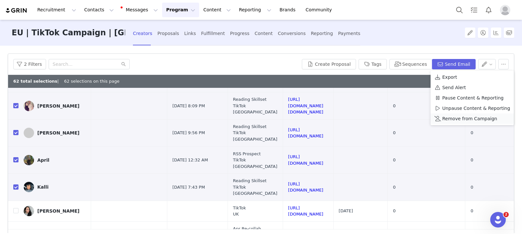
click at [456, 118] on span "Remove from Campaign" at bounding box center [469, 118] width 55 height 7
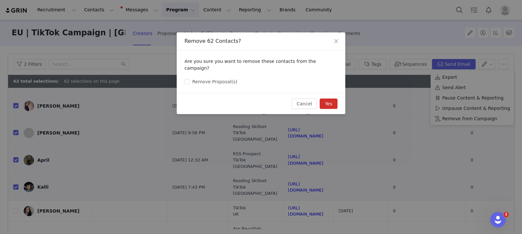
click at [336, 99] on button "Yes" at bounding box center [329, 104] width 18 height 10
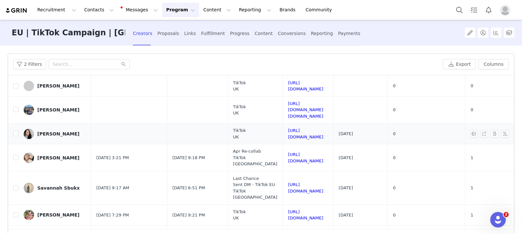
scroll to position [151, 0]
click at [17, 131] on input "checkbox" at bounding box center [15, 133] width 5 height 5
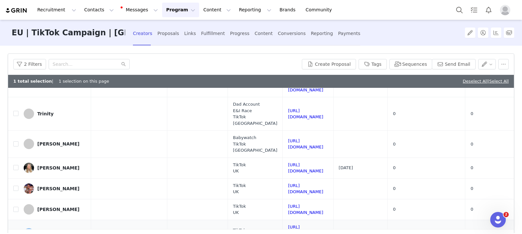
scroll to position [0, 0]
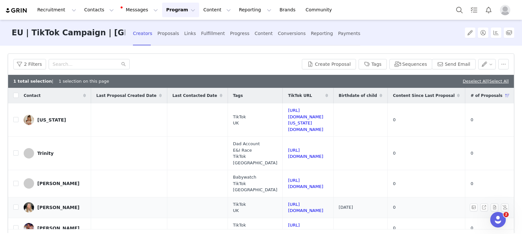
click at [12, 197] on td at bounding box center [13, 207] width 10 height 21
drag, startPoint x: 17, startPoint y: 193, endPoint x: 104, endPoint y: 98, distance: 128.4
click at [17, 205] on input "checkbox" at bounding box center [15, 207] width 5 height 5
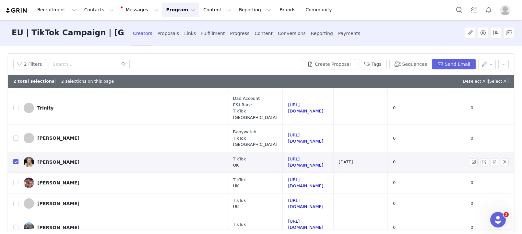
scroll to position [47, 0]
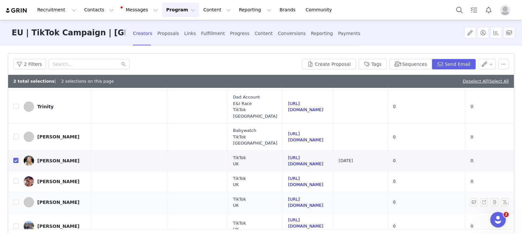
click at [11, 192] on td at bounding box center [13, 202] width 10 height 21
click at [16, 200] on input "checkbox" at bounding box center [15, 202] width 5 height 5
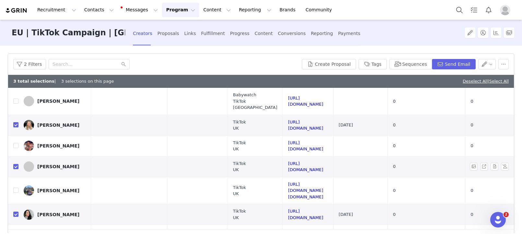
scroll to position [86, 0]
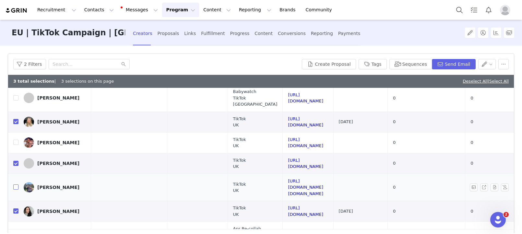
click at [17, 185] on input "checkbox" at bounding box center [15, 187] width 5 height 5
click at [457, 66] on button "Send Email" at bounding box center [454, 64] width 44 height 10
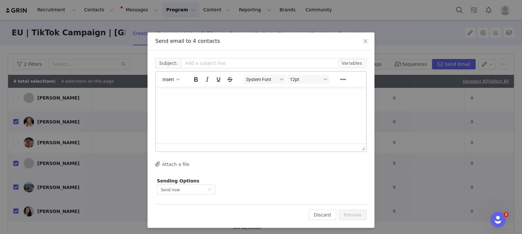
scroll to position [0, 0]
click at [175, 80] on div "button" at bounding box center [177, 79] width 5 height 3
drag, startPoint x: 175, startPoint y: 80, endPoint x: 183, endPoint y: 90, distance: 12.5
click at [183, 90] on div "Insert Template" at bounding box center [194, 91] width 58 height 8
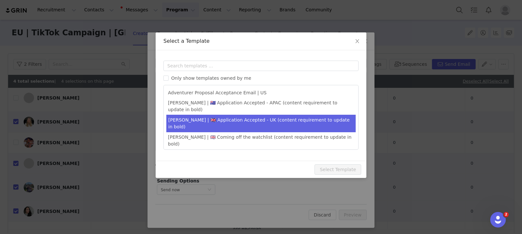
click at [212, 115] on li "Amanda | 🇬🇧 Application Accepted - UK (content requirement to update in bold)" at bounding box center [260, 124] width 189 height 18
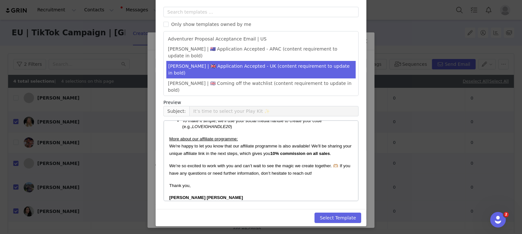
scroll to position [192, 0]
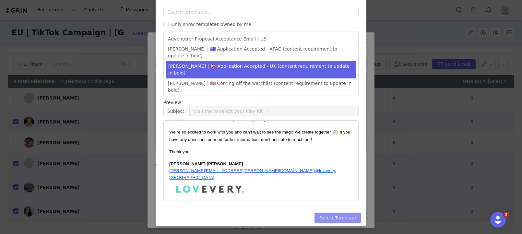
click at [325, 220] on button "Select Template" at bounding box center [338, 218] width 47 height 10
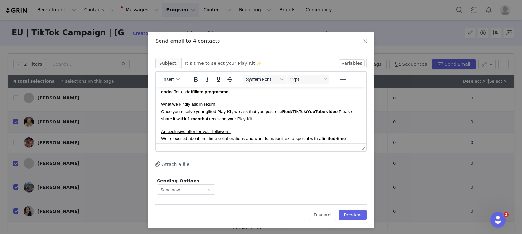
scroll to position [53, 0]
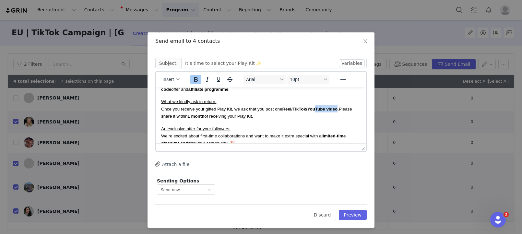
drag, startPoint x: 338, startPoint y: 109, endPoint x: 316, endPoint y: 112, distance: 22.2
click at [316, 110] on strong "Reel/TikTok/YouTube video." at bounding box center [310, 109] width 57 height 5
drag, startPoint x: 294, startPoint y: 110, endPoint x: 287, endPoint y: 110, distance: 7.1
click at [287, 110] on strong "Reel/TikTok." at bounding box center [294, 109] width 25 height 5
click at [362, 215] on button "Preview" at bounding box center [353, 215] width 28 height 10
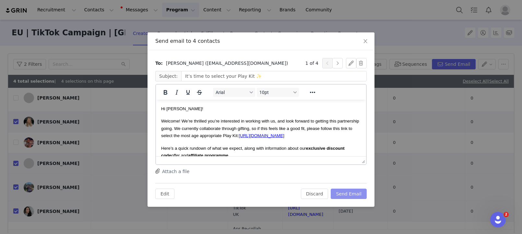
scroll to position [0, 0]
click at [352, 199] on button "Send Email" at bounding box center [349, 194] width 36 height 10
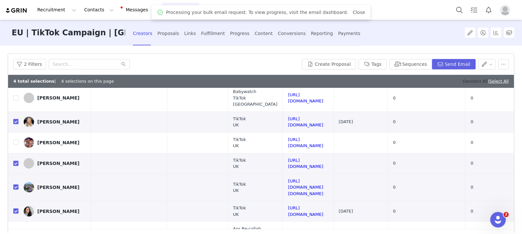
click at [465, 82] on link "Deselect All" at bounding box center [475, 81] width 25 height 5
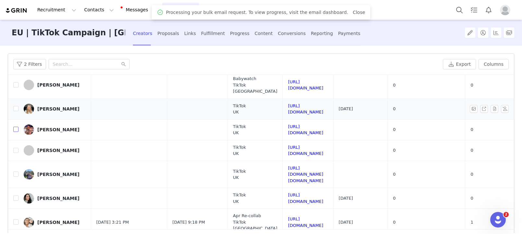
click at [16, 127] on input "checkbox" at bounding box center [15, 129] width 5 height 5
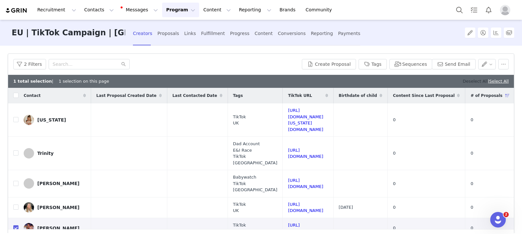
click at [472, 82] on link "Deselect All" at bounding box center [475, 81] width 25 height 5
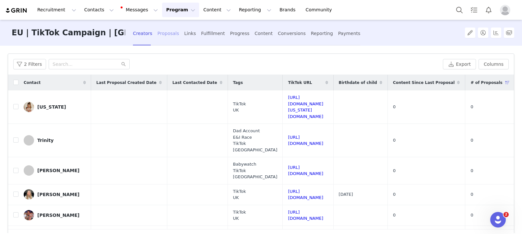
click at [158, 35] on div "Proposals" at bounding box center [169, 33] width 22 height 17
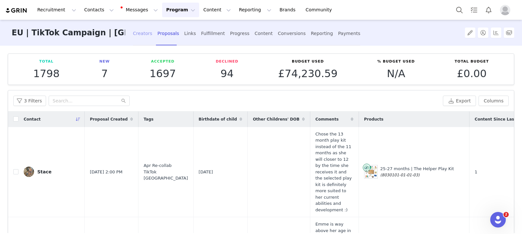
click at [133, 34] on div "Creators" at bounding box center [142, 33] width 19 height 17
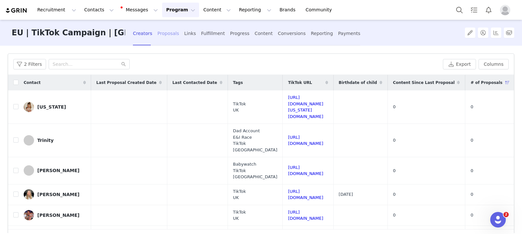
click at [158, 31] on div "Proposals" at bounding box center [169, 33] width 22 height 17
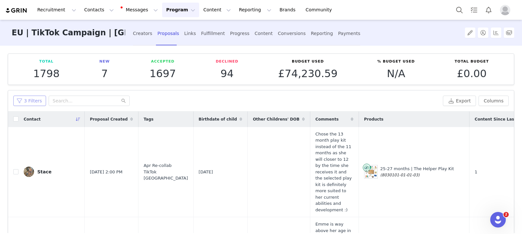
click at [29, 100] on button "3 Filters" at bounding box center [29, 101] width 33 height 10
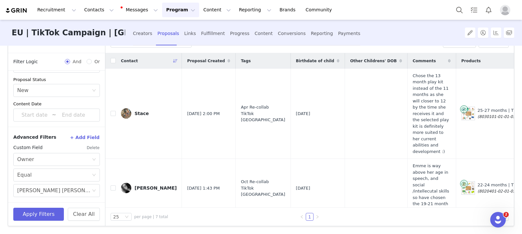
scroll to position [59, 0]
click at [47, 215] on button "Apply Filters" at bounding box center [38, 213] width 51 height 13
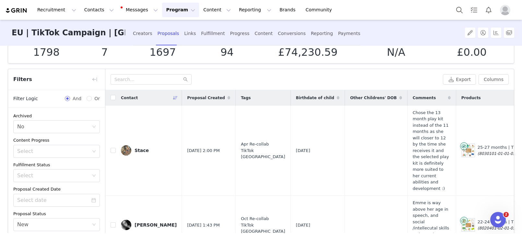
scroll to position [0, 0]
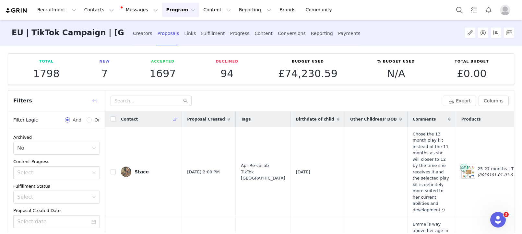
click at [91, 102] on button "button" at bounding box center [95, 101] width 10 height 10
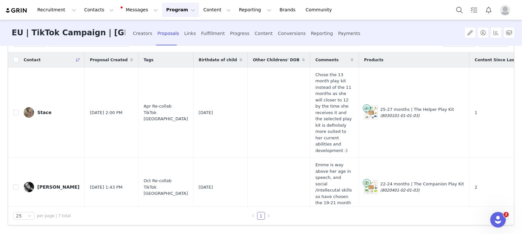
drag, startPoint x: 118, startPoint y: 32, endPoint x: 123, endPoint y: 53, distance: 21.7
click at [133, 32] on div "Creators" at bounding box center [142, 33] width 19 height 17
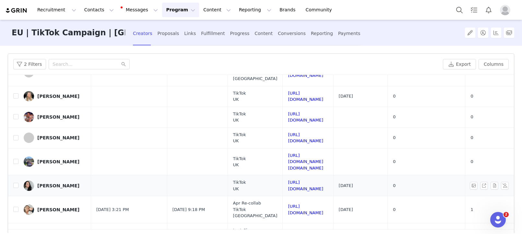
scroll to position [98, 0]
click at [54, 184] on div "Alexandra Newman" at bounding box center [58, 186] width 42 height 5
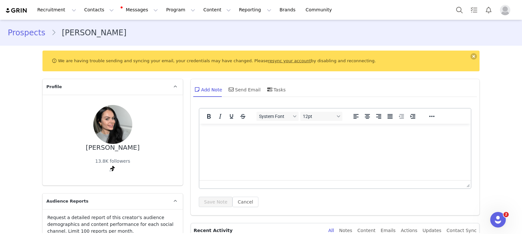
click at [271, 61] on link "resync your account" at bounding box center [289, 60] width 43 height 5
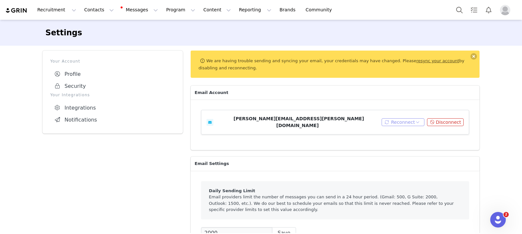
click at [404, 121] on button "Reconnect" at bounding box center [403, 122] width 43 height 8
drag, startPoint x: 397, startPoint y: 134, endPoint x: 392, endPoint y: 139, distance: 7.6
click at [397, 134] on li "Connect Email" at bounding box center [406, 131] width 42 height 10
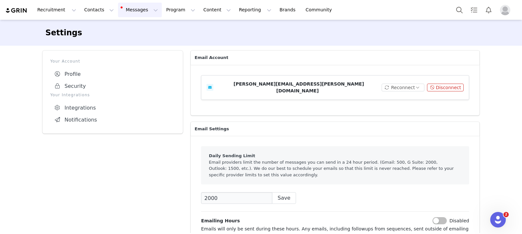
click at [131, 11] on button "Messages Messages" at bounding box center [140, 10] width 44 height 15
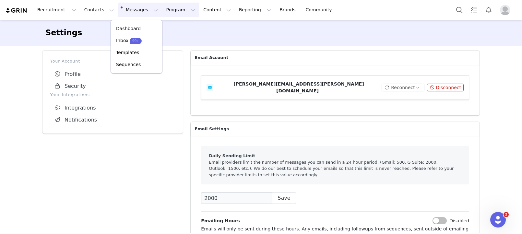
click at [163, 8] on button "Program Program" at bounding box center [180, 10] width 37 height 15
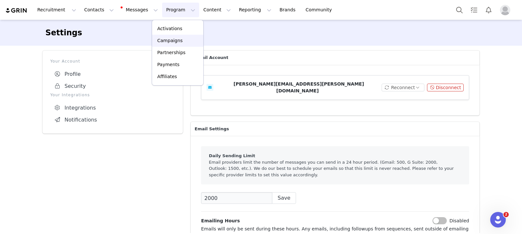
click at [171, 45] on link "Campaigns" at bounding box center [177, 41] width 51 height 12
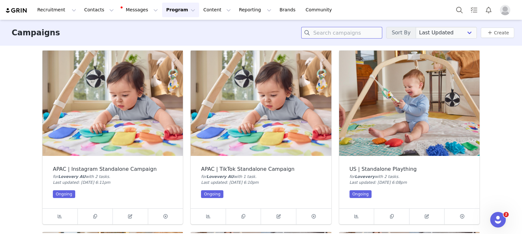
click at [344, 36] on input at bounding box center [341, 33] width 81 height 12
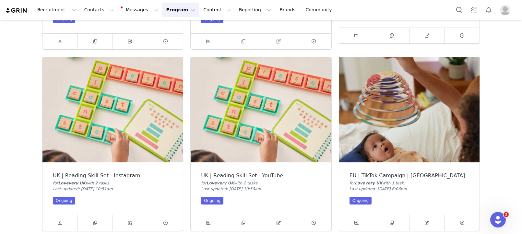
scroll to position [181, 0]
click at [417, 108] on img at bounding box center [409, 109] width 140 height 105
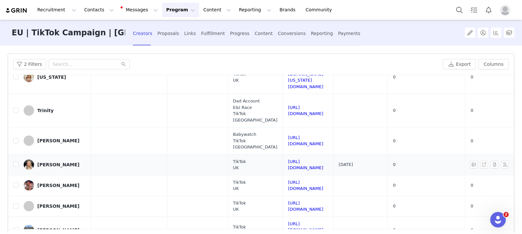
scroll to position [30, 0]
click at [57, 163] on div "Carly Overman" at bounding box center [58, 165] width 42 height 5
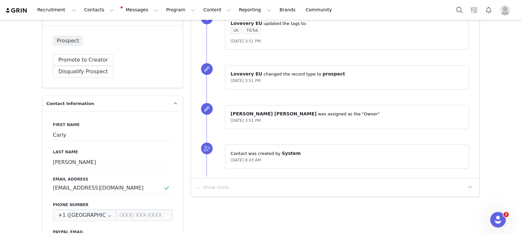
scroll to position [257, 0]
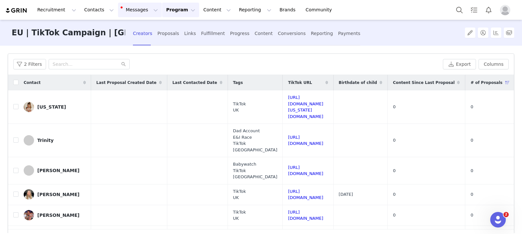
click at [124, 12] on button "Messages Messages" at bounding box center [140, 10] width 44 height 15
click at [130, 39] on span "99+" at bounding box center [136, 41] width 12 height 6
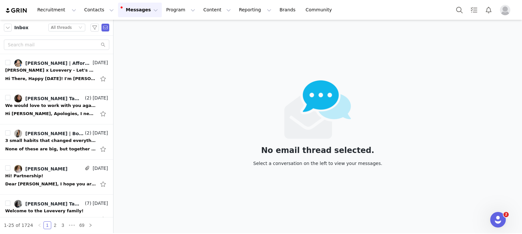
click at [144, 14] on button "Messages Messages" at bounding box center [140, 10] width 44 height 15
click at [162, 11] on button "Program Program" at bounding box center [180, 10] width 37 height 15
click at [165, 43] on p "Campaigns" at bounding box center [169, 40] width 25 height 7
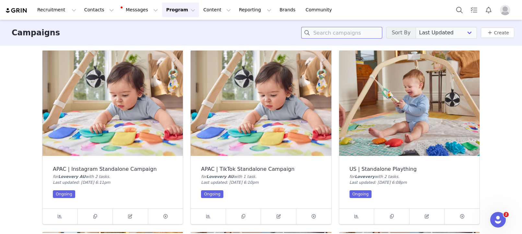
click at [373, 31] on input at bounding box center [341, 33] width 81 height 12
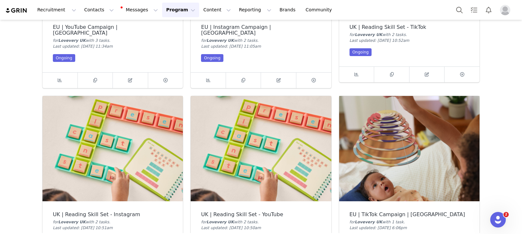
scroll to position [144, 0]
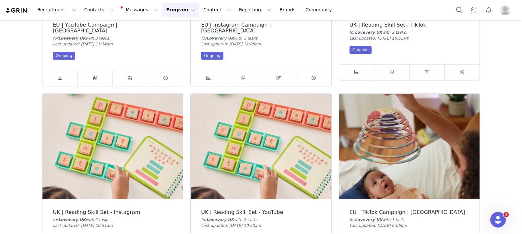
click at [387, 130] on img at bounding box center [409, 146] width 140 height 105
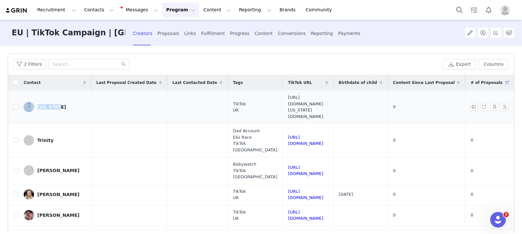
click at [306, 101] on link "https://www.tiktok.com/@georgia.first.time.mum" at bounding box center [305, 107] width 35 height 24
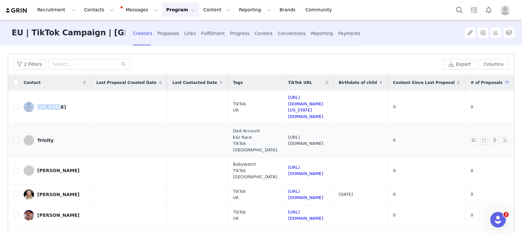
click at [301, 135] on link "https://www.tiktok.com/@trinity3in11" at bounding box center [305, 140] width 35 height 11
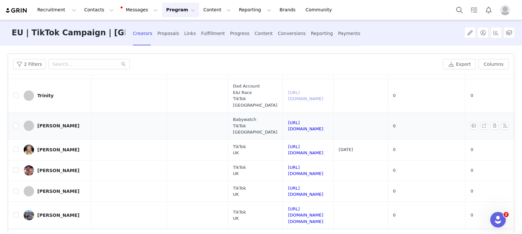
scroll to position [45, 0]
click at [288, 120] on link "https://www.tiktok.com/@lottielangley" at bounding box center [305, 125] width 35 height 11
drag, startPoint x: 14, startPoint y: 137, endPoint x: 21, endPoint y: 139, distance: 7.5
click at [14, 147] on input "checkbox" at bounding box center [15, 149] width 5 height 5
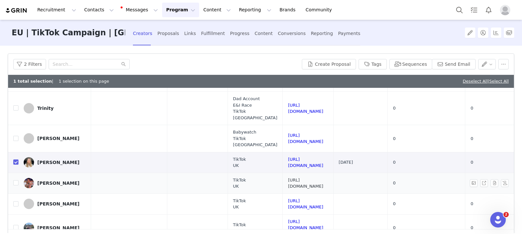
click at [299, 178] on link "https://www.tiktok.com/@jessieannthomas" at bounding box center [305, 183] width 35 height 11
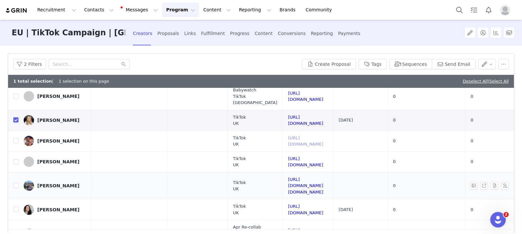
scroll to position [88, 0]
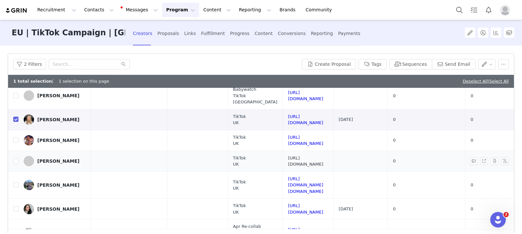
click at [292, 156] on link "https://www.tiktok.com/@jaderebecca.x" at bounding box center [305, 161] width 35 height 11
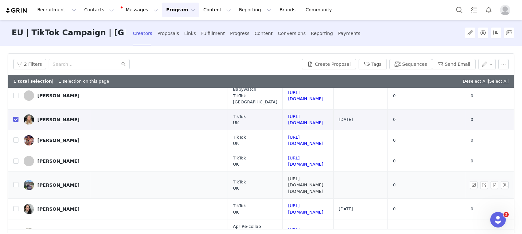
click at [317, 176] on link "https://www.tiktok.com/@stac.xo" at bounding box center [305, 185] width 35 height 18
drag, startPoint x: 15, startPoint y: 190, endPoint x: 26, endPoint y: 181, distance: 13.6
click at [15, 206] on input "checkbox" at bounding box center [15, 208] width 5 height 5
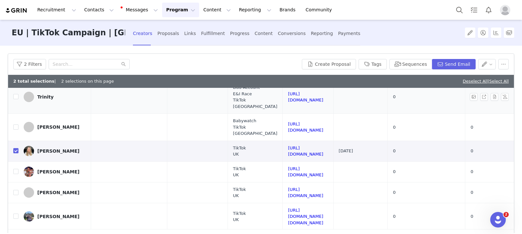
scroll to position [57, 0]
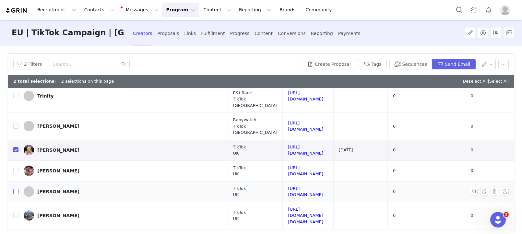
click at [14, 189] on input "checkbox" at bounding box center [15, 191] width 5 height 5
click at [449, 65] on button "Send Email" at bounding box center [454, 64] width 44 height 10
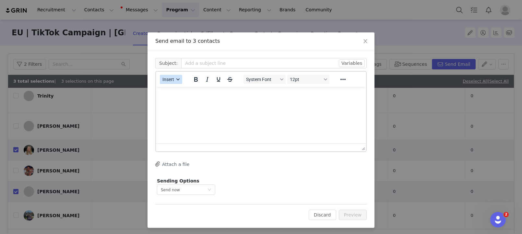
scroll to position [0, 0]
click at [175, 79] on div "button" at bounding box center [177, 79] width 5 height 3
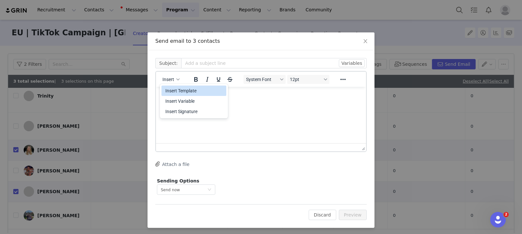
click at [183, 88] on div "Insert Template" at bounding box center [194, 91] width 58 height 8
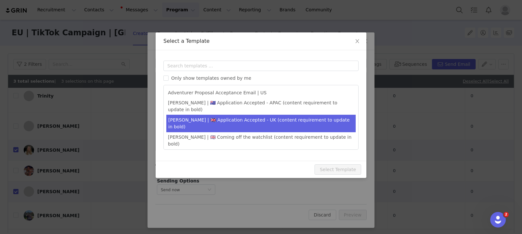
click at [221, 115] on li "Amanda | 🇬🇧 Application Accepted - UK (content requirement to update in bold)" at bounding box center [260, 124] width 189 height 18
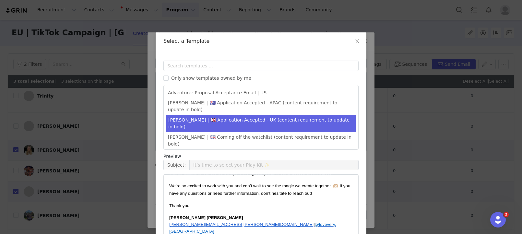
scroll to position [54, 0]
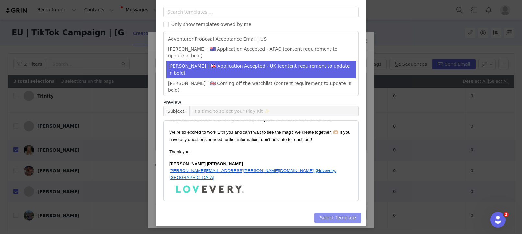
click at [332, 218] on button "Select Template" at bounding box center [338, 218] width 47 height 10
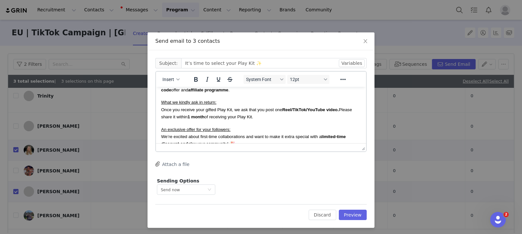
scroll to position [53, 0]
drag, startPoint x: 310, startPoint y: 110, endPoint x: 302, endPoint y: 114, distance: 8.1
click at [339, 111] on strong "Reel/TikTok/YouTube video." at bounding box center [310, 109] width 57 height 5
drag, startPoint x: 294, startPoint y: 110, endPoint x: 292, endPoint y: 120, distance: 10.7
click at [287, 109] on strong "Reel/TikTok." at bounding box center [294, 109] width 25 height 5
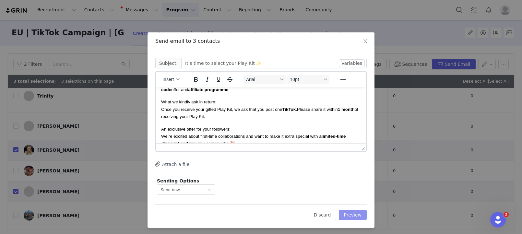
click at [354, 213] on button "Preview" at bounding box center [353, 215] width 28 height 10
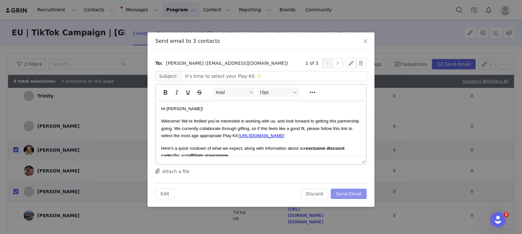
scroll to position [0, 0]
click at [348, 194] on button "Send Email" at bounding box center [349, 194] width 36 height 10
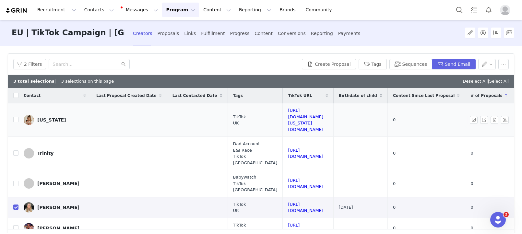
drag, startPoint x: 477, startPoint y: 81, endPoint x: 235, endPoint y: 106, distance: 242.6
click at [477, 81] on link "Deselect All" at bounding box center [475, 81] width 25 height 5
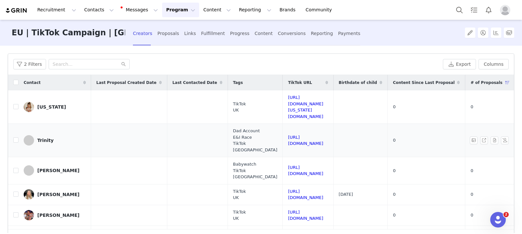
drag, startPoint x: 11, startPoint y: 100, endPoint x: 16, endPoint y: 114, distance: 15.1
click at [11, 100] on td at bounding box center [13, 107] width 10 height 33
click at [14, 104] on td at bounding box center [13, 107] width 10 height 33
drag, startPoint x: 17, startPoint y: 129, endPoint x: 16, endPoint y: 109, distance: 20.4
click at [17, 138] on input "checkbox" at bounding box center [15, 140] width 5 height 5
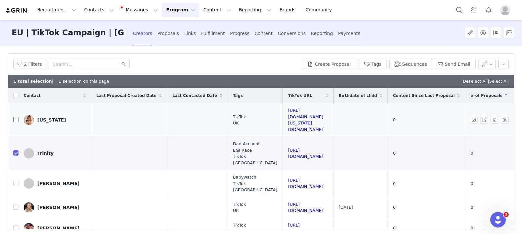
click at [17, 117] on input "checkbox" at bounding box center [15, 119] width 5 height 5
click at [16, 181] on input "checkbox" at bounding box center [15, 183] width 5 height 5
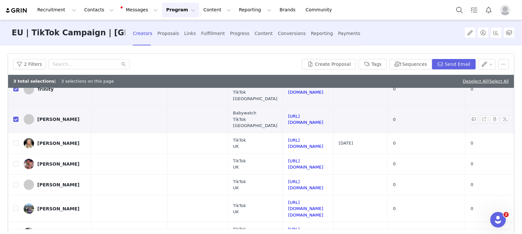
scroll to position [66, 0]
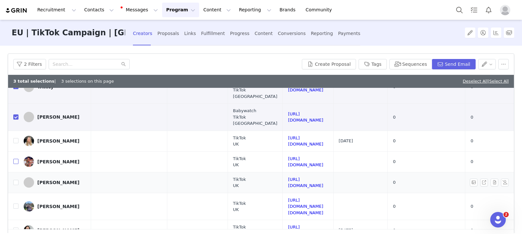
drag, startPoint x: 13, startPoint y: 151, endPoint x: 15, endPoint y: 159, distance: 8.3
click at [13, 159] on input "checkbox" at bounding box center [15, 161] width 5 height 5
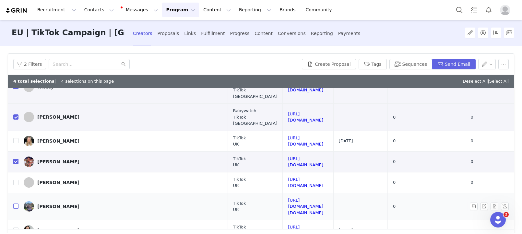
click at [15, 204] on input "checkbox" at bounding box center [15, 206] width 5 height 5
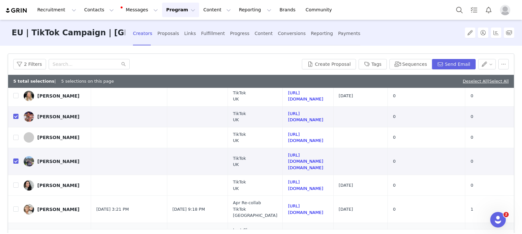
scroll to position [129, 0]
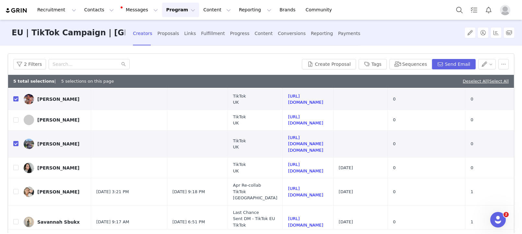
click at [511, 64] on div "2 Filters Create Proposal Tags Sequences Send Email" at bounding box center [261, 64] width 506 height 21
click at [506, 65] on button "button" at bounding box center [504, 64] width 10 height 10
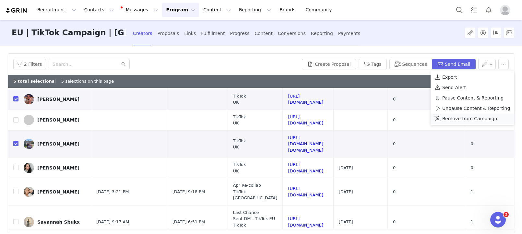
click at [476, 116] on span "Remove from Campaign" at bounding box center [469, 118] width 55 height 7
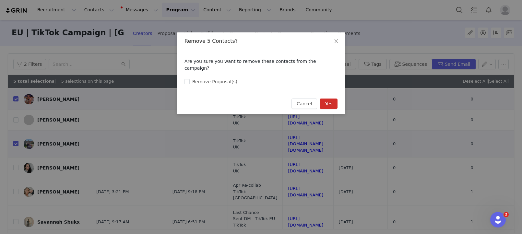
click at [327, 99] on button "Yes" at bounding box center [329, 104] width 18 height 10
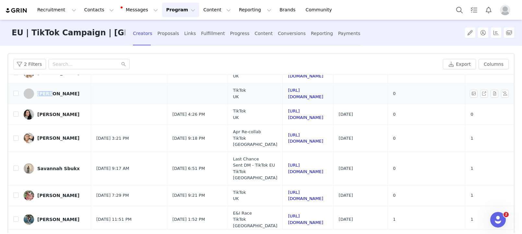
scroll to position [29, 0]
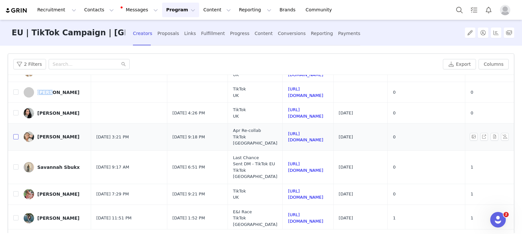
click at [14, 137] on input "checkbox" at bounding box center [15, 136] width 5 height 5
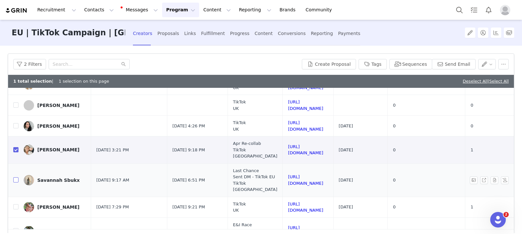
click at [14, 180] on label at bounding box center [15, 180] width 5 height 7
click at [14, 180] on input "checkbox" at bounding box center [15, 179] width 5 height 5
click at [15, 180] on label at bounding box center [15, 180] width 5 height 7
click at [15, 180] on input "checkbox" at bounding box center [15, 179] width 5 height 5
click at [11, 153] on td at bounding box center [13, 150] width 10 height 27
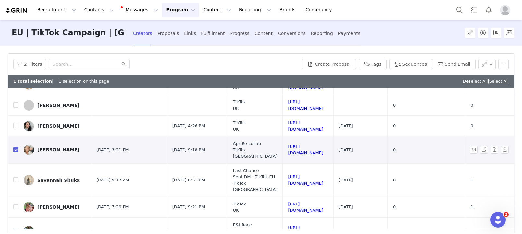
click at [14, 151] on input "checkbox" at bounding box center [15, 149] width 5 height 5
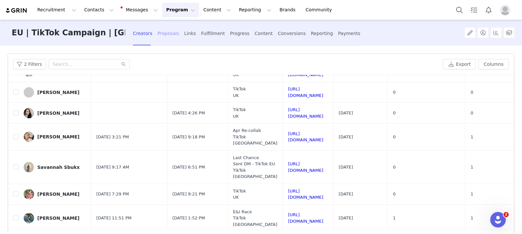
click at [158, 35] on div "Proposals" at bounding box center [169, 33] width 22 height 17
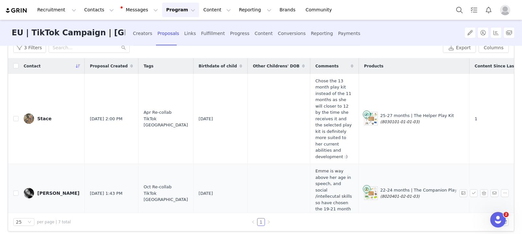
scroll to position [7, 0]
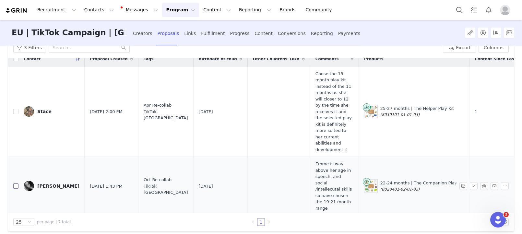
click at [18, 184] on input "checkbox" at bounding box center [15, 186] width 5 height 5
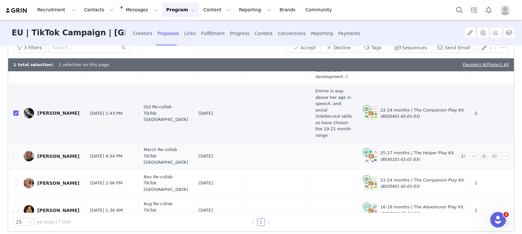
scroll to position [103, 0]
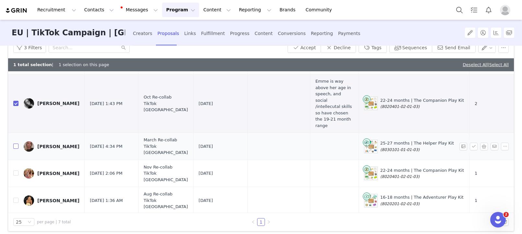
click at [14, 144] on input "checkbox" at bounding box center [15, 146] width 5 height 5
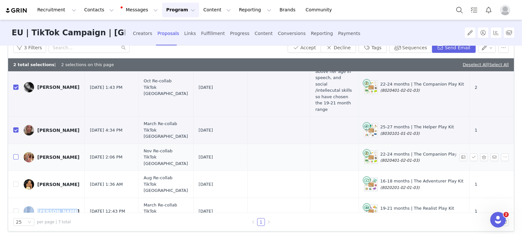
drag, startPoint x: 17, startPoint y: 137, endPoint x: 21, endPoint y: 144, distance: 8.4
click at [17, 154] on input "checkbox" at bounding box center [15, 156] width 5 height 5
click at [16, 182] on input "checkbox" at bounding box center [15, 184] width 5 height 5
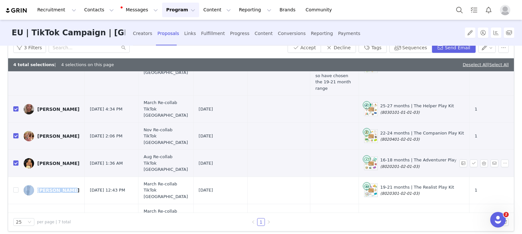
scroll to position [146, 0]
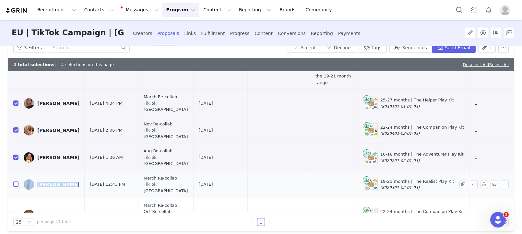
click at [15, 182] on input "checkbox" at bounding box center [15, 184] width 5 height 5
click at [17, 212] on input "checkbox" at bounding box center [15, 214] width 5 height 5
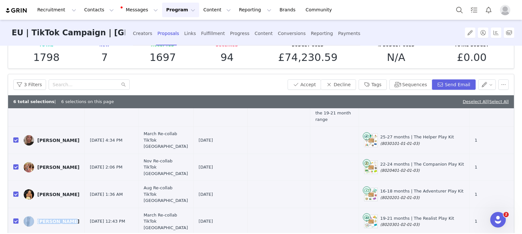
scroll to position [0, 0]
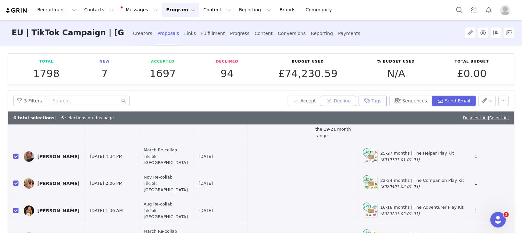
drag, startPoint x: 381, startPoint y: 102, endPoint x: 347, endPoint y: 99, distance: 34.2
click at [381, 102] on button "Tags" at bounding box center [373, 101] width 28 height 10
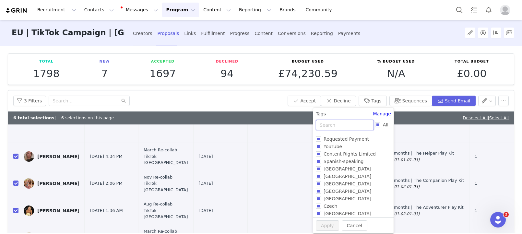
click at [335, 127] on input "text" at bounding box center [345, 125] width 58 height 10
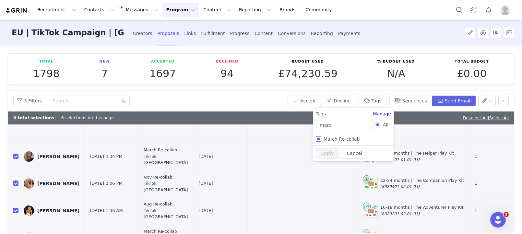
click at [340, 140] on span "March Re-collab" at bounding box center [341, 139] width 41 height 5
click at [321, 140] on input "March Re-collab" at bounding box center [318, 139] width 5 height 5
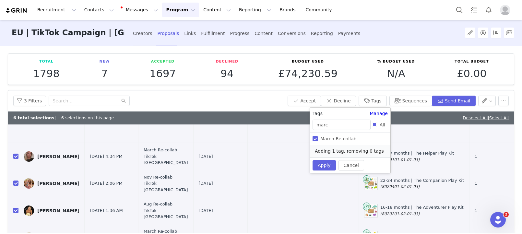
click at [340, 140] on span "March Re-collab" at bounding box center [338, 138] width 41 height 5
click at [318, 140] on input "March Re-collab" at bounding box center [315, 138] width 5 height 5
click at [339, 126] on input "marc" at bounding box center [342, 125] width 58 height 10
click at [341, 139] on span "Nov Re-collab" at bounding box center [336, 138] width 36 height 5
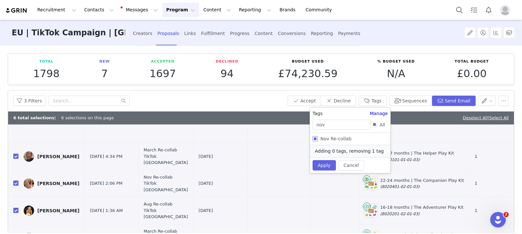
click at [318, 139] on input "Nov Re-collab" at bounding box center [315, 138] width 5 height 5
drag, startPoint x: 341, startPoint y: 139, endPoint x: 343, endPoint y: 124, distance: 15.1
click at [341, 139] on span "Nov Re-collab" at bounding box center [336, 138] width 36 height 5
click at [318, 139] on input "Nov Re-collab" at bounding box center [315, 138] width 5 height 5
click at [344, 123] on input "nov" at bounding box center [342, 125] width 58 height 10
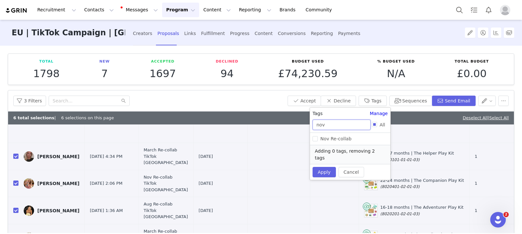
click at [343, 123] on input "nov" at bounding box center [342, 125] width 58 height 10
click at [338, 139] on span "Aug Re-collab" at bounding box center [336, 138] width 36 height 5
click at [318, 139] on input "Aug Re-collab" at bounding box center [315, 138] width 5 height 5
click at [338, 139] on span "Aug Re-collab" at bounding box center [336, 138] width 36 height 5
click at [318, 139] on input "Aug Re-collab" at bounding box center [315, 138] width 5 height 5
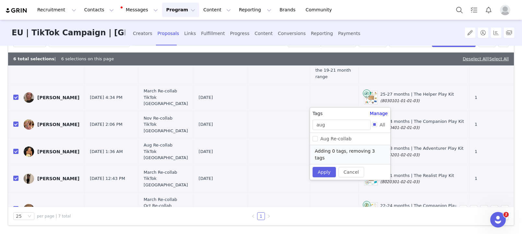
scroll to position [59, 0]
click at [339, 120] on input "aug" at bounding box center [342, 125] width 58 height 10
click at [329, 139] on span "Oct Re-collab" at bounding box center [335, 138] width 35 height 5
click at [318, 139] on input "Oct Re-collab" at bounding box center [315, 138] width 5 height 5
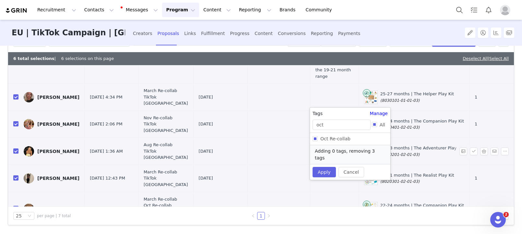
click at [359, 139] on td "16-18 months | The Adventurer Play Kit (8020201-02-01-03)" at bounding box center [414, 151] width 111 height 27
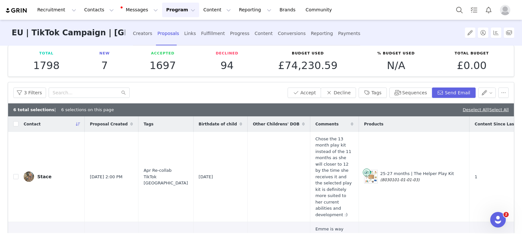
scroll to position [0, 0]
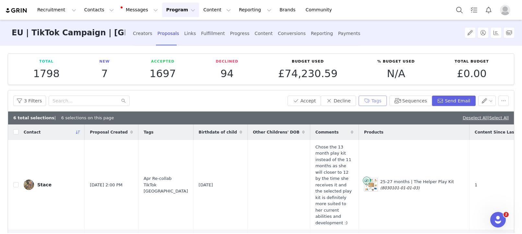
click at [379, 99] on button "Tags" at bounding box center [373, 101] width 28 height 10
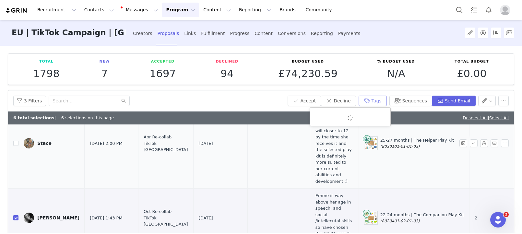
scroll to position [86, 0]
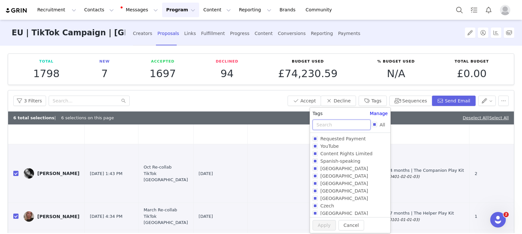
click at [332, 126] on input "text" at bounding box center [342, 125] width 58 height 10
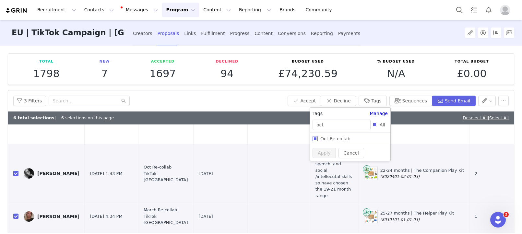
click at [334, 140] on span "Oct Re-collab" at bounding box center [335, 138] width 35 height 5
click at [318, 140] on input "Oct Re-collab" at bounding box center [315, 138] width 5 height 5
click at [334, 140] on span "Oct Re-collab" at bounding box center [335, 138] width 35 height 5
click at [318, 140] on input "Oct Re-collab" at bounding box center [315, 138] width 5 height 5
click at [334, 127] on input "oct" at bounding box center [342, 125] width 58 height 10
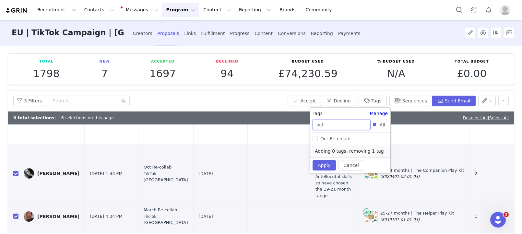
click at [334, 127] on input "oct" at bounding box center [342, 125] width 58 height 10
click at [334, 140] on span "March Re-collab" at bounding box center [338, 138] width 41 height 5
click at [318, 140] on input "March Re-collab" at bounding box center [315, 138] width 5 height 5
drag, startPoint x: 334, startPoint y: 140, endPoint x: 338, endPoint y: 129, distance: 11.5
click at [334, 140] on span "March Re-collab" at bounding box center [338, 138] width 41 height 5
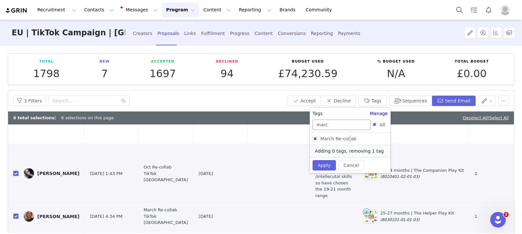
click at [318, 140] on input "March Re-collab" at bounding box center [315, 138] width 5 height 5
click at [338, 128] on input "marc" at bounding box center [342, 125] width 58 height 10
click at [341, 129] on input "marc" at bounding box center [342, 125] width 58 height 10
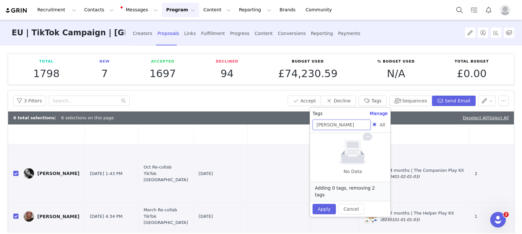
click at [341, 130] on input "marcnov" at bounding box center [342, 125] width 58 height 10
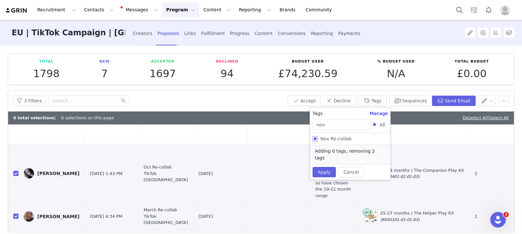
click at [334, 137] on span "Nov Re-collab" at bounding box center [336, 138] width 36 height 5
click at [318, 137] on input "Nov Re-collab" at bounding box center [315, 138] width 5 height 5
drag, startPoint x: 334, startPoint y: 137, endPoint x: 326, endPoint y: 139, distance: 8.6
click at [334, 137] on span "Nov Re-collab" at bounding box center [336, 138] width 36 height 5
click at [318, 137] on input "Nov Re-collab" at bounding box center [315, 138] width 5 height 5
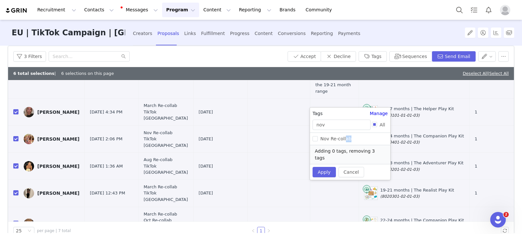
scroll to position [45, 0]
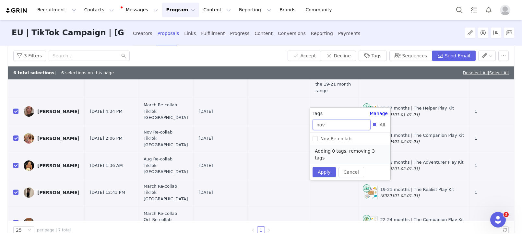
click at [331, 128] on input "nov" at bounding box center [342, 125] width 58 height 10
click at [325, 139] on span "Aug Re-collab" at bounding box center [336, 138] width 36 height 5
click at [318, 139] on input "Aug Re-collab" at bounding box center [315, 138] width 5 height 5
click at [325, 152] on td at bounding box center [334, 165] width 49 height 27
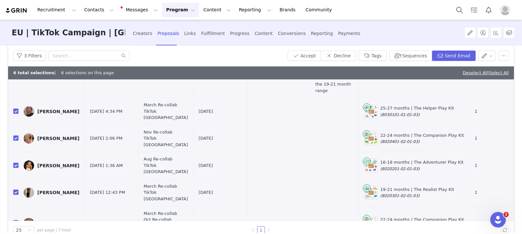
click at [371, 64] on div "3 Filters Accept Decline Tags Sequences Send Email" at bounding box center [261, 55] width 506 height 21
click at [371, 60] on button "Tags" at bounding box center [373, 56] width 28 height 10
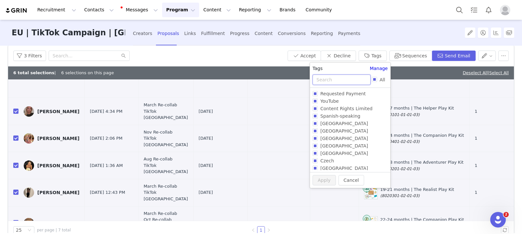
click at [340, 84] on input "text" at bounding box center [342, 80] width 58 height 10
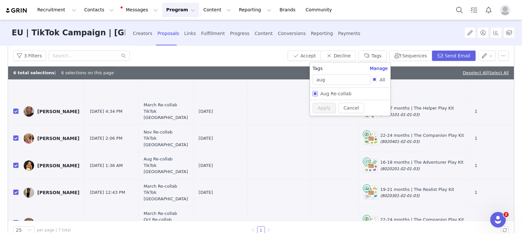
click at [335, 94] on span "Aug Re-collab" at bounding box center [336, 93] width 36 height 5
click at [318, 94] on input "Aug Re-collab" at bounding box center [315, 93] width 5 height 5
drag, startPoint x: 335, startPoint y: 94, endPoint x: 337, endPoint y: 84, distance: 10.2
click at [335, 94] on span "Aug Re-collab" at bounding box center [336, 93] width 36 height 5
click at [318, 94] on input "Aug Re-collab" at bounding box center [315, 93] width 5 height 5
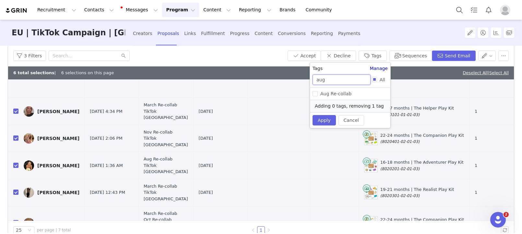
click at [338, 82] on input "aug" at bounding box center [342, 80] width 58 height 10
click at [335, 92] on span "March Re-collab" at bounding box center [338, 93] width 41 height 5
click at [318, 92] on input "March Re-collab" at bounding box center [315, 93] width 5 height 5
click at [335, 92] on span "March Re-collab" at bounding box center [338, 93] width 41 height 5
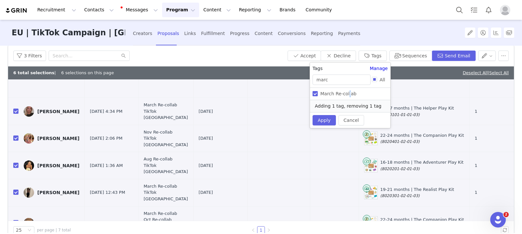
click at [318, 92] on input "March Re-collab" at bounding box center [315, 93] width 5 height 5
click at [334, 81] on input "marc" at bounding box center [342, 80] width 58 height 10
click at [337, 82] on input "marc" at bounding box center [342, 80] width 58 height 10
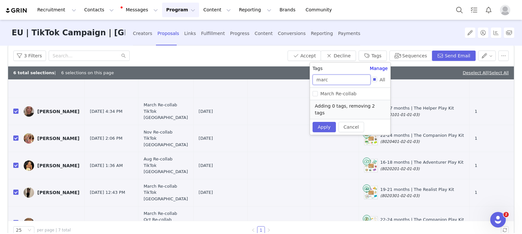
click at [337, 82] on input "marc" at bounding box center [342, 80] width 58 height 10
click at [327, 97] on label "Oct Re-collab" at bounding box center [349, 93] width 73 height 7
click at [318, 96] on input "Oct Re-collab" at bounding box center [315, 93] width 5 height 5
click at [327, 97] on label "Oct Re-collab" at bounding box center [349, 93] width 73 height 7
click at [318, 96] on input "Oct Re-collab" at bounding box center [315, 93] width 5 height 5
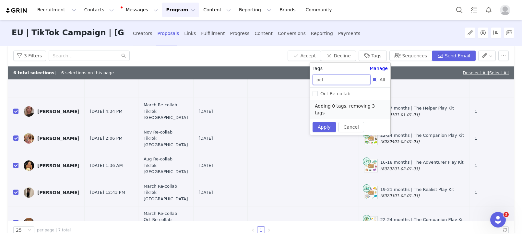
click at [329, 84] on input "oct" at bounding box center [342, 80] width 58 height 10
click at [313, 92] on input "Nov Re-collab" at bounding box center [315, 93] width 5 height 5
drag, startPoint x: 315, startPoint y: 93, endPoint x: 328, endPoint y: 83, distance: 16.0
click at [315, 93] on input "Nov Re-collab" at bounding box center [315, 93] width 5 height 5
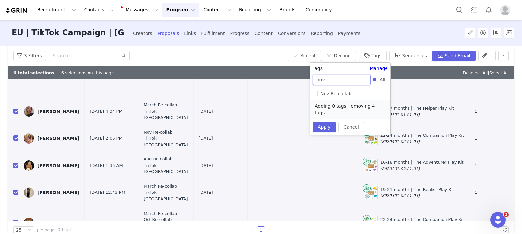
click at [330, 80] on input "nov" at bounding box center [342, 80] width 58 height 10
drag, startPoint x: 334, startPoint y: 94, endPoint x: 333, endPoint y: 101, distance: 6.2
click at [334, 94] on span "Jan Re-collab" at bounding box center [335, 93] width 34 height 5
click at [318, 94] on input "Jan Re-collab" at bounding box center [315, 93] width 5 height 5
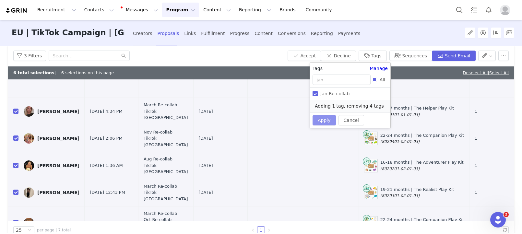
click at [330, 120] on button "Apply" at bounding box center [324, 120] width 23 height 10
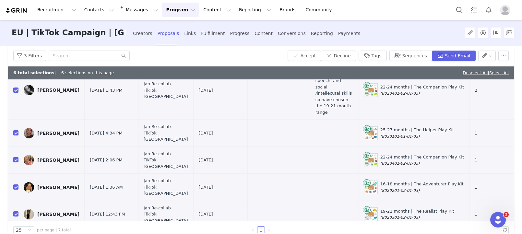
scroll to position [139, 0]
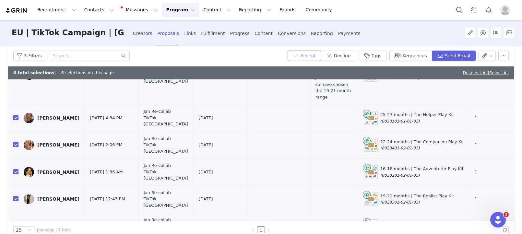
click at [305, 57] on button "Accept" at bounding box center [305, 56] width 34 height 10
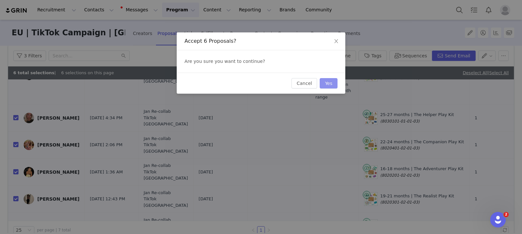
click at [329, 85] on button "Yes" at bounding box center [329, 83] width 18 height 10
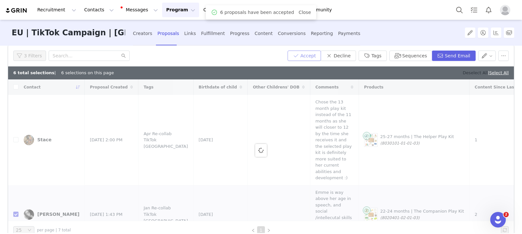
scroll to position [45, 0]
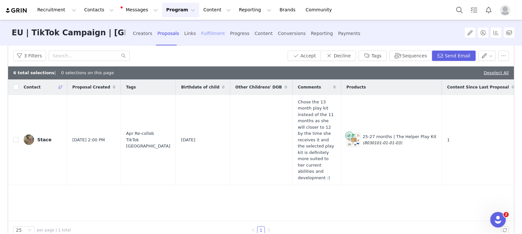
click at [201, 35] on div "Fulfillment" at bounding box center [213, 33] width 24 height 17
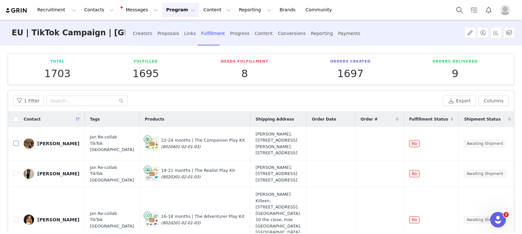
click at [15, 141] on input "checkbox" at bounding box center [15, 143] width 5 height 5
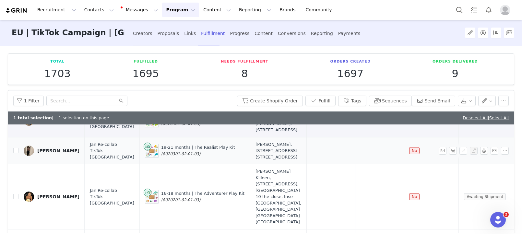
scroll to position [43, 0]
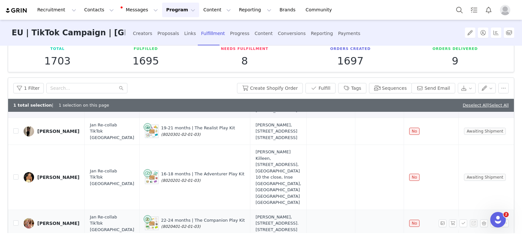
click at [18, 210] on td "Megan" at bounding box center [51, 223] width 66 height 27
drag, startPoint x: 17, startPoint y: 186, endPoint x: 71, endPoint y: 167, distance: 57.7
click at [17, 221] on input "checkbox" at bounding box center [15, 223] width 5 height 5
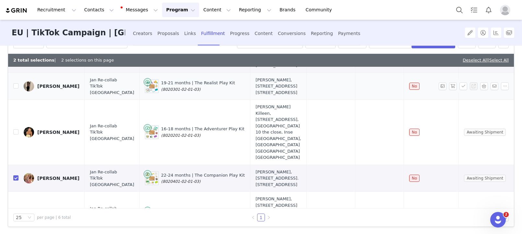
scroll to position [59, 0]
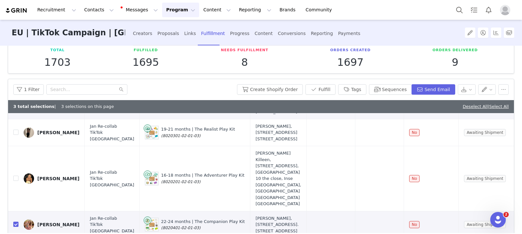
scroll to position [0, 0]
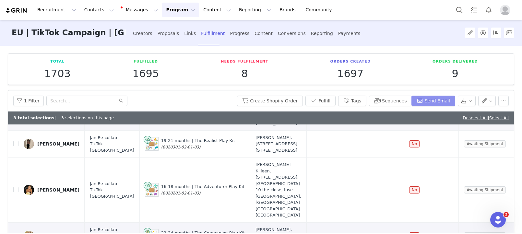
click at [423, 102] on button "Send Email" at bounding box center [434, 101] width 44 height 10
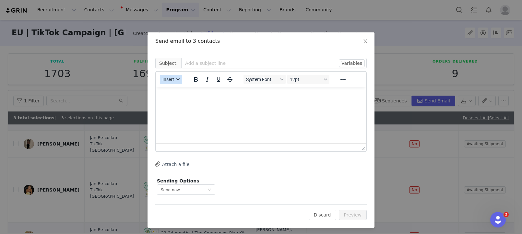
drag, startPoint x: 172, startPoint y: 78, endPoint x: 173, endPoint y: 83, distance: 5.2
click at [172, 78] on span "Insert" at bounding box center [169, 79] width 12 height 5
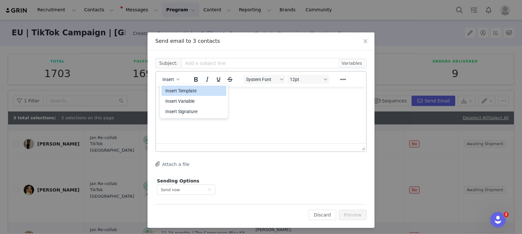
click at [174, 89] on div "Insert Template" at bounding box center [194, 91] width 58 height 8
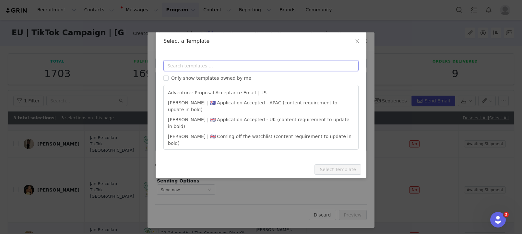
click at [201, 65] on input "text" at bounding box center [260, 66] width 195 height 10
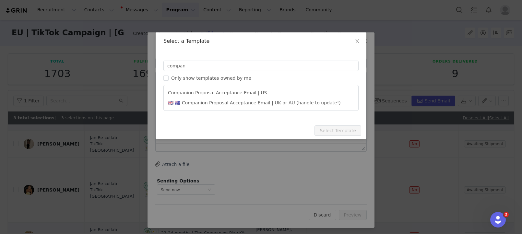
drag, startPoint x: 278, startPoint y: 105, endPoint x: 284, endPoint y: 109, distance: 7.0
click at [278, 105] on li "🇬🇧 🇦🇺 Companion Proposal Acceptance Email | UK or AU (handle to update!)" at bounding box center [260, 103] width 189 height 10
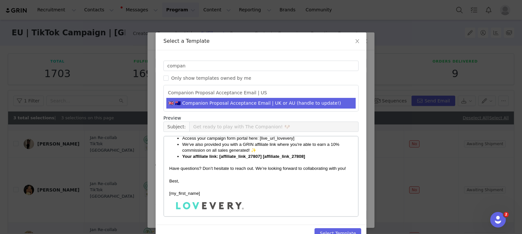
scroll to position [256, 0]
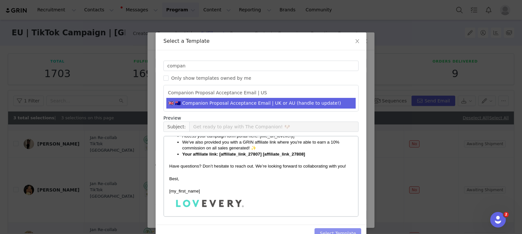
click at [333, 228] on button "Select Template" at bounding box center [338, 233] width 47 height 10
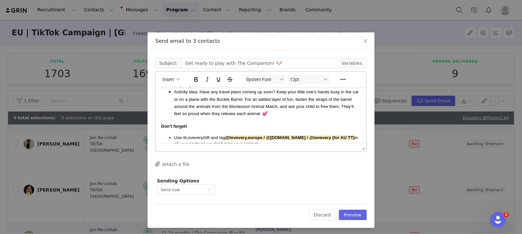
scroll to position [187, 0]
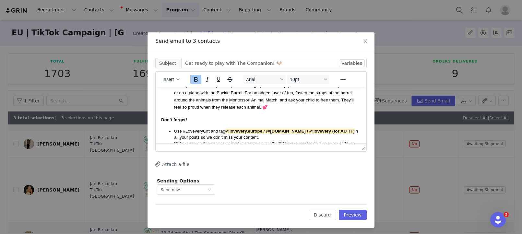
drag, startPoint x: 265, startPoint y: 132, endPoint x: 334, endPoint y: 132, distance: 69.1
click at [334, 132] on strong "@lovevery.europe / @lovevery.au / @lovevery (for AU TT)" at bounding box center [289, 131] width 129 height 5
drag, startPoint x: 345, startPoint y: 132, endPoint x: 364, endPoint y: 137, distance: 19.9
click at [263, 132] on span "Use #LoveveryGift and tag @lovevery.europe / @lovevery.au / @lovevery (for AU T…" at bounding box center [266, 134] width 184 height 11
click at [237, 134] on strong "@lovevery.europe" at bounding box center [259, 131] width 69 height 5
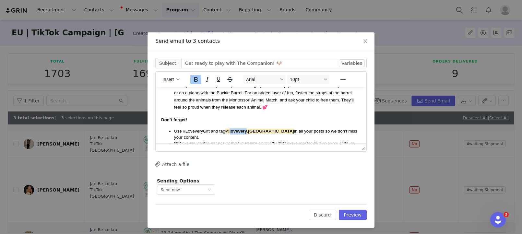
click at [237, 134] on strong "@lovevery.europe" at bounding box center [259, 131] width 69 height 5
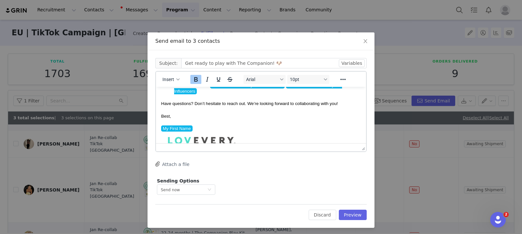
scroll to position [284, 0]
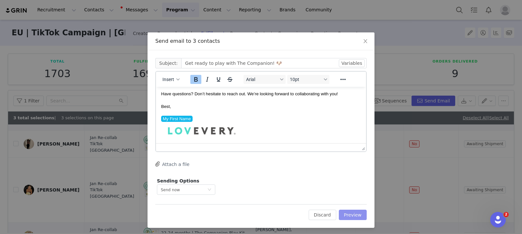
click at [353, 219] on button "Preview" at bounding box center [353, 215] width 28 height 10
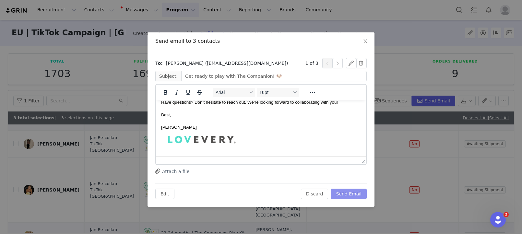
click at [354, 196] on button "Send Email" at bounding box center [349, 194] width 36 height 10
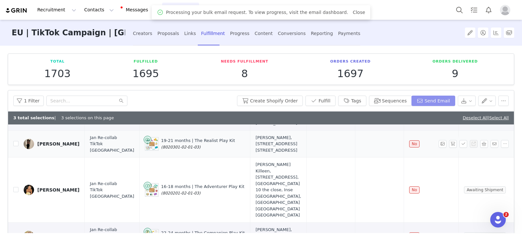
scroll to position [0, 0]
click at [274, 101] on button "Create Shopify Order" at bounding box center [270, 101] width 66 height 10
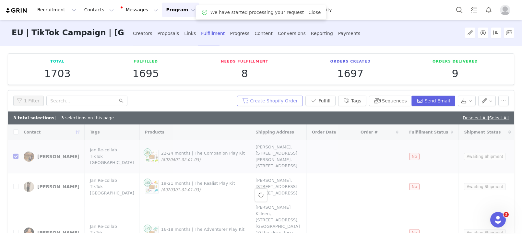
scroll to position [59, 0]
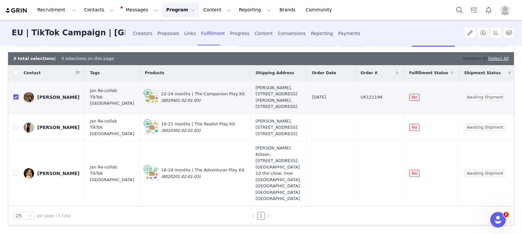
click at [476, 59] on link "Deselect All" at bounding box center [475, 58] width 25 height 5
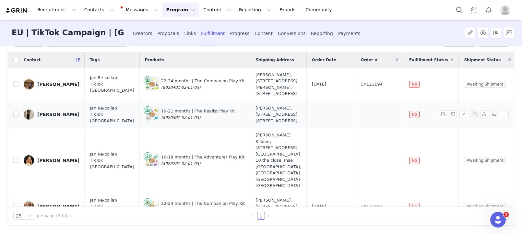
scroll to position [0, 0]
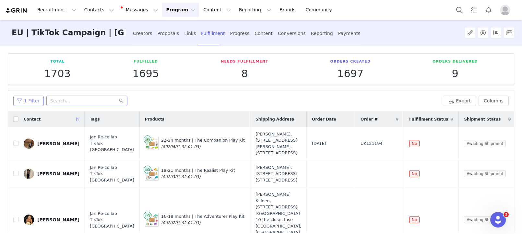
click at [40, 97] on button "1 Filter" at bounding box center [28, 101] width 30 height 10
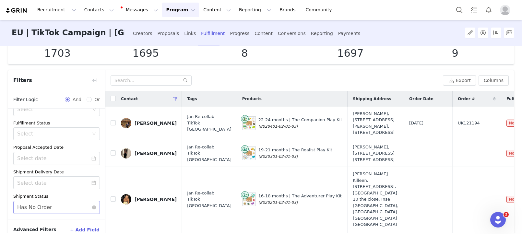
scroll to position [59, 0]
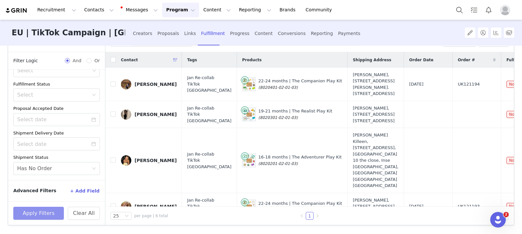
click at [36, 215] on button "Apply Filters" at bounding box center [38, 213] width 51 height 13
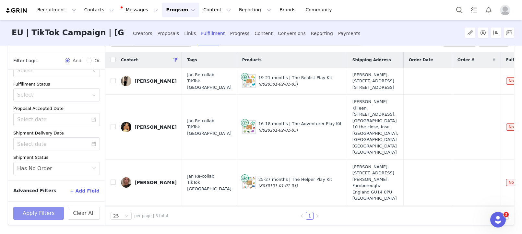
scroll to position [0, 0]
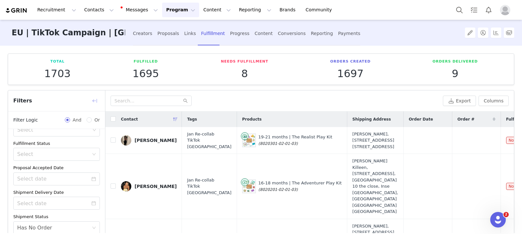
click at [94, 101] on button "button" at bounding box center [95, 101] width 10 height 10
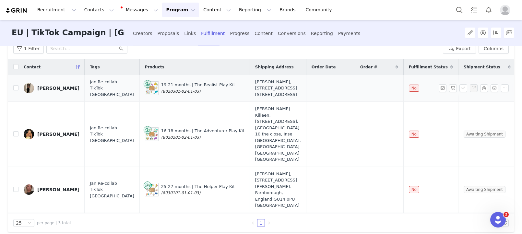
scroll to position [52, 0]
click at [18, 88] on input "checkbox" at bounding box center [15, 88] width 5 height 5
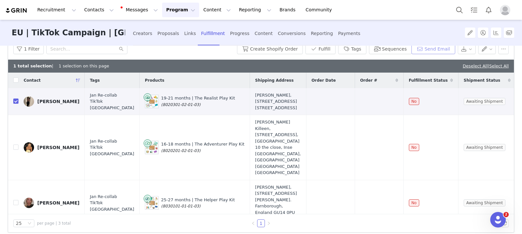
click at [442, 50] on button "Send Email" at bounding box center [434, 49] width 44 height 10
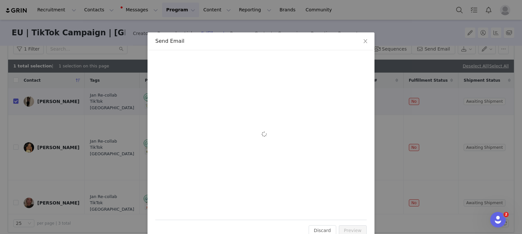
scroll to position [0, 0]
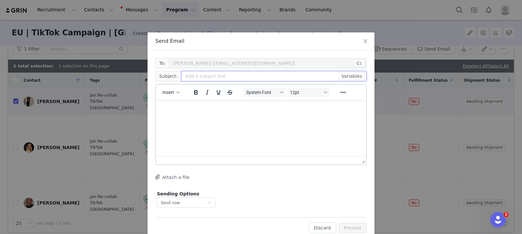
click at [204, 74] on input "text" at bounding box center [274, 76] width 186 height 10
click at [174, 93] on span "Insert" at bounding box center [169, 92] width 12 height 5
click at [179, 105] on div "Insert Template" at bounding box center [194, 104] width 58 height 8
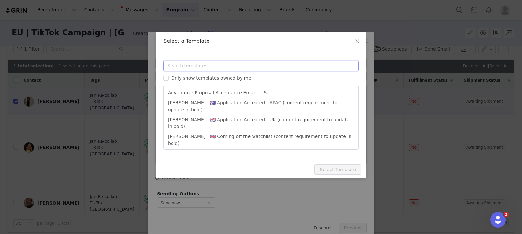
click at [208, 66] on input "text" at bounding box center [260, 66] width 195 height 10
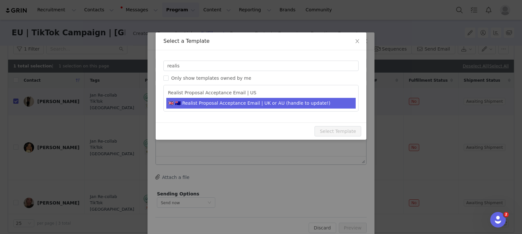
click at [230, 101] on li "🇬🇧 🇦🇺 Realist Proposal Acceptance Email | UK or AU (handle to update!)" at bounding box center [260, 103] width 189 height 11
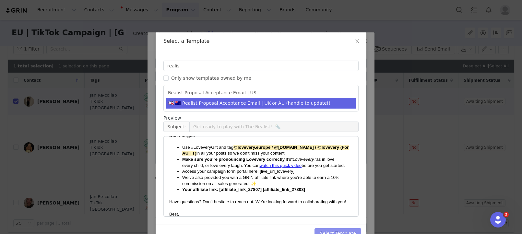
scroll to position [263, 0]
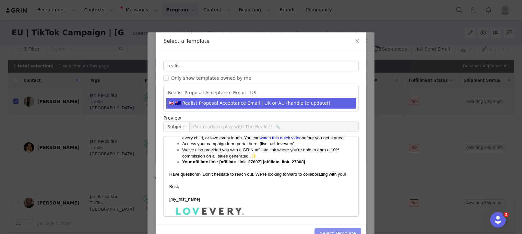
click at [340, 231] on button "Select Template" at bounding box center [338, 233] width 47 height 10
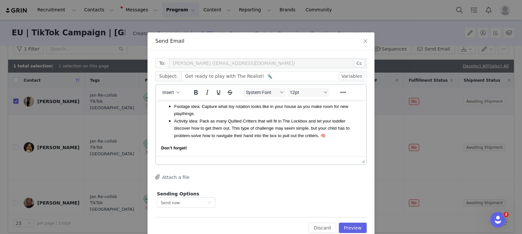
scroll to position [213, 0]
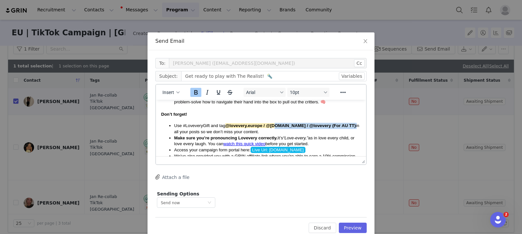
drag, startPoint x: 346, startPoint y: 128, endPoint x: 267, endPoint y: 127, distance: 78.8
click at [274, 127] on span "Use #LoveveryGift and tag @lovevery.europe / @lovevery.au / @lovevery (For AU T…" at bounding box center [266, 128] width 185 height 11
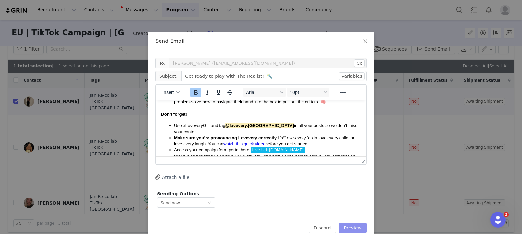
click at [351, 224] on button "Preview" at bounding box center [353, 228] width 28 height 10
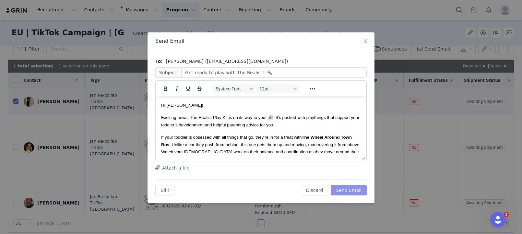
scroll to position [0, 0]
click at [345, 191] on button "Send Email" at bounding box center [349, 190] width 36 height 10
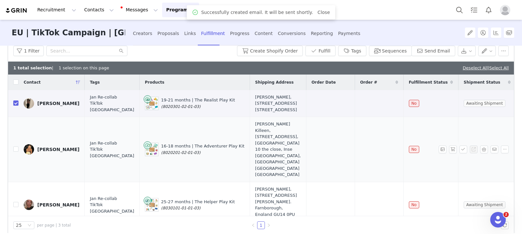
click at [16, 102] on input "checkbox" at bounding box center [15, 103] width 5 height 5
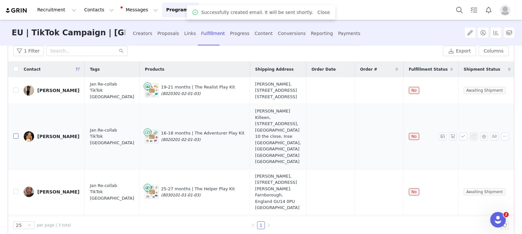
click at [16, 134] on input "checkbox" at bounding box center [15, 136] width 5 height 5
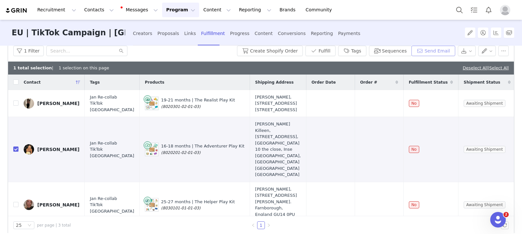
click at [418, 53] on button "Send Email" at bounding box center [434, 51] width 44 height 10
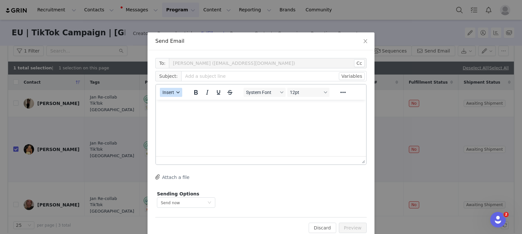
click at [172, 89] on button "Insert" at bounding box center [171, 92] width 22 height 9
click at [175, 104] on div "Insert Template" at bounding box center [194, 104] width 58 height 8
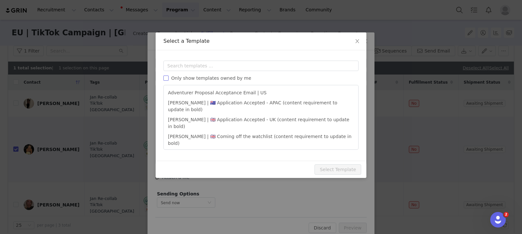
click at [193, 78] on span "Only show templates owned by me" at bounding box center [211, 78] width 85 height 5
click at [169, 78] on input "Only show templates owned by me" at bounding box center [165, 78] width 5 height 5
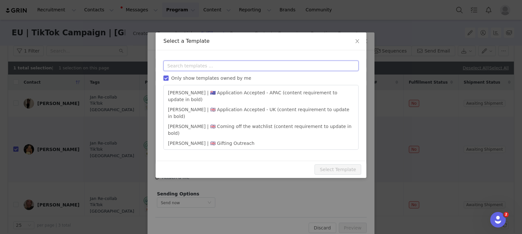
click at [196, 69] on input "text" at bounding box center [260, 66] width 195 height 10
click at [195, 77] on span "Only show templates owned by me" at bounding box center [211, 78] width 85 height 5
click at [169, 77] on input "Only show templates owned by me" at bounding box center [165, 78] width 5 height 5
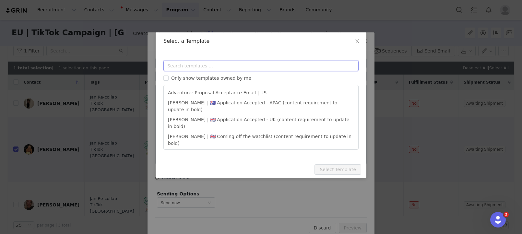
click at [200, 62] on input "text" at bounding box center [260, 66] width 195 height 10
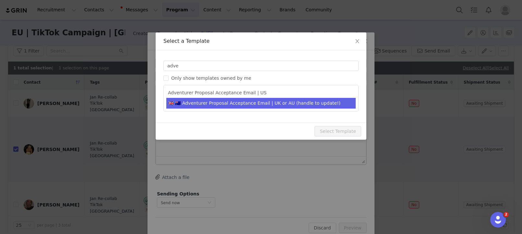
click at [224, 105] on li "🇬🇧 🇦🇺 Adventurer Proposal Acceptance Email | UK or AU (handle to update!)" at bounding box center [260, 103] width 189 height 11
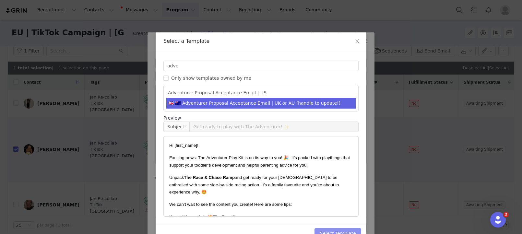
click at [347, 232] on button "Select Template" at bounding box center [338, 233] width 47 height 10
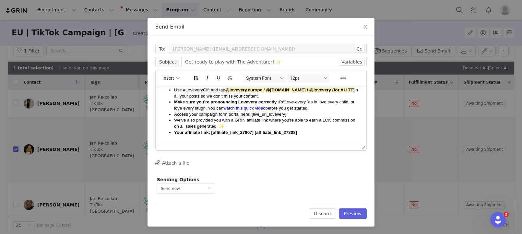
scroll to position [222, 0]
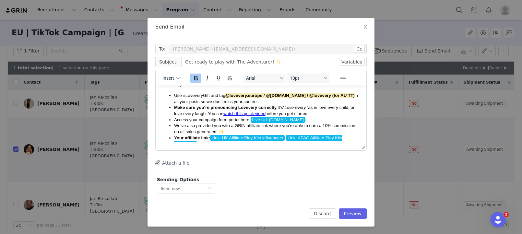
drag, startPoint x: 280, startPoint y: 101, endPoint x: 273, endPoint y: 100, distance: 7.1
click at [270, 101] on li "Use #LoveveryGift and tag @lovevery.europe / @lovevery.au / @lovevery (for AU T…" at bounding box center [267, 99] width 187 height 12
click at [273, 100] on li "Use #LoveveryGift and tag @lovevery.europe / @lovevery.au / @lovevery (for AU T…" at bounding box center [267, 99] width 187 height 12
drag, startPoint x: 264, startPoint y: 97, endPoint x: 345, endPoint y: 103, distance: 80.7
click at [344, 97] on span "Use #LoveveryGift and tag @lovevery.europe / @lovevery.au / @lovevery (for AU T…" at bounding box center [266, 98] width 184 height 11
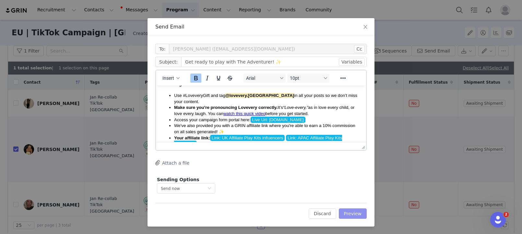
click at [353, 215] on button "Preview" at bounding box center [353, 214] width 28 height 10
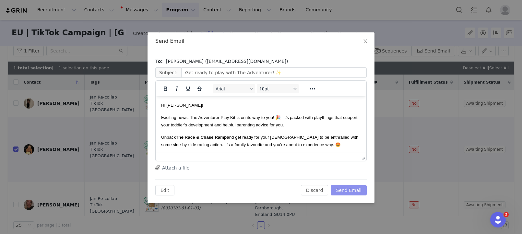
scroll to position [0, 0]
click at [348, 188] on button "Send Email" at bounding box center [349, 190] width 36 height 10
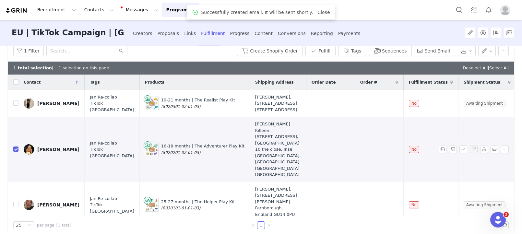
click at [14, 147] on input "checkbox" at bounding box center [15, 149] width 5 height 5
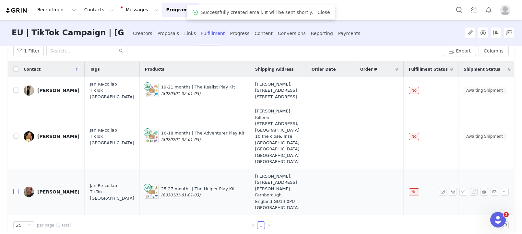
click at [17, 189] on input "checkbox" at bounding box center [15, 191] width 5 height 5
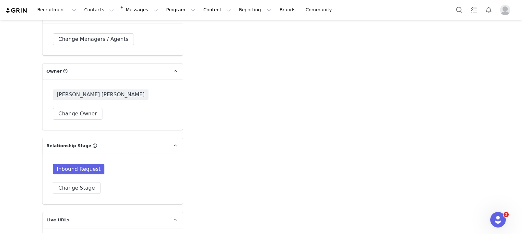
scroll to position [1369, 0]
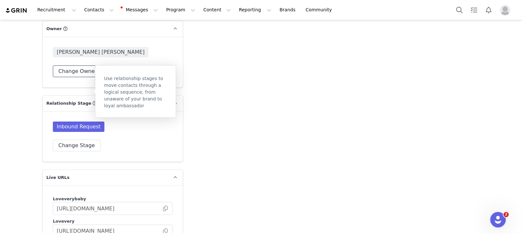
click at [89, 66] on button "Change Owner" at bounding box center [78, 72] width 50 height 12
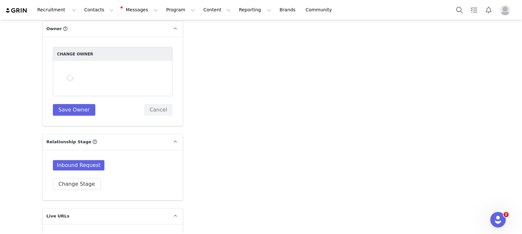
click at [88, 47] on div "Change Owner" at bounding box center [113, 54] width 120 height 14
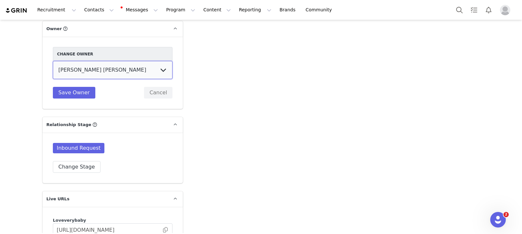
click at [93, 61] on select "Collab Lovevery Lovevery EU Amanda Tamalavičius Bahl Anne-Sophie Boyer Brianna …" at bounding box center [113, 70] width 120 height 18
select select "b43aefdb-b244-48f1-8d02-99571596701e"
click at [53, 61] on select "Collab Lovevery Lovevery EU [PERSON_NAME] [PERSON_NAME] [PERSON_NAME] Collectiv…" at bounding box center [113, 70] width 120 height 18
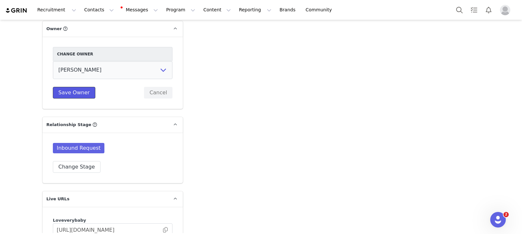
click at [69, 87] on button "Save Owner" at bounding box center [74, 93] width 42 height 12
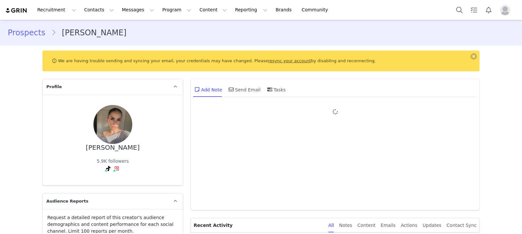
type input "+1 ([GEOGRAPHIC_DATA])"
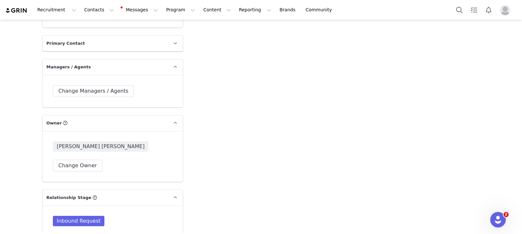
scroll to position [1286, 0]
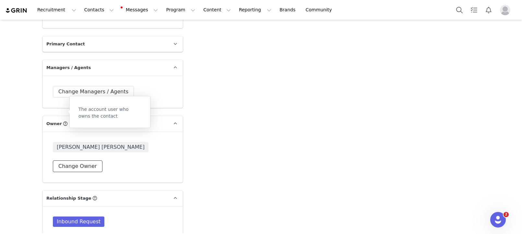
click at [76, 161] on button "Change Owner" at bounding box center [78, 167] width 50 height 12
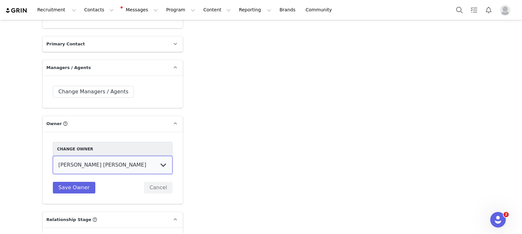
click at [86, 160] on select "Collab Lovevery Lovevery EU [PERSON_NAME] [PERSON_NAME] [PERSON_NAME] Collectiv…" at bounding box center [113, 165] width 120 height 18
select select "b43aefdb-b244-48f1-8d02-99571596701e"
click at [53, 156] on select "Collab Lovevery Lovevery EU [PERSON_NAME] [PERSON_NAME] [PERSON_NAME] Collectiv…" at bounding box center [113, 165] width 120 height 18
click at [75, 182] on button "Save Owner" at bounding box center [74, 188] width 42 height 12
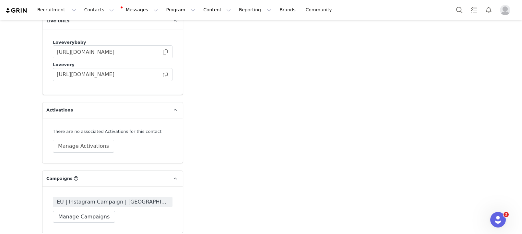
scroll to position [1593, 0]
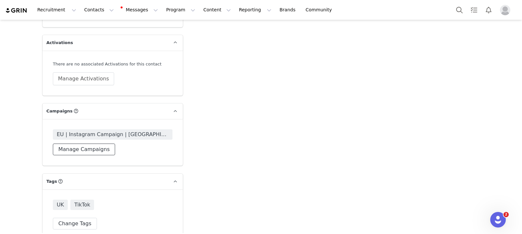
click at [90, 144] on button "Manage Campaigns" at bounding box center [84, 150] width 62 height 12
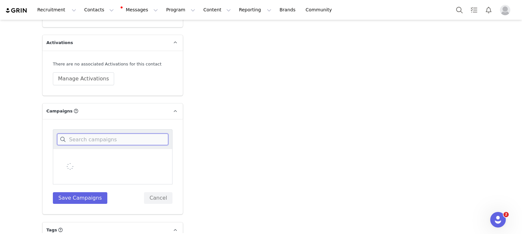
click at [97, 134] on input at bounding box center [112, 140] width 111 height 12
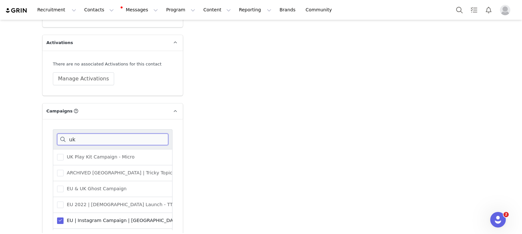
type input "uk"
click at [89, 218] on span "EU | Instagram Campaign | [GEOGRAPHIC_DATA]" at bounding box center [122, 221] width 117 height 6
click at [64, 218] on input "EU | Instagram Campaign | [GEOGRAPHIC_DATA]" at bounding box center [64, 218] width 0 height 0
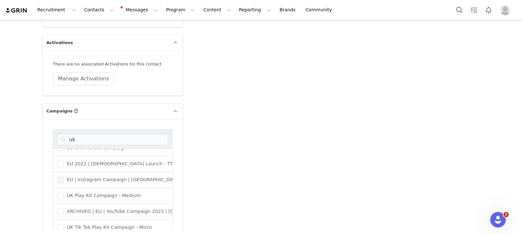
scroll to position [46, 0]
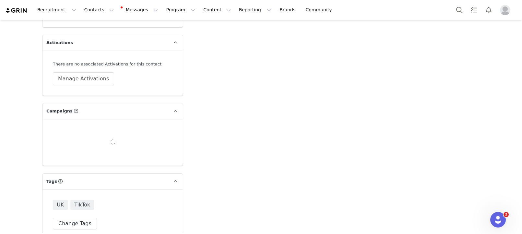
scroll to position [1591, 0]
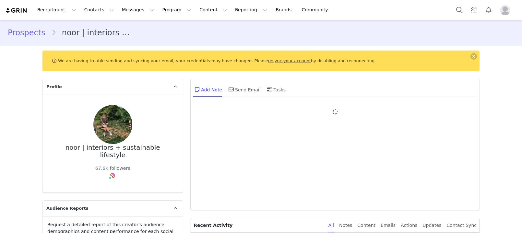
type input "+1 ([GEOGRAPHIC_DATA])"
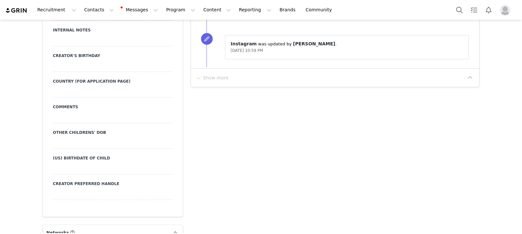
scroll to position [863, 0]
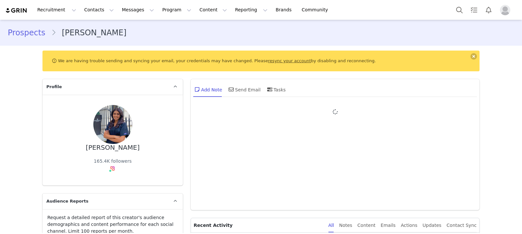
type input "+1 ([GEOGRAPHIC_DATA])"
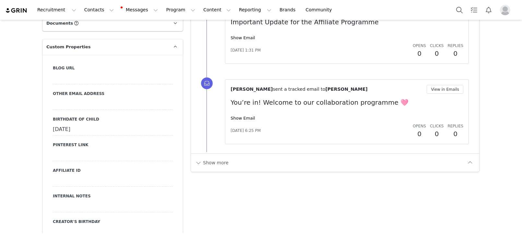
scroll to position [689, 0]
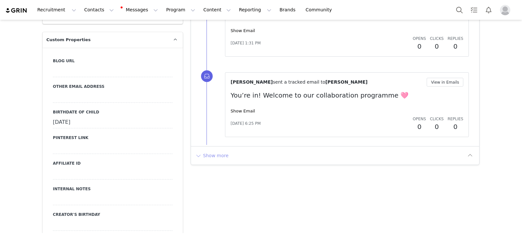
click at [223, 161] on button "Show more" at bounding box center [212, 156] width 34 height 10
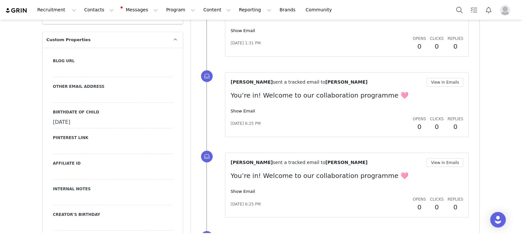
scroll to position [0, 0]
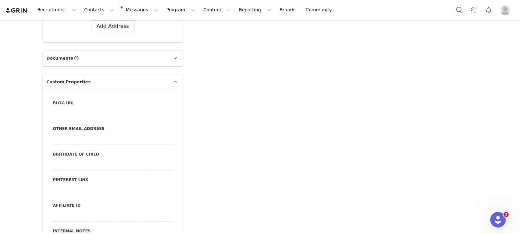
scroll to position [683, 0]
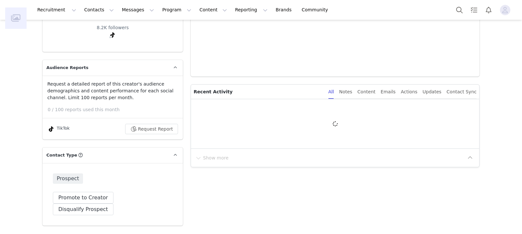
scroll to position [143, 0]
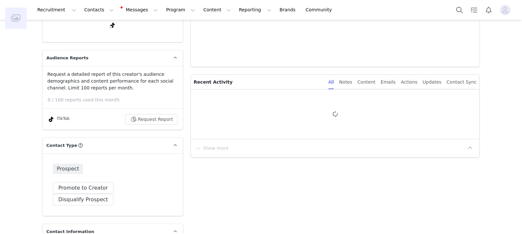
type input "+1 ([GEOGRAPHIC_DATA])"
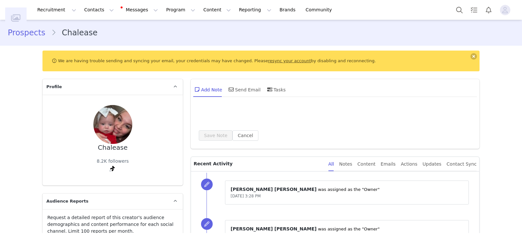
scroll to position [0, 0]
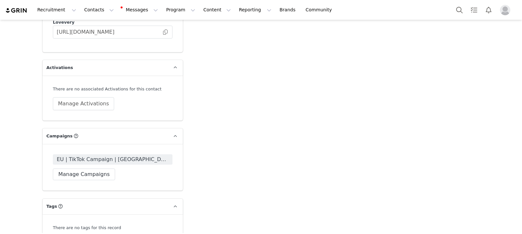
scroll to position [1577, 0]
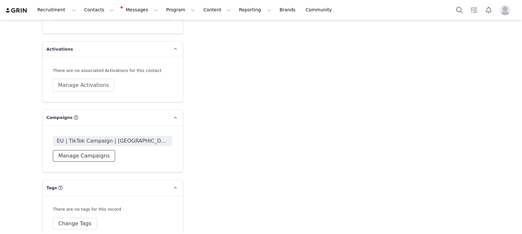
click at [96, 150] on button "Manage Campaigns" at bounding box center [84, 156] width 62 height 12
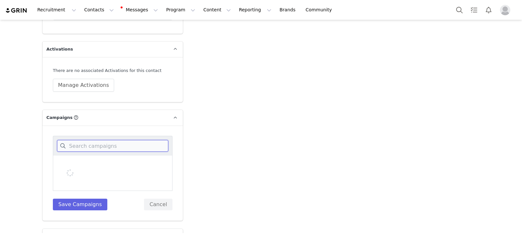
click at [101, 140] on input at bounding box center [112, 146] width 111 height 12
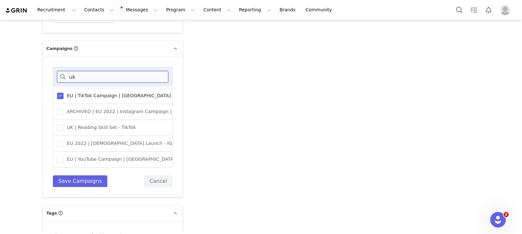
scroll to position [0, 0]
type input "uk"
drag, startPoint x: 91, startPoint y: 84, endPoint x: 85, endPoint y: 93, distance: 11.3
click at [91, 93] on span "EU | TikTok Campaign | [GEOGRAPHIC_DATA]" at bounding box center [117, 96] width 107 height 6
click at [64, 93] on input "EU | TikTok Campaign | [GEOGRAPHIC_DATA]" at bounding box center [64, 93] width 0 height 0
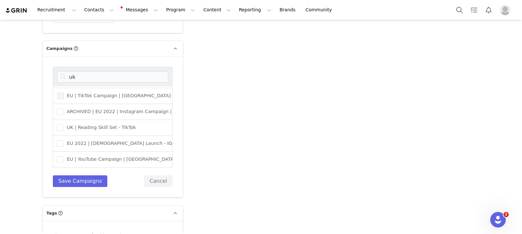
click at [63, 163] on div "uk UK Play Kit Campaign - Micro ARCHIVED UK | Tricky Topics GWP EU & UK Ghost C…" at bounding box center [113, 127] width 120 height 120
click at [70, 175] on button "Save Campaigns" at bounding box center [80, 181] width 54 height 12
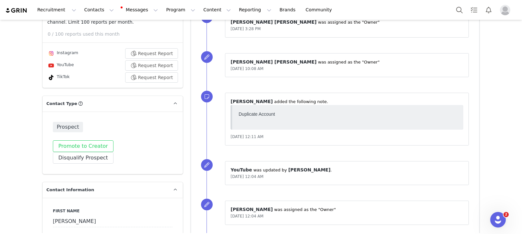
scroll to position [175, 0]
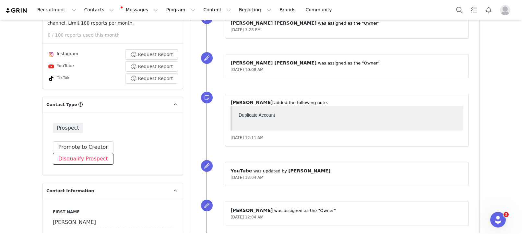
click at [114, 153] on button "Disqualify Prospect" at bounding box center [83, 159] width 61 height 12
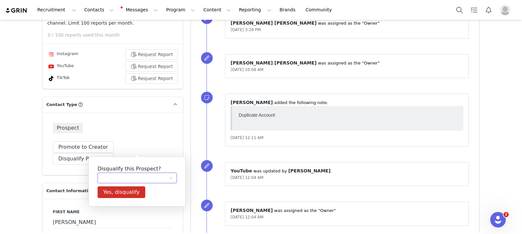
click at [124, 182] on div at bounding box center [135, 178] width 67 height 10
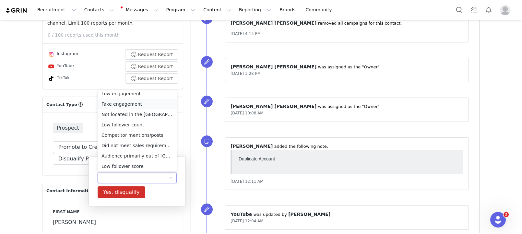
scroll to position [0, 0]
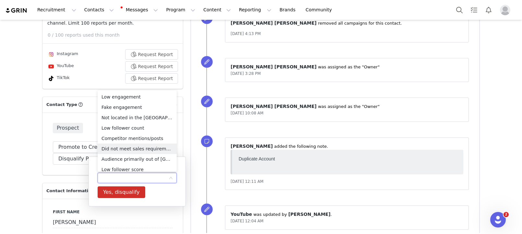
drag, startPoint x: 135, startPoint y: 144, endPoint x: 137, endPoint y: 166, distance: 21.4
click at [135, 144] on li "Did not meet sales requirements" at bounding box center [137, 149] width 79 height 10
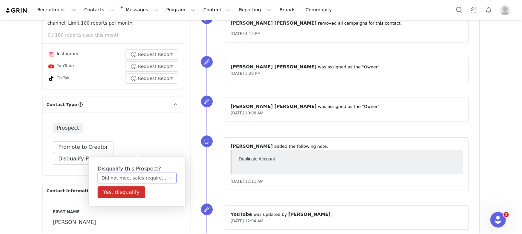
click at [135, 201] on div "Disqualify this Prospect? Did not meet sales requirements Yes, disqualify Low e…" at bounding box center [137, 182] width 97 height 50
click at [133, 195] on button "Yes, disqualify" at bounding box center [122, 193] width 48 height 12
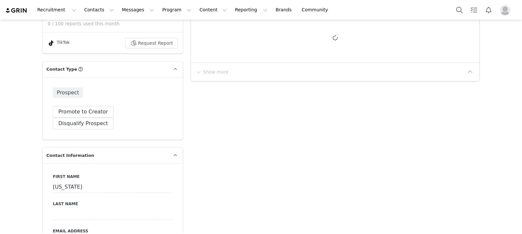
scroll to position [220, 0]
type input "+1 ([GEOGRAPHIC_DATA])"
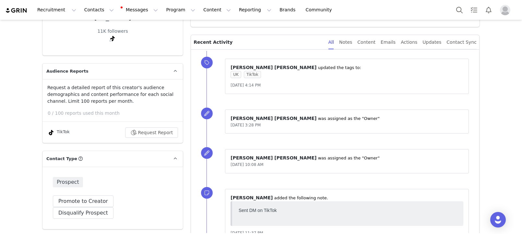
scroll to position [123, 0]
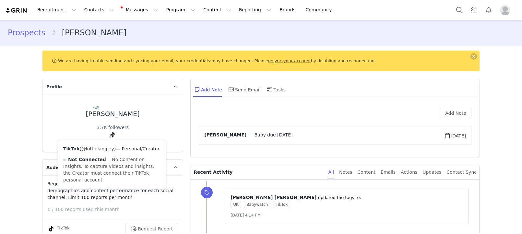
click at [109, 148] on link "@lottielangley" at bounding box center [97, 148] width 33 height 5
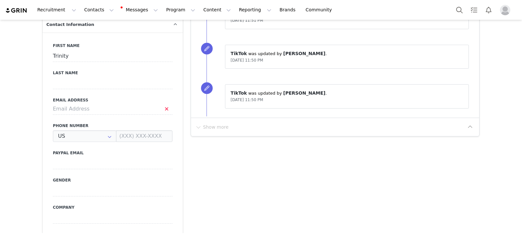
scroll to position [319, 0]
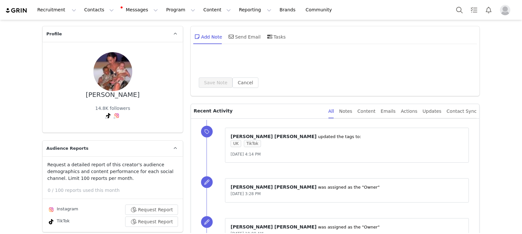
scroll to position [53, 0]
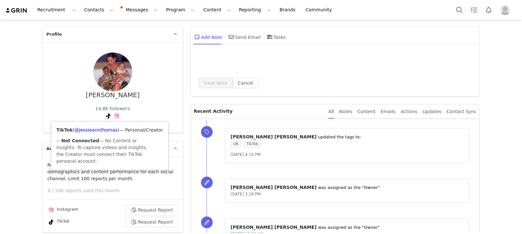
click at [105, 117] on span at bounding box center [105, 118] width 3 height 3
click at [104, 129] on link "@jessieannthomas" at bounding box center [96, 129] width 43 height 5
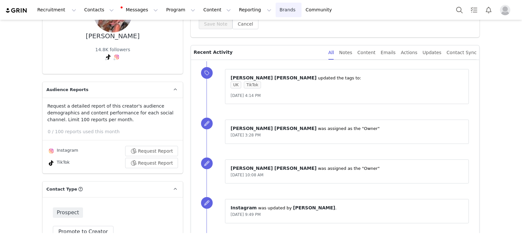
scroll to position [141, 0]
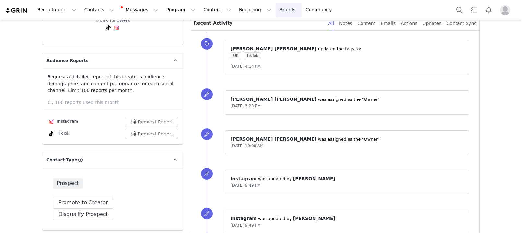
type input "+1 ([GEOGRAPHIC_DATA])"
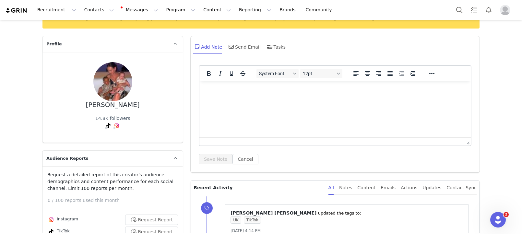
scroll to position [0, 0]
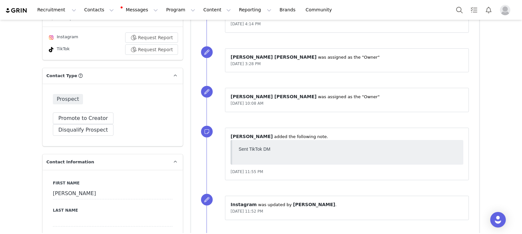
type input "+1 ([GEOGRAPHIC_DATA])"
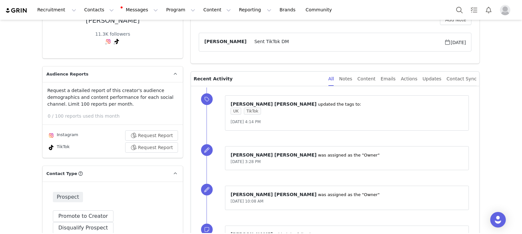
scroll to position [84, 0]
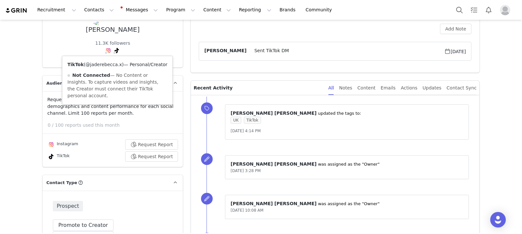
click at [113, 65] on link "@jaderebecca.x" at bounding box center [104, 64] width 36 height 5
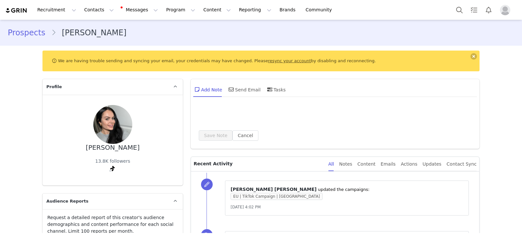
type input "+1 ([GEOGRAPHIC_DATA])"
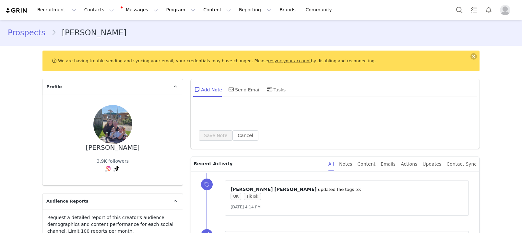
type input "+1 ([GEOGRAPHIC_DATA])"
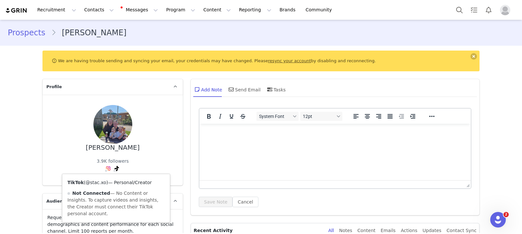
click at [104, 180] on link "@stac.xo" at bounding box center [96, 182] width 21 height 5
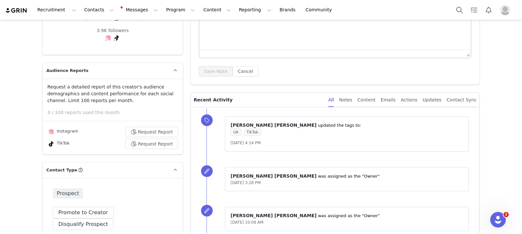
scroll to position [145, 0]
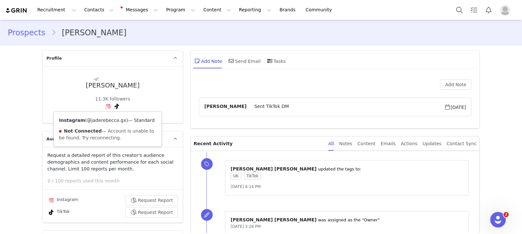
click at [104, 118] on link "@jaderebecca.gx" at bounding box center [106, 120] width 39 height 5
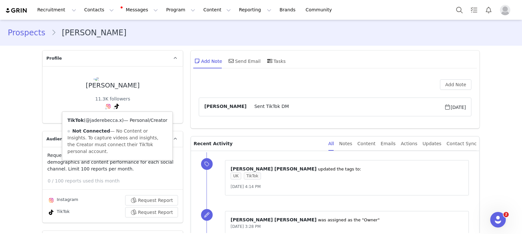
click at [115, 122] on link "@jaderebecca.x" at bounding box center [104, 120] width 36 height 5
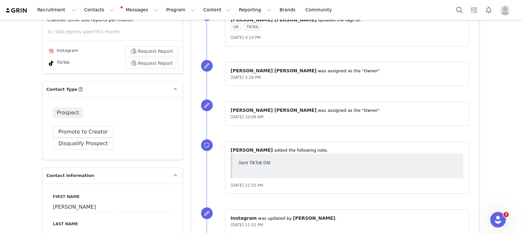
scroll to position [187, 0]
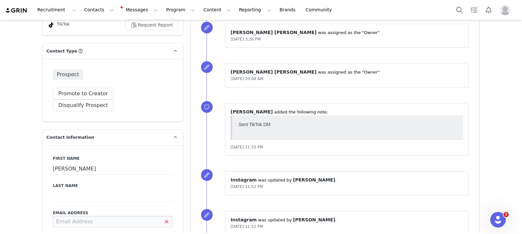
click at [88, 216] on input at bounding box center [113, 222] width 120 height 12
paste input "jadegoldman@icloud.com"
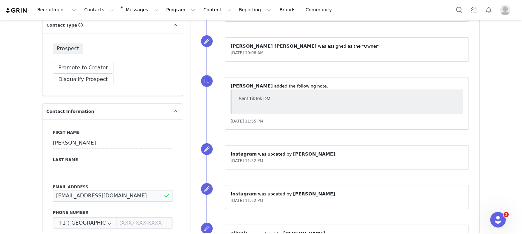
scroll to position [228, 0]
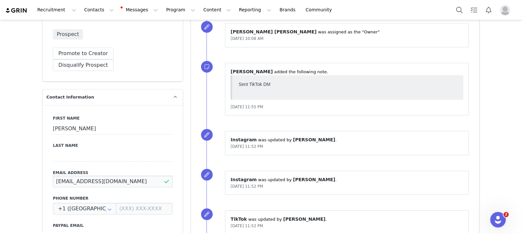
click at [138, 176] on input "jadegoldman@icloud.com" at bounding box center [113, 182] width 120 height 12
type input "jadegoldman@icloud.com"
click at [142, 155] on div "First Name Jade Last Name Email Address jadegoldman@icloud.com Phone Number +1 …" at bounding box center [112, 223] width 140 height 237
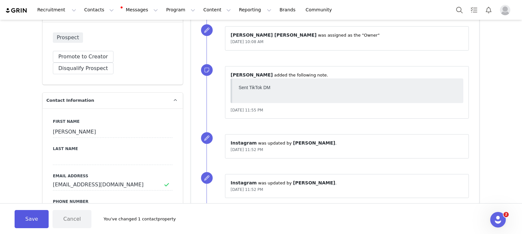
scroll to position [225, 0]
click at [20, 225] on button "Save" at bounding box center [32, 219] width 34 height 18
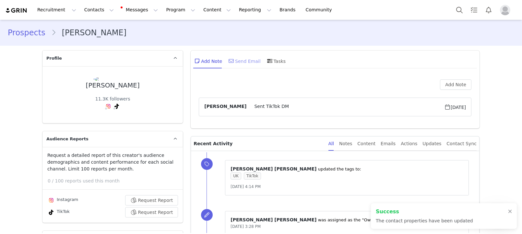
click at [246, 60] on div "Send Email" at bounding box center [243, 61] width 33 height 16
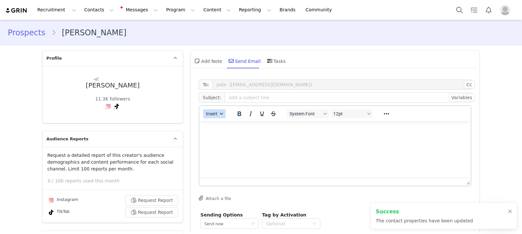
click at [214, 111] on span "Insert" at bounding box center [212, 113] width 12 height 5
click at [220, 124] on div "Insert Template" at bounding box center [238, 125] width 58 height 8
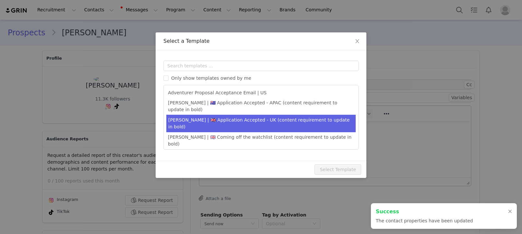
click at [229, 115] on li "Amanda | 🇬🇧 Application Accepted - UK (content requirement to update in bold)" at bounding box center [260, 124] width 189 height 18
type input "It’s time to select your Play Kit ✨"
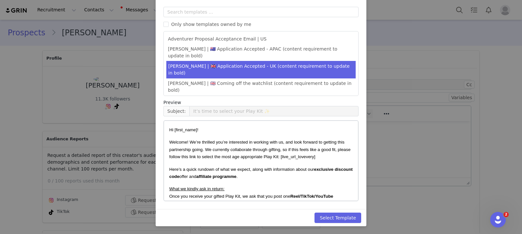
scroll to position [192, 0]
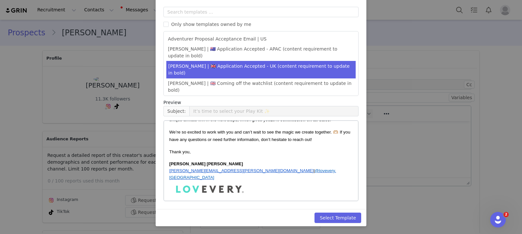
drag, startPoint x: 336, startPoint y: 211, endPoint x: 358, endPoint y: 208, distance: 21.9
click at [336, 211] on div "Select Template" at bounding box center [261, 217] width 211 height 17
click at [349, 213] on button "Select Template" at bounding box center [338, 218] width 47 height 10
type input "It’s time to select your Play Kit ✨"
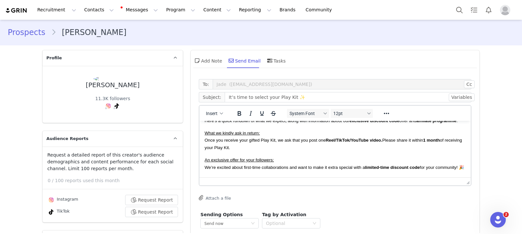
scroll to position [56, 0]
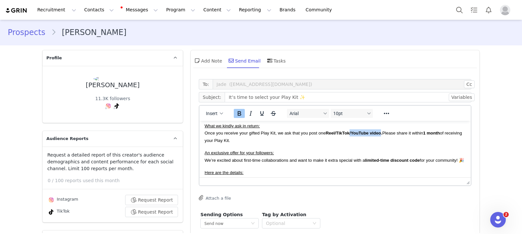
drag, startPoint x: 381, startPoint y: 133, endPoint x: 339, endPoint y: 134, distance: 42.5
click at [351, 133] on strong "Reel/TikTok/YouTube video." at bounding box center [354, 133] width 57 height 5
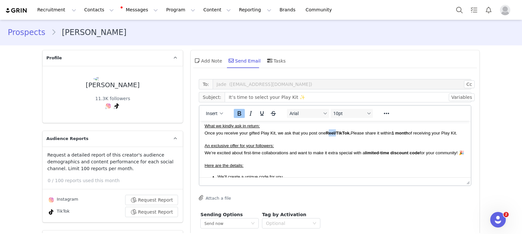
drag, startPoint x: 337, startPoint y: 134, endPoint x: 329, endPoint y: 134, distance: 7.8
click at [329, 134] on strong "Reel/TikTok." at bounding box center [338, 133] width 25 height 5
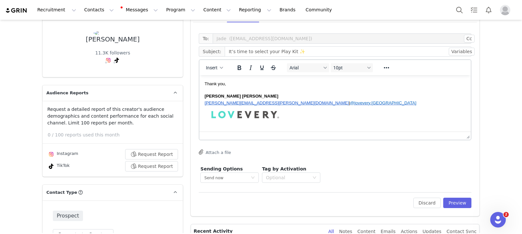
scroll to position [52, 0]
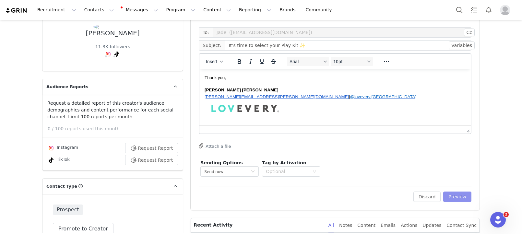
click at [447, 196] on button "Preview" at bounding box center [457, 197] width 28 height 10
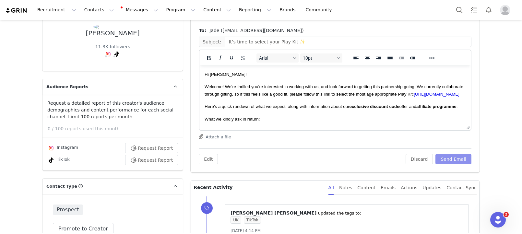
scroll to position [0, 0]
click at [451, 158] on button "Send Email" at bounding box center [454, 159] width 36 height 10
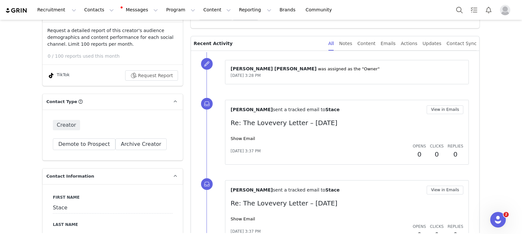
scroll to position [160, 0]
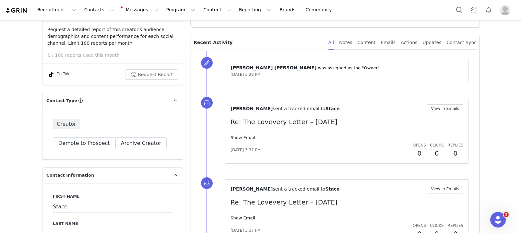
click at [239, 137] on link "Show Email" at bounding box center [243, 137] width 24 height 5
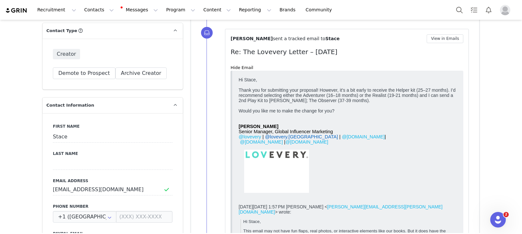
scroll to position [0, 0]
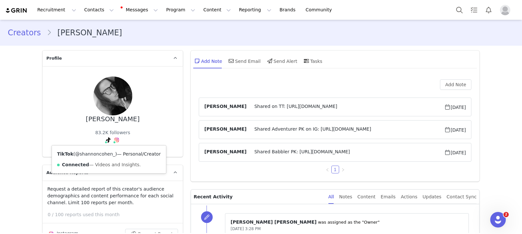
click at [107, 154] on link "@shannoncohen_" at bounding box center [95, 153] width 40 height 5
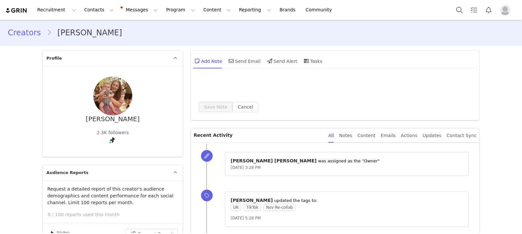
type input "+1 ([GEOGRAPHIC_DATA])"
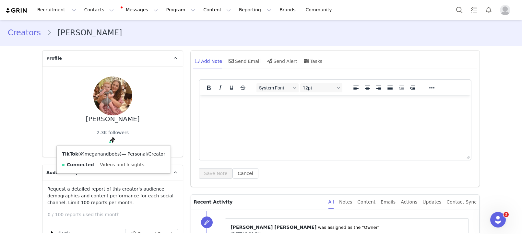
click at [108, 153] on link "@meganandbobs" at bounding box center [100, 153] width 40 height 5
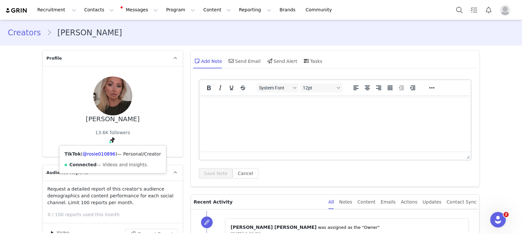
click at [108, 149] on div "TikTok ( @rosie010896 ) — Personal/Creator Connected — Videos and Insights." at bounding box center [112, 160] width 107 height 28
click at [107, 152] on link "@rosie010896" at bounding box center [99, 153] width 33 height 5
click at [110, 153] on link "@katiiemariie2" at bounding box center [100, 153] width 34 height 5
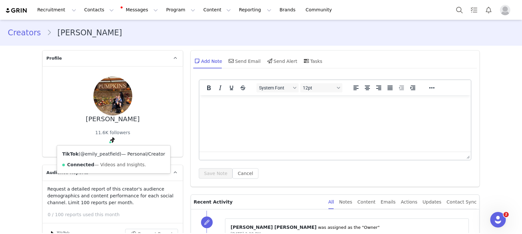
drag, startPoint x: 108, startPoint y: 150, endPoint x: 107, endPoint y: 154, distance: 4.2
click at [108, 150] on div "TikTok ( @emily_peatfield ) — Personal/Creator Connected — Videos and Insights." at bounding box center [113, 160] width 113 height 28
click at [107, 154] on link "@emily_peatfield" at bounding box center [99, 153] width 39 height 5
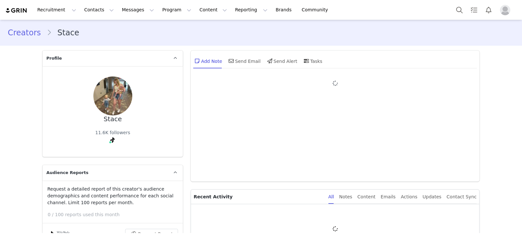
type input "+1 ([GEOGRAPHIC_DATA])"
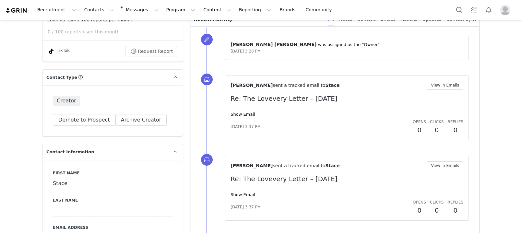
scroll to position [185, 0]
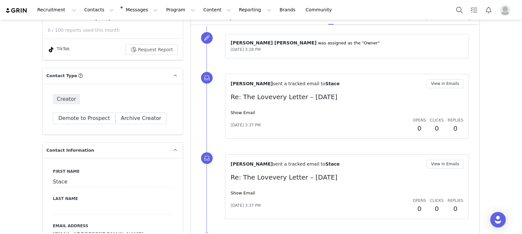
drag, startPoint x: 248, startPoint y: 113, endPoint x: 253, endPoint y: 114, distance: 5.7
click at [248, 113] on link "Show Email" at bounding box center [243, 112] width 24 height 5
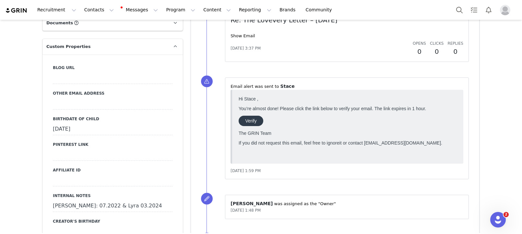
scroll to position [666, 0]
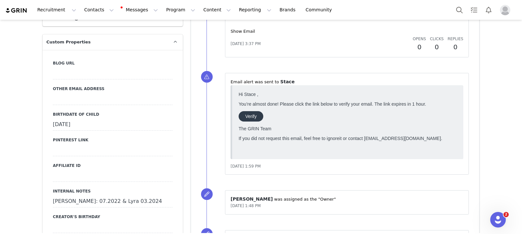
click at [236, 26] on div "Anne-Sophie Boyer sent a tracked email to Stace View in Emails Re: The Lovevery…" at bounding box center [347, 25] width 233 height 54
click at [237, 30] on link "Show Email" at bounding box center [243, 31] width 24 height 5
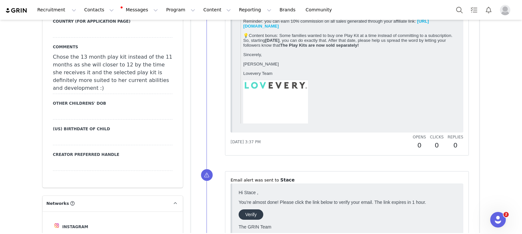
scroll to position [1281, 0]
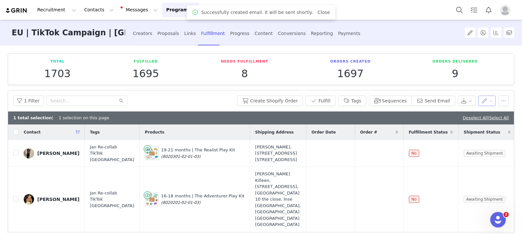
scroll to position [43, 0]
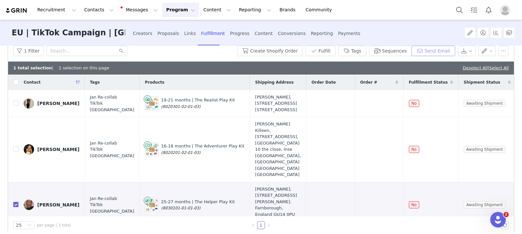
click at [435, 53] on button "Send Email" at bounding box center [434, 51] width 44 height 10
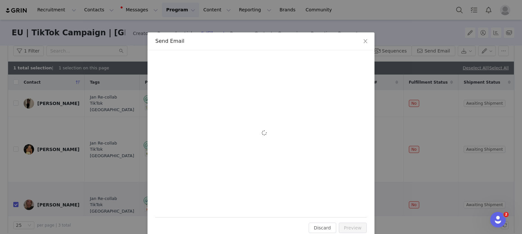
scroll to position [0, 0]
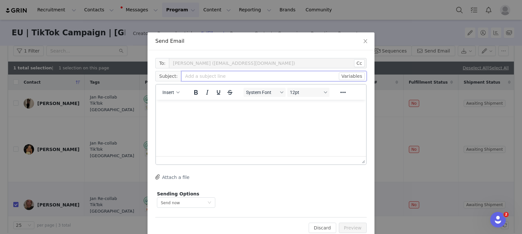
click at [221, 78] on input "text" at bounding box center [274, 76] width 186 height 10
type input "helper"
click at [164, 90] on span "Insert" at bounding box center [169, 92] width 12 height 5
click at [173, 101] on div "Insert Template" at bounding box center [194, 104] width 58 height 8
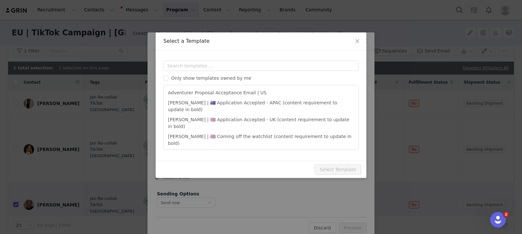
click at [194, 74] on div "Only show templates owned by me Adventurer Proposal Acceptance Email | US [PERS…" at bounding box center [260, 105] width 195 height 89
click at [193, 67] on input "text" at bounding box center [260, 66] width 195 height 10
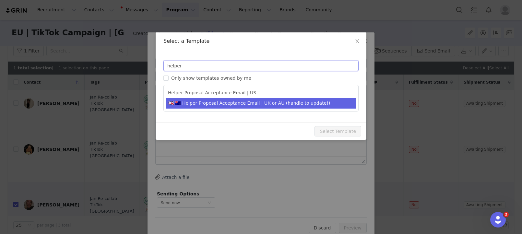
type input "helper"
type input "Get ready to play with The Helper! 💫"
click at [261, 108] on li "🇬🇧 🇦🇺 Helper Proposal Acceptance Email | UK or AU (handle to update!)" at bounding box center [260, 103] width 189 height 11
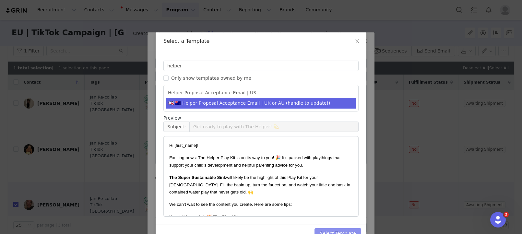
click at [329, 232] on button "Select Template" at bounding box center [338, 233] width 47 height 10
type input "Get ready to play with The Helper! 💫"
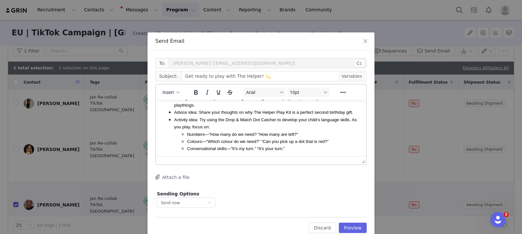
click at [309, 144] on ul "Numbers—“How many do we need? “How many are left?” Colours—“Which colour do we …" at bounding box center [267, 142] width 187 height 22
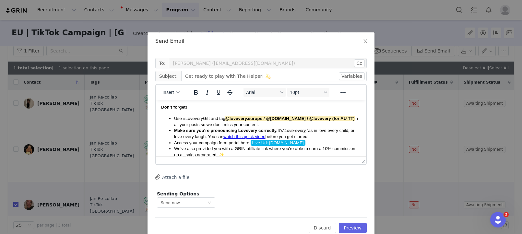
scroll to position [242, 0]
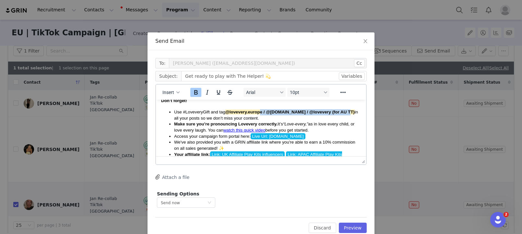
drag, startPoint x: 342, startPoint y: 107, endPoint x: 269, endPoint y: 109, distance: 73.4
click at [262, 110] on span "Use #LoveveryGift and tag @lovevery.europe / @[DOMAIN_NAME] / @lovevery (for AU…" at bounding box center [266, 115] width 184 height 11
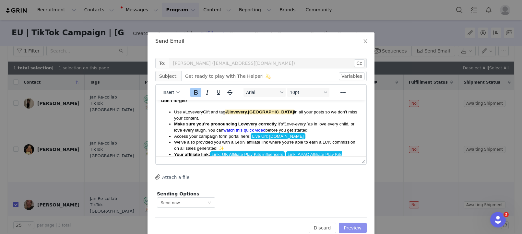
click at [350, 228] on button "Preview" at bounding box center [353, 228] width 28 height 10
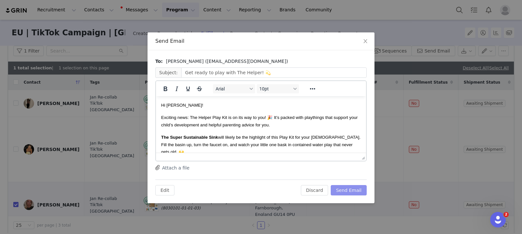
scroll to position [0, 0]
click at [350, 189] on button "Send Email" at bounding box center [349, 190] width 36 height 10
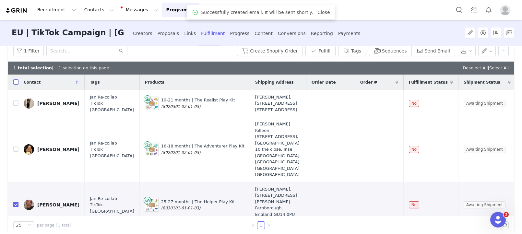
drag, startPoint x: 17, startPoint y: 80, endPoint x: 123, endPoint y: 79, distance: 106.1
click at [17, 80] on input "checkbox" at bounding box center [15, 81] width 5 height 5
checkbox input "true"
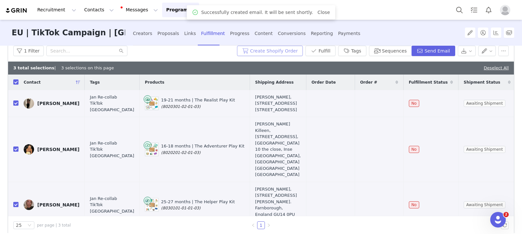
drag, startPoint x: 284, startPoint y: 48, endPoint x: 288, endPoint y: 61, distance: 13.6
click at [284, 48] on button "Create Shopify Order" at bounding box center [270, 51] width 66 height 10
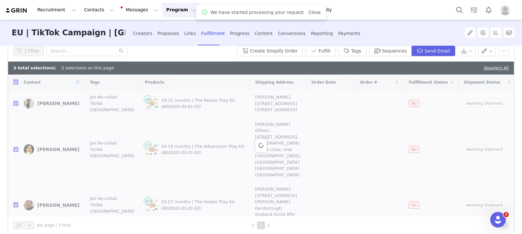
scroll to position [50, 0]
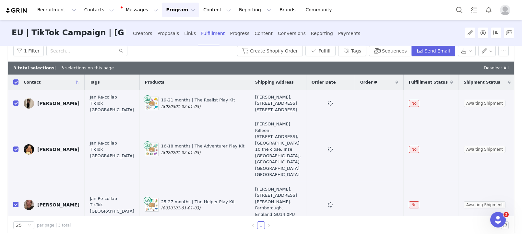
click at [163, 10] on button "Program Program" at bounding box center [180, 10] width 37 height 15
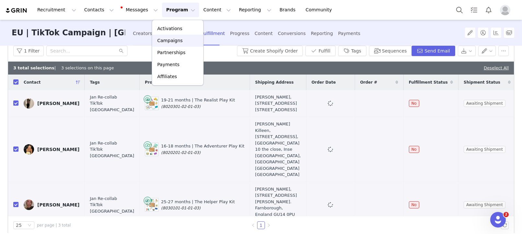
click at [183, 44] on div "Campaigns" at bounding box center [177, 40] width 43 height 7
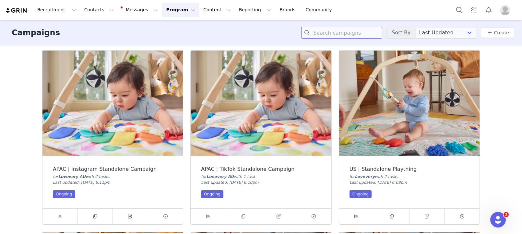
drag, startPoint x: 370, startPoint y: 32, endPoint x: 350, endPoint y: 38, distance: 20.8
click at [370, 32] on input at bounding box center [341, 33] width 81 height 12
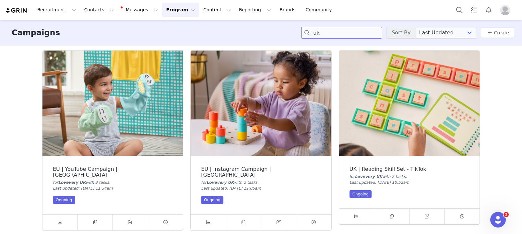
type input "uk"
click at [279, 106] on img at bounding box center [261, 103] width 140 height 105
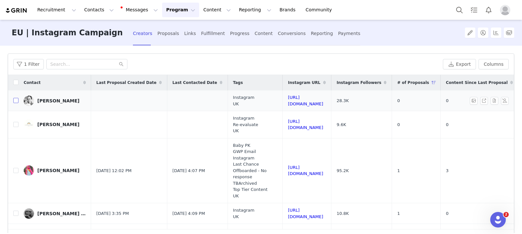
click at [16, 103] on input "checkbox" at bounding box center [15, 100] width 5 height 5
checkbox input "true"
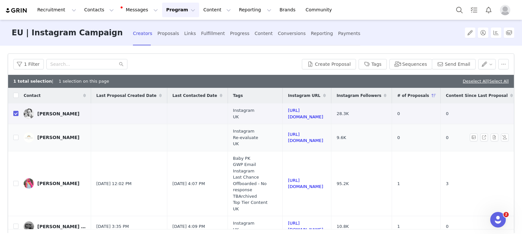
click at [16, 133] on td at bounding box center [13, 137] width 10 height 27
click at [10, 137] on td at bounding box center [13, 137] width 10 height 27
click at [17, 137] on input "checkbox" at bounding box center [15, 137] width 5 height 5
checkbox input "true"
click at [462, 64] on button "Send Email" at bounding box center [454, 64] width 44 height 10
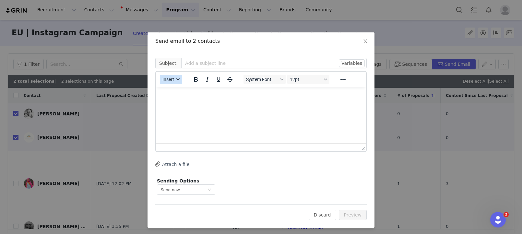
click at [172, 79] on span "Insert" at bounding box center [169, 79] width 12 height 5
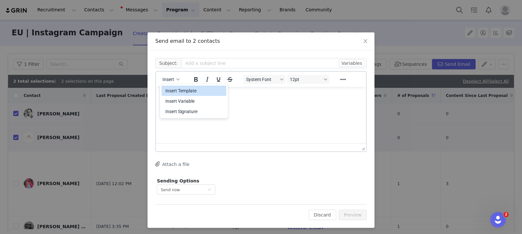
click at [179, 90] on div "Insert Template" at bounding box center [194, 91] width 58 height 8
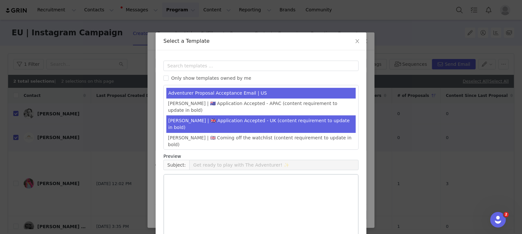
click at [229, 115] on li "Amanda | 🇬🇧 Application Accepted - UK (content requirement to update in bold)" at bounding box center [260, 124] width 189 height 18
type input "It’s time to select your Play Kit ✨"
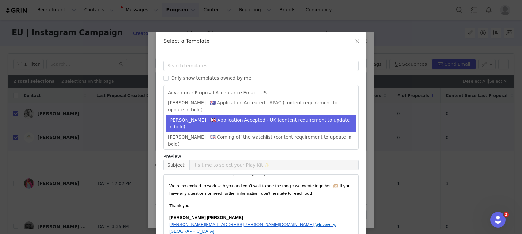
scroll to position [54, 0]
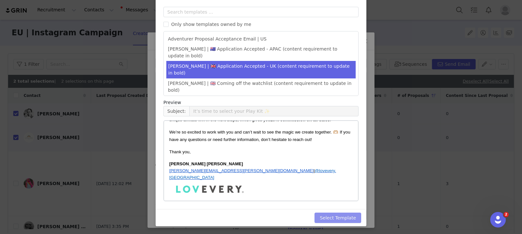
click at [338, 217] on button "Select Template" at bounding box center [338, 218] width 47 height 10
type input "It’s time to select your Play Kit ✨"
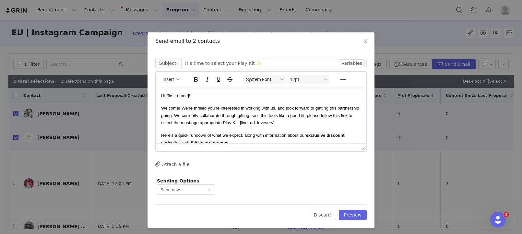
scroll to position [2, 0]
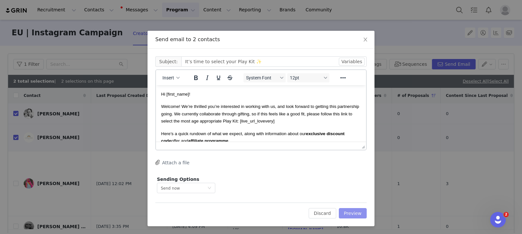
click at [353, 210] on button "Preview" at bounding box center [353, 213] width 28 height 10
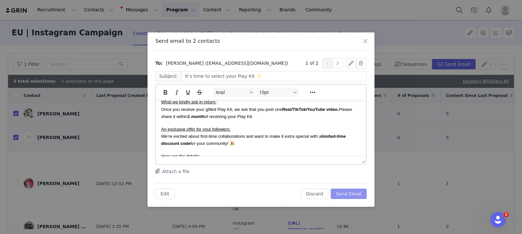
scroll to position [69, 0]
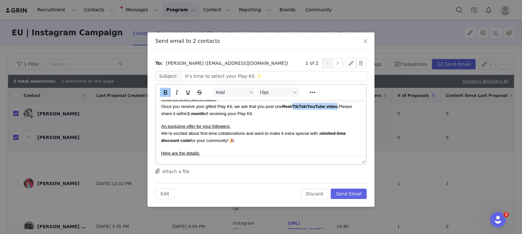
drag, startPoint x: 295, startPoint y: 113, endPoint x: 342, endPoint y: 123, distance: 48.1
click at [338, 109] on strong "Reel/TikTok/YouTube video." at bounding box center [310, 106] width 57 height 5
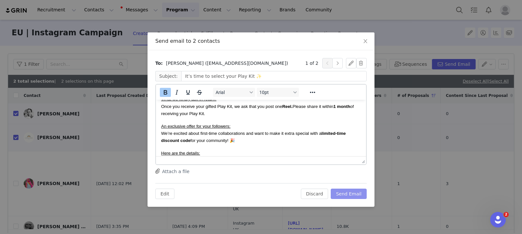
click at [346, 192] on button "Send Email" at bounding box center [349, 194] width 36 height 10
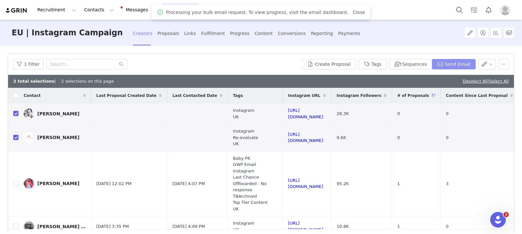
scroll to position [0, 0]
click at [162, 33] on div "Proposals" at bounding box center [169, 33] width 22 height 17
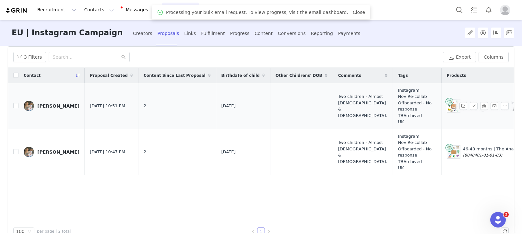
scroll to position [59, 0]
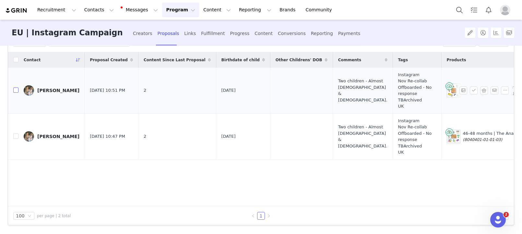
click at [14, 89] on input "checkbox" at bounding box center [15, 90] width 5 height 5
checkbox input "true"
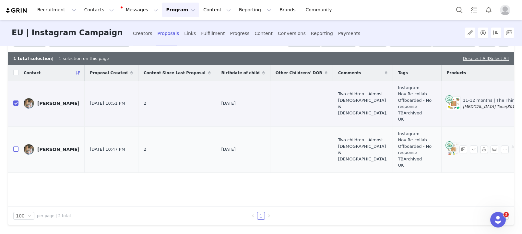
click at [14, 149] on input "checkbox" at bounding box center [15, 149] width 5 height 5
checkbox input "true"
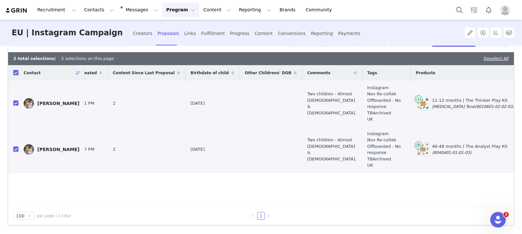
scroll to position [0, 0]
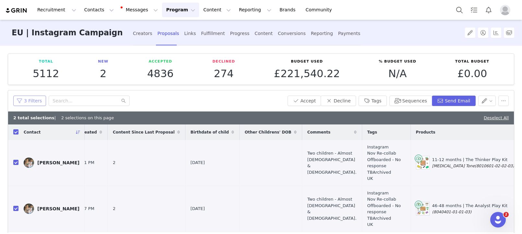
drag, startPoint x: 32, startPoint y: 101, endPoint x: 63, endPoint y: 107, distance: 31.4
click at [32, 101] on button "3 Filters" at bounding box center [29, 101] width 33 height 10
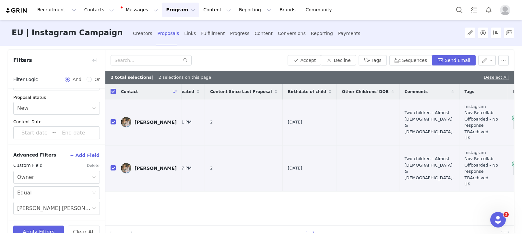
scroll to position [59, 0]
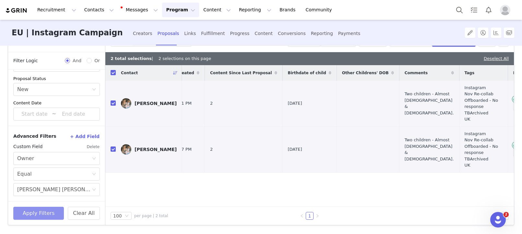
click at [59, 210] on button "Apply Filters" at bounding box center [38, 213] width 51 height 13
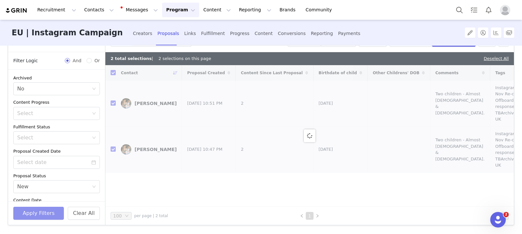
scroll to position [0, 0]
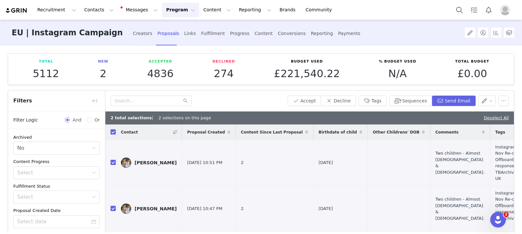
click at [93, 101] on button "button" at bounding box center [95, 101] width 10 height 10
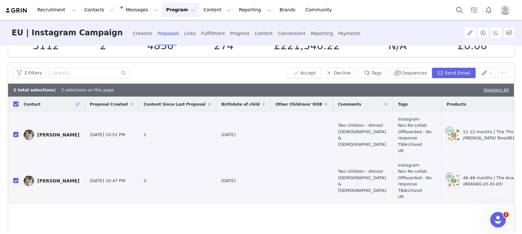
scroll to position [23, 0]
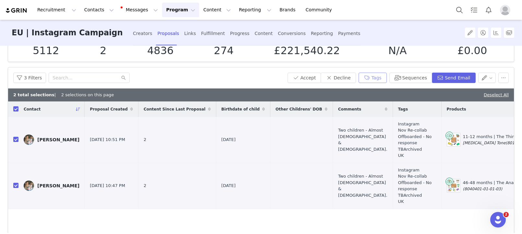
click at [377, 79] on button "Tags" at bounding box center [373, 78] width 28 height 10
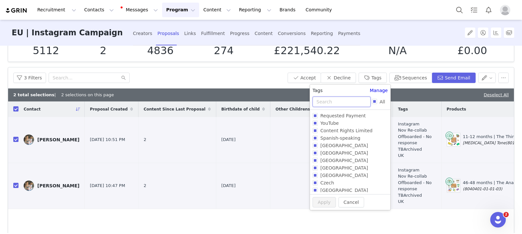
click at [344, 103] on input "text" at bounding box center [342, 102] width 58 height 10
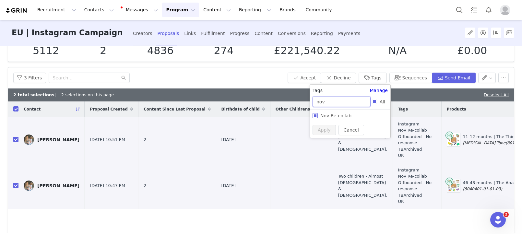
type input "nov"
click at [337, 113] on span "Nov Re-collab" at bounding box center [336, 115] width 36 height 5
click at [318, 113] on input "Nov Re-collab" at bounding box center [315, 115] width 5 height 5
checkbox input "true"
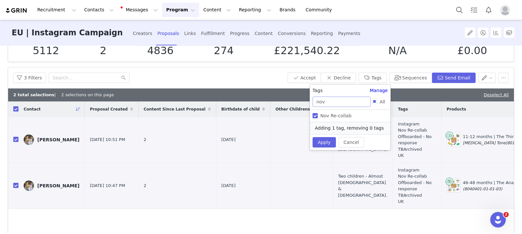
drag, startPoint x: 337, startPoint y: 113, endPoint x: 339, endPoint y: 103, distance: 10.2
click at [337, 113] on span "Nov Re-collab" at bounding box center [336, 115] width 36 height 5
click at [318, 113] on input "Nov Re-collab" at bounding box center [315, 115] width 5 height 5
checkbox input "false"
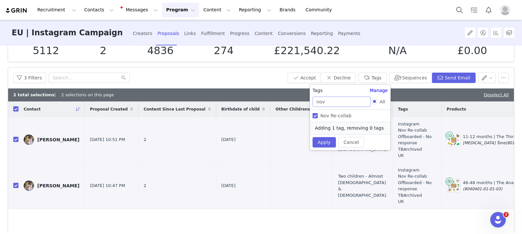
checkbox input "false"
click at [340, 100] on input "nov" at bounding box center [342, 102] width 58 height 10
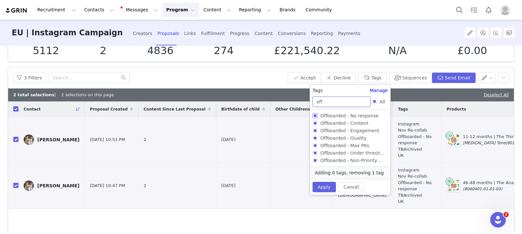
type input "off"
click at [358, 115] on span "Offboarded - No response" at bounding box center [350, 115] width 64 height 5
click at [318, 115] on input "Offboarded - No response" at bounding box center [315, 115] width 5 height 5
click at [358, 114] on span "Offboarded - No response" at bounding box center [350, 115] width 64 height 5
click at [318, 114] on input "Offboarded - No response" at bounding box center [315, 115] width 5 height 5
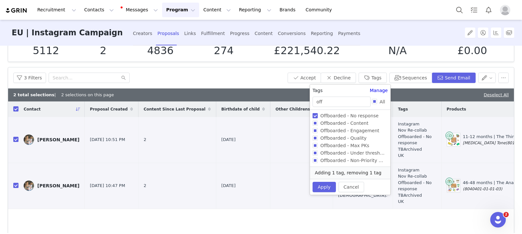
checkbox input "false"
click at [350, 104] on input "off" at bounding box center [342, 102] width 58 height 10
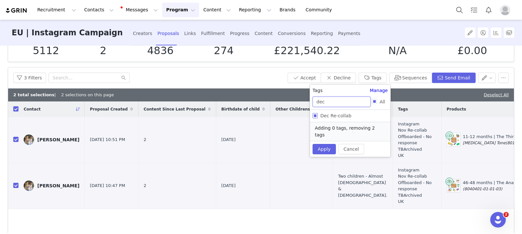
type input "dec"
click at [341, 114] on span "Dec Re-collab" at bounding box center [336, 115] width 36 height 5
click at [318, 114] on input "Dec Re-collab" at bounding box center [315, 115] width 5 height 5
checkbox input "true"
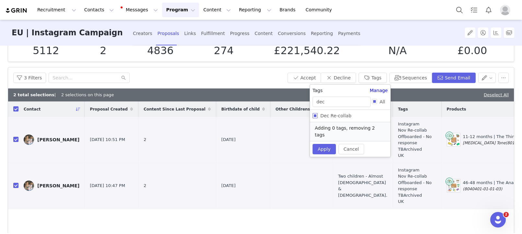
checkbox input "true"
click at [330, 144] on button "Apply" at bounding box center [324, 142] width 23 height 10
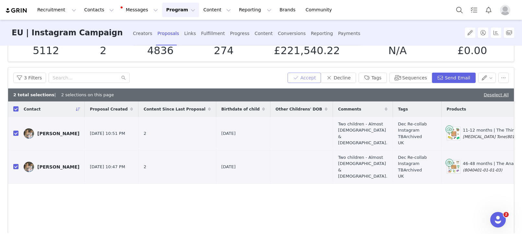
click at [313, 78] on button "Accept" at bounding box center [305, 78] width 34 height 10
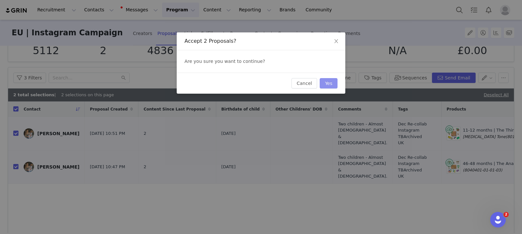
click at [332, 82] on button "Yes" at bounding box center [329, 83] width 18 height 10
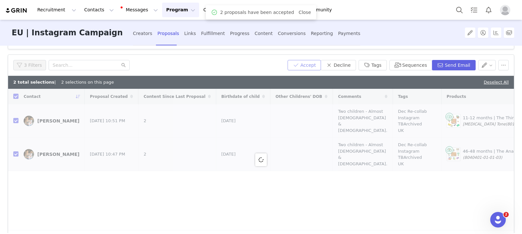
checkbox input "false"
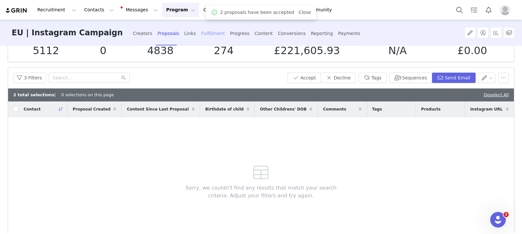
click at [203, 35] on div "Fulfillment" at bounding box center [213, 33] width 24 height 17
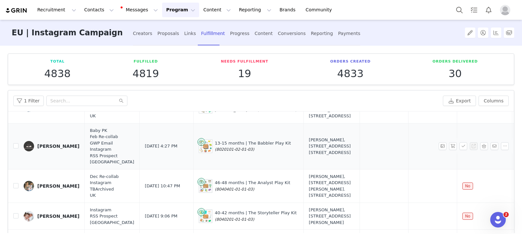
scroll to position [47, 0]
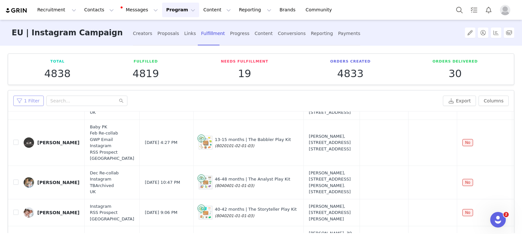
drag, startPoint x: 26, startPoint y: 100, endPoint x: 27, endPoint y: 110, distance: 10.1
click at [26, 100] on button "1 Filter" at bounding box center [28, 101] width 30 height 10
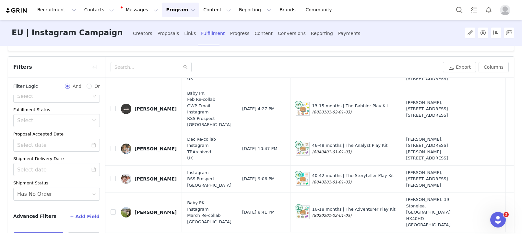
scroll to position [59, 0]
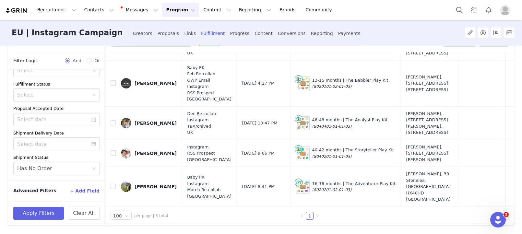
click at [83, 191] on button "+ Add Field" at bounding box center [85, 191] width 30 height 10
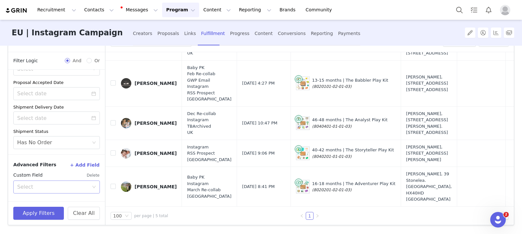
click at [35, 192] on div "Select" at bounding box center [54, 187] width 75 height 12
type input "owne"
click at [39, 199] on li "Owner" at bounding box center [56, 201] width 87 height 10
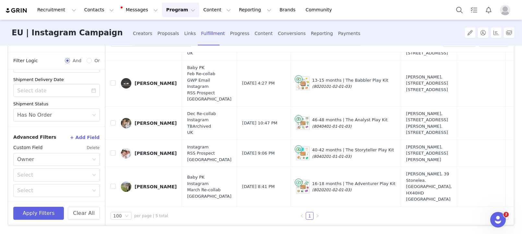
scroll to position [97, 0]
click at [40, 172] on div "Select" at bounding box center [53, 174] width 72 height 6
click at [36, 187] on li "Equal" at bounding box center [56, 188] width 87 height 10
click at [36, 191] on div "Select" at bounding box center [53, 190] width 72 height 6
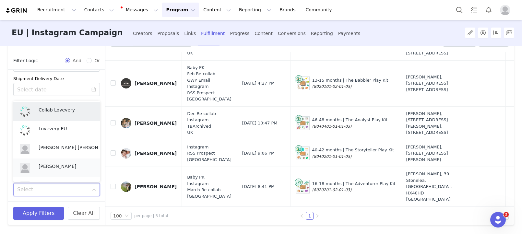
scroll to position [14, 0]
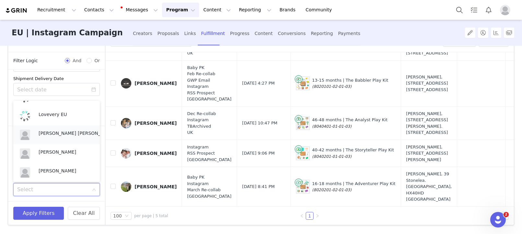
click at [57, 133] on p "[PERSON_NAME] [PERSON_NAME]" at bounding box center [74, 133] width 71 height 7
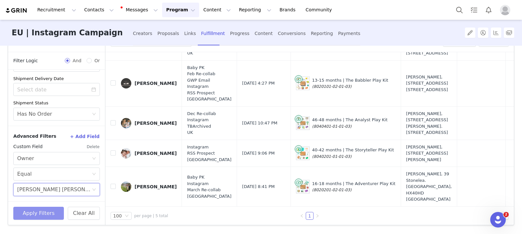
click at [64, 215] on button "Apply Filters" at bounding box center [38, 213] width 51 height 13
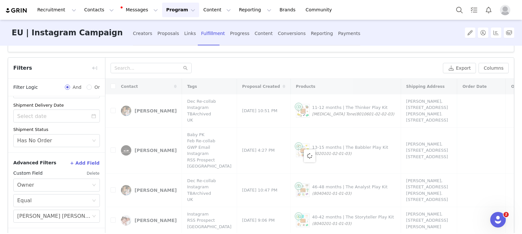
scroll to position [0, 0]
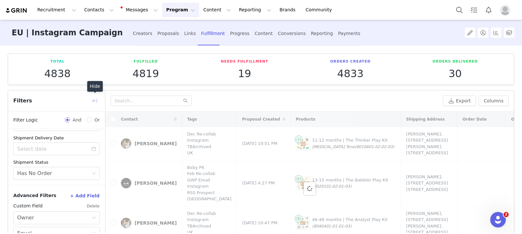
click at [98, 101] on button "button" at bounding box center [95, 101] width 10 height 10
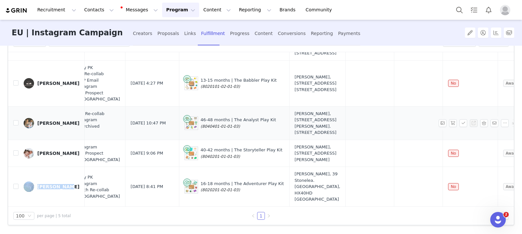
scroll to position [47, 0]
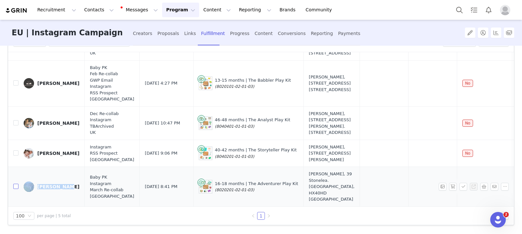
click at [16, 189] on input "checkbox" at bounding box center [15, 186] width 5 height 5
checkbox input "true"
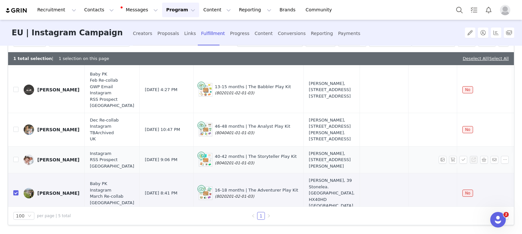
click at [13, 166] on td at bounding box center [13, 159] width 10 height 27
click at [15, 162] on input "checkbox" at bounding box center [15, 159] width 5 height 5
checkbox input "true"
click at [17, 89] on input "checkbox" at bounding box center [15, 89] width 5 height 5
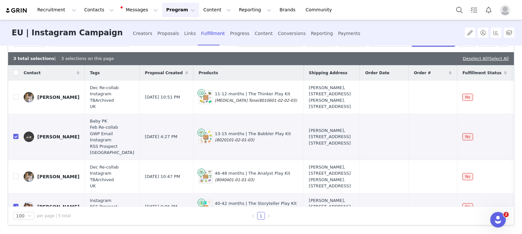
scroll to position [0, 0]
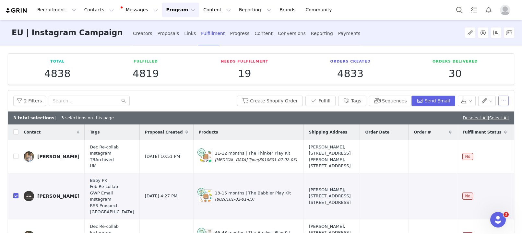
click at [507, 102] on button "button" at bounding box center [504, 101] width 10 height 10
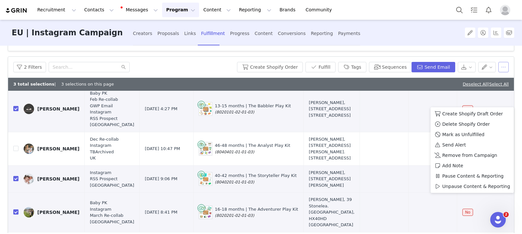
scroll to position [59, 0]
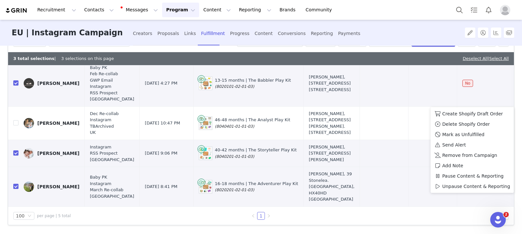
click at [17, 80] on input "checkbox" at bounding box center [15, 82] width 5 height 5
checkbox input "false"
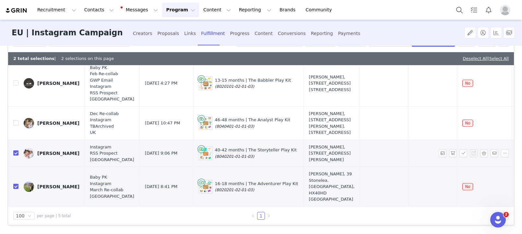
click at [16, 153] on input "checkbox" at bounding box center [15, 153] width 5 height 5
checkbox input "false"
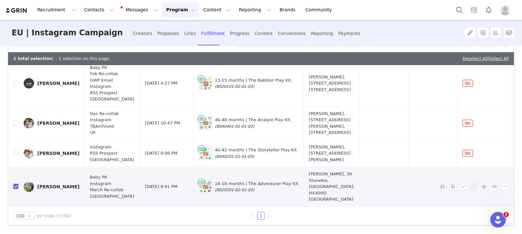
click at [14, 189] on input "checkbox" at bounding box center [15, 186] width 5 height 5
checkbox input "false"
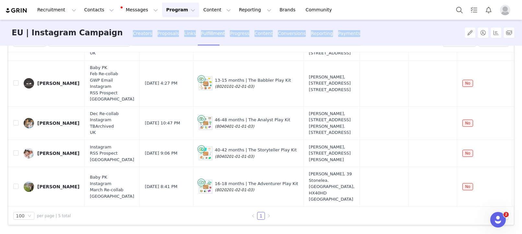
click at [158, 40] on div "Proposals" at bounding box center [169, 33] width 22 height 17
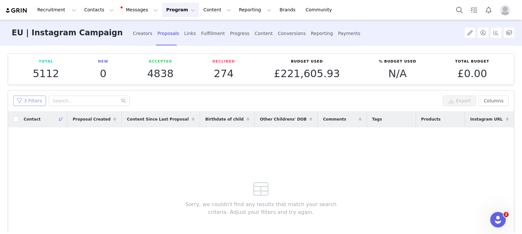
click at [30, 101] on button "3 Filters" at bounding box center [29, 101] width 33 height 10
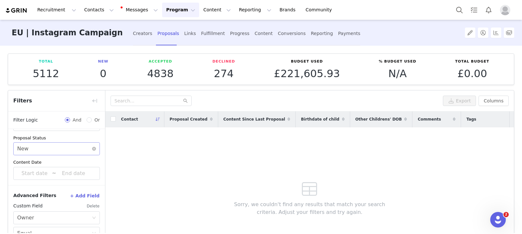
click at [48, 148] on div "Select New" at bounding box center [54, 149] width 75 height 12
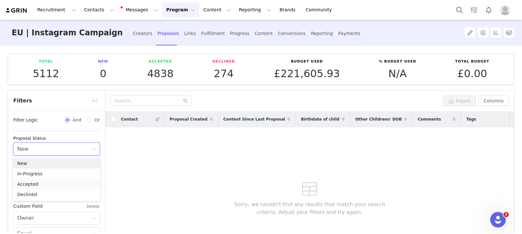
click at [45, 183] on li "Accepted" at bounding box center [56, 184] width 87 height 10
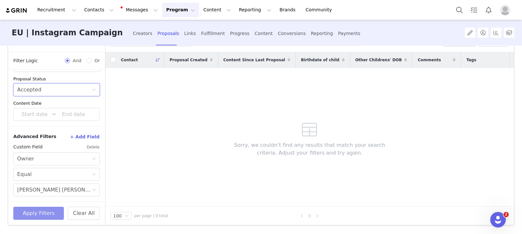
scroll to position [97, 0]
click at [41, 216] on button "Apply Filters" at bounding box center [38, 213] width 51 height 13
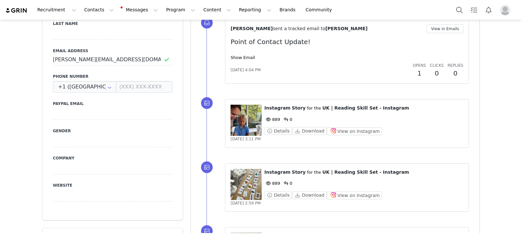
scroll to position [361, 0]
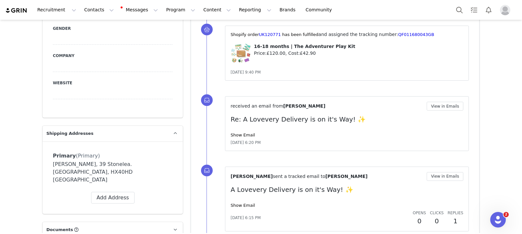
scroll to position [475, 0]
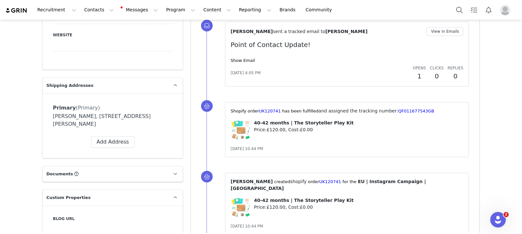
scroll to position [517, 0]
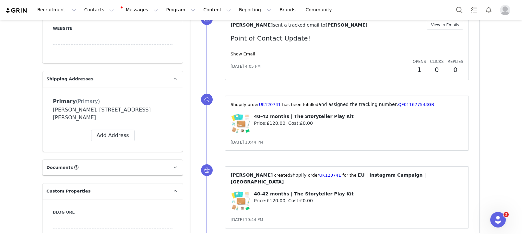
click at [283, 33] on div "[PERSON_NAME] sent a tracked email to [PERSON_NAME] View in Emails Point of Con…" at bounding box center [347, 48] width 233 height 54
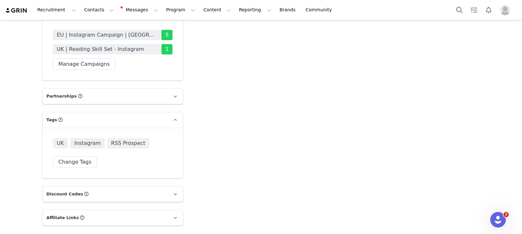
scroll to position [1671, 0]
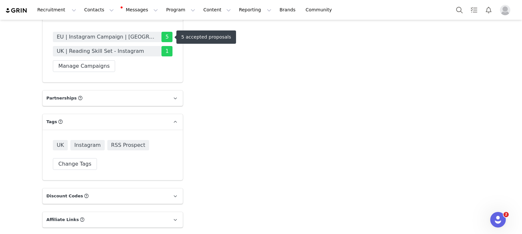
drag, startPoint x: 117, startPoint y: 36, endPoint x: 188, endPoint y: 2, distance: 78.5
click at [117, 36] on span "EU | Instagram Campaign | [GEOGRAPHIC_DATA]" at bounding box center [107, 37] width 101 height 8
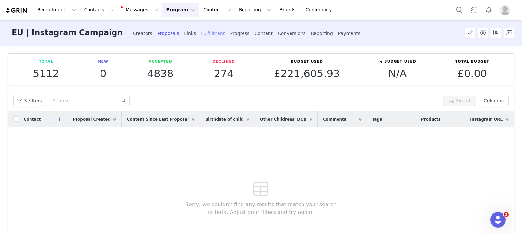
click at [201, 38] on div "Fulfillment" at bounding box center [213, 33] width 24 height 17
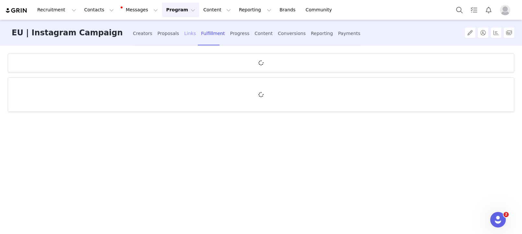
click at [184, 34] on div "Links" at bounding box center [190, 33] width 12 height 17
drag, startPoint x: 203, startPoint y: 33, endPoint x: 255, endPoint y: 19, distance: 53.3
click at [203, 33] on div "Fulfillment" at bounding box center [213, 33] width 24 height 17
